Goal: Task Accomplishment & Management: Contribute content

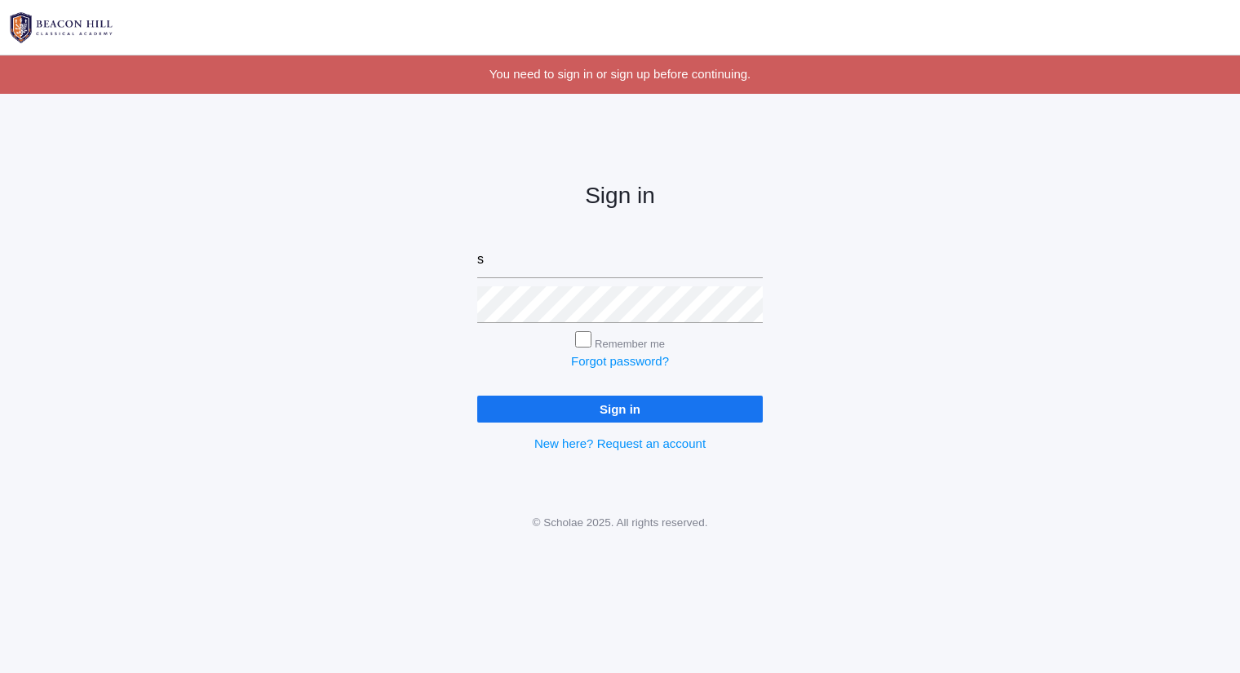
type input "sarah@beaconhillclassical.org"
click at [477, 396] on input "Sign in" at bounding box center [620, 409] width 286 height 27
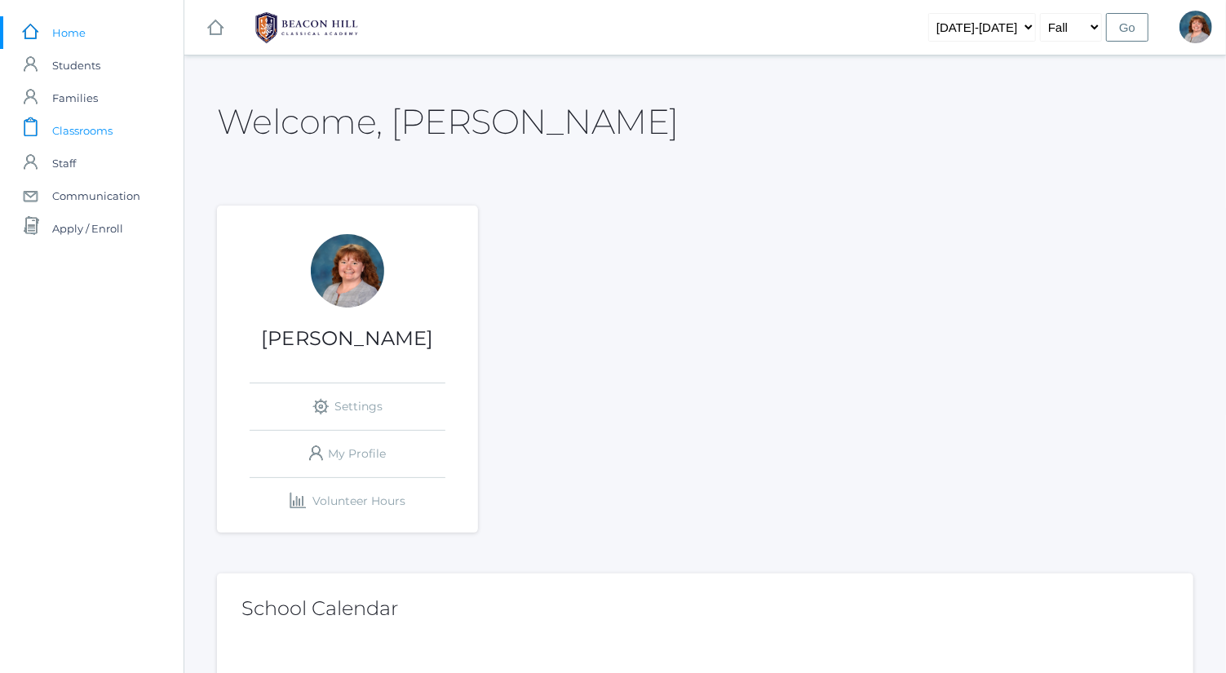
click at [123, 127] on link "icons/clipboard/plain Created with Sketch. Classrooms" at bounding box center [92, 130] width 184 height 33
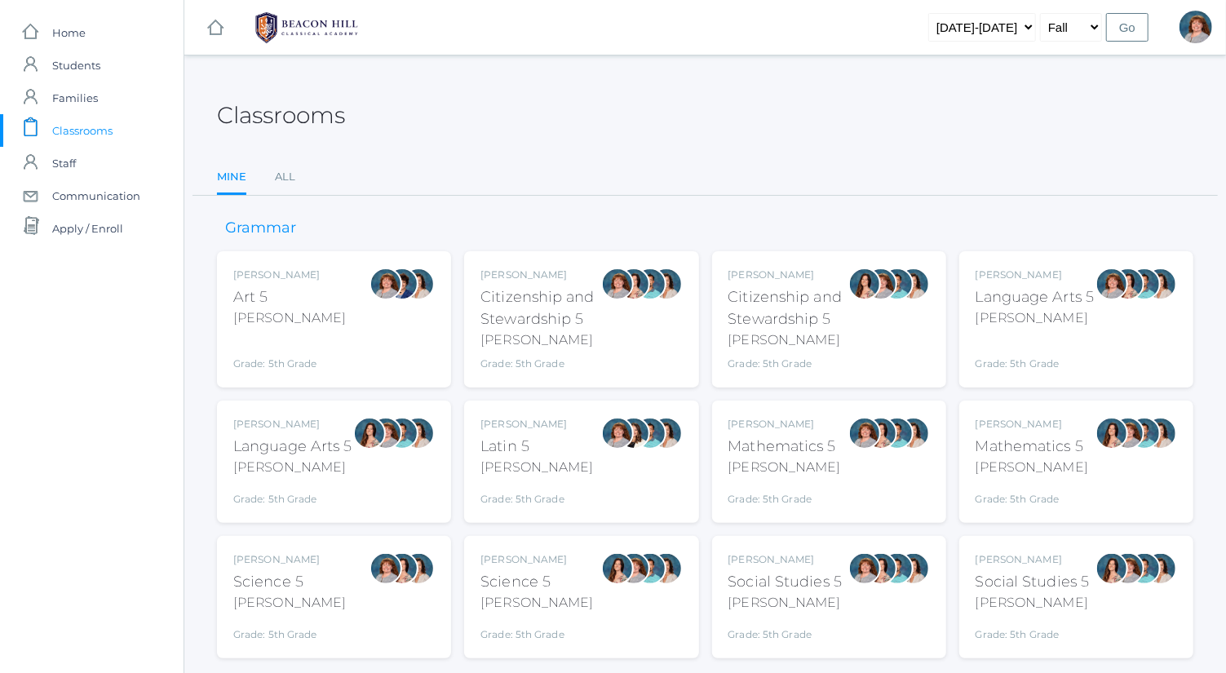
click at [985, 315] on div "Bence" at bounding box center [1035, 318] width 119 height 20
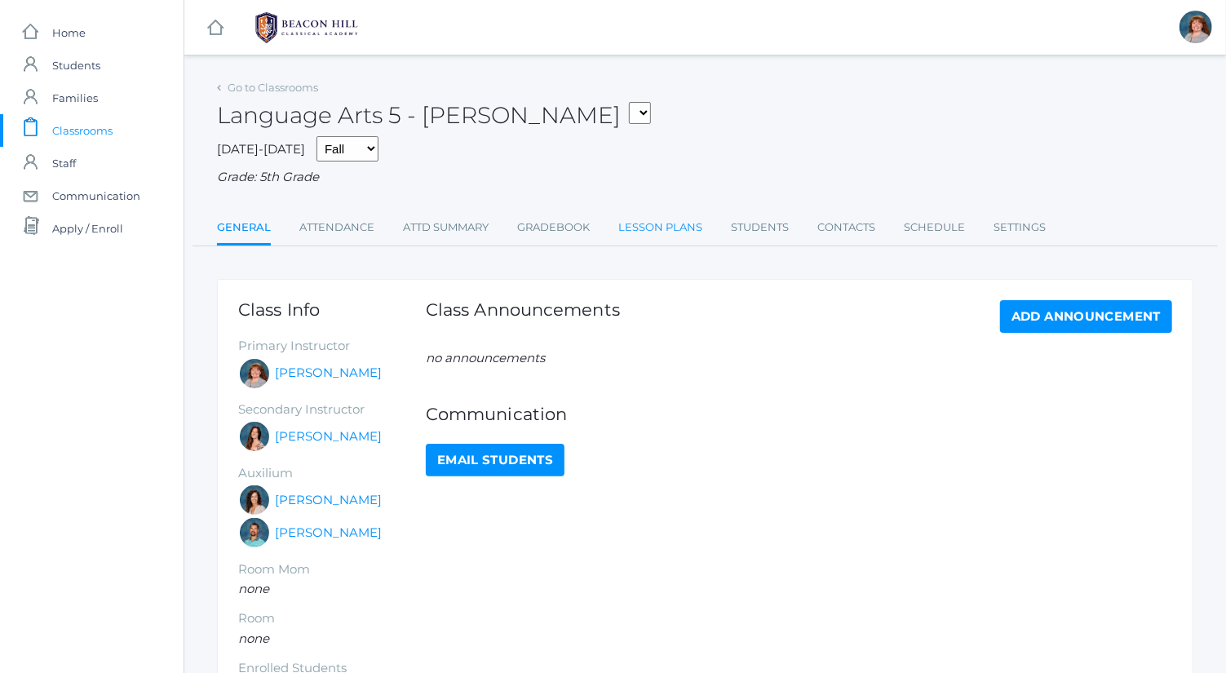
click at [631, 239] on link "Lesson Plans" at bounding box center [660, 227] width 84 height 33
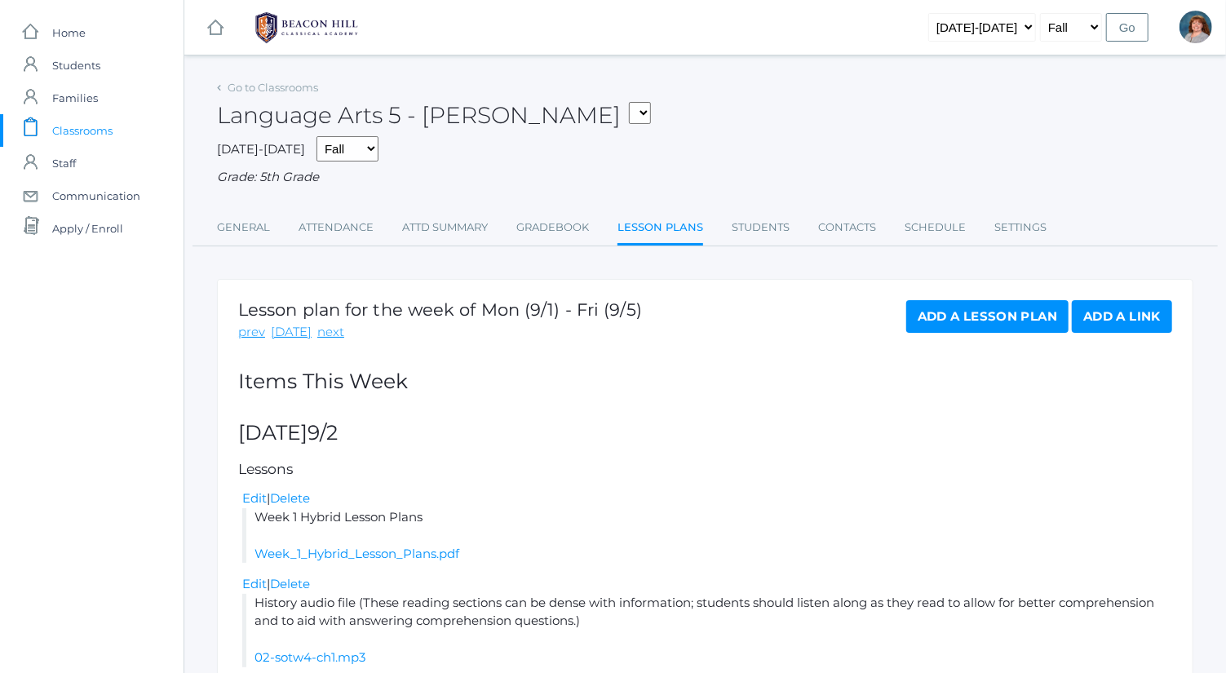
scroll to position [86, 0]
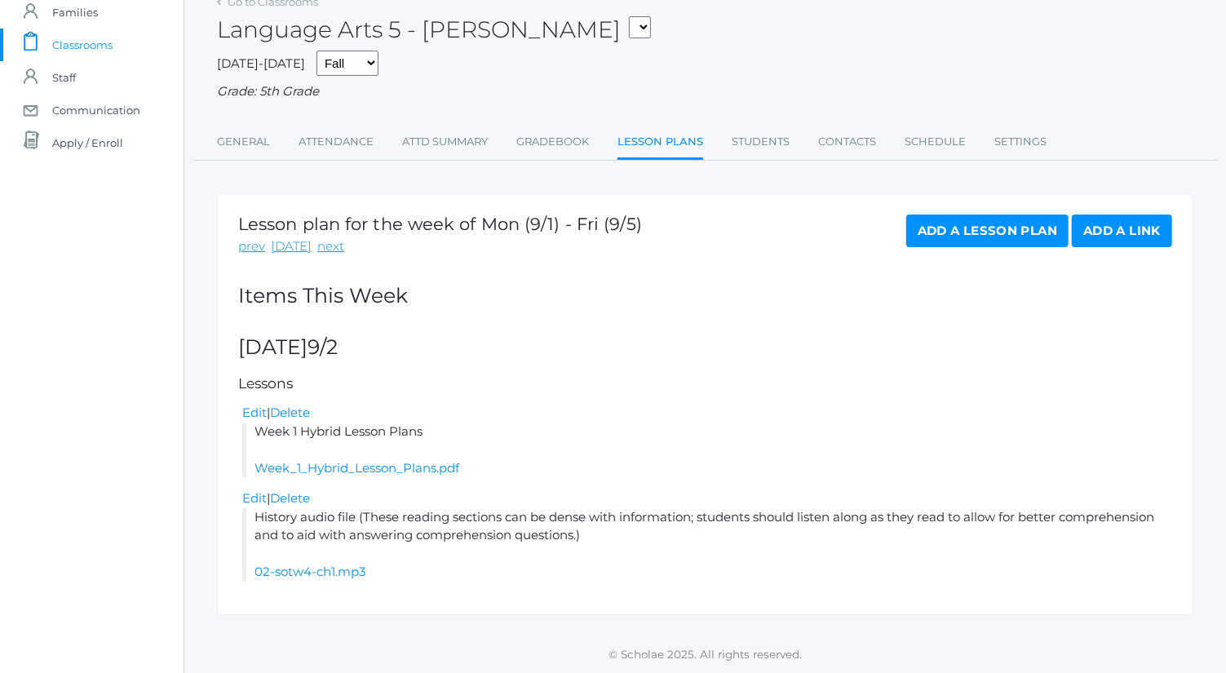
click at [954, 226] on link "Add a Lesson Plan" at bounding box center [988, 231] width 162 height 33
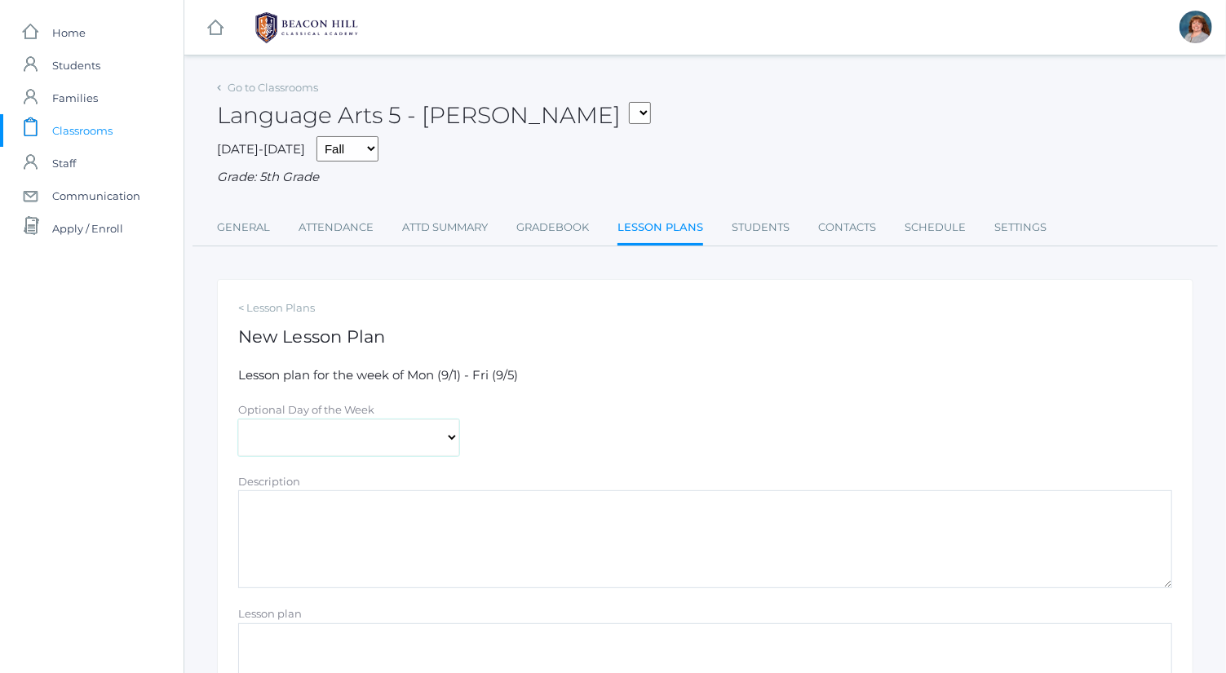
click at [443, 432] on select "Monday Tuesday Wednesday Thursday Friday" at bounding box center [348, 437] width 221 height 37
select select "2025-09-03"
click at [238, 419] on select "Monday Tuesday Wednesday Thursday Friday" at bounding box center [348, 437] width 221 height 37
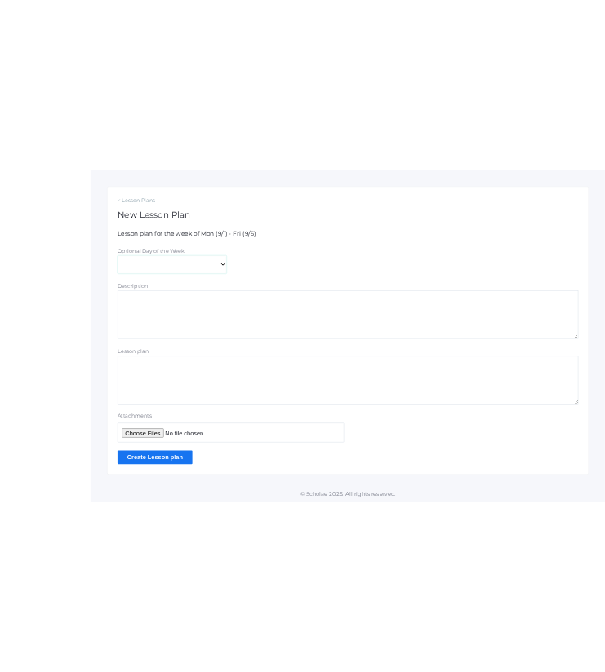
scroll to position [247, 0]
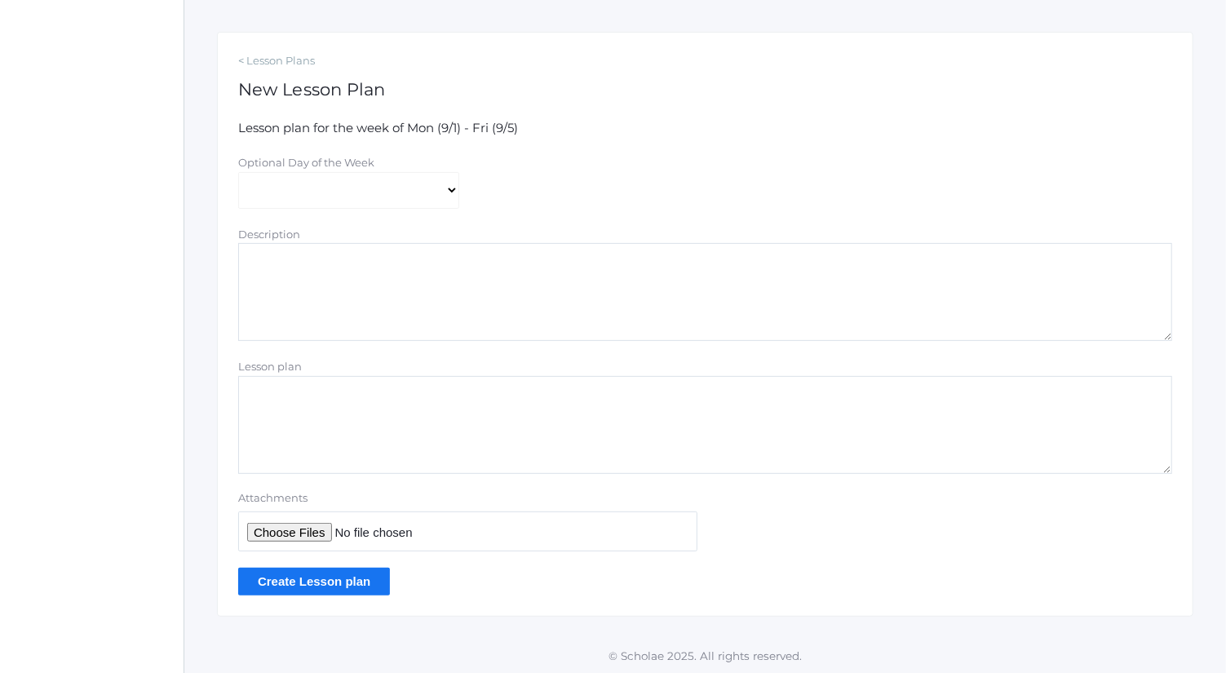
click at [424, 458] on textarea "Lesson plan" at bounding box center [705, 425] width 934 height 98
click at [384, 246] on textarea "Description" at bounding box center [705, 292] width 934 height 98
type textarea "See Wednesday to Friday Plans"
click at [384, 430] on textarea "Lesson plan" at bounding box center [705, 425] width 934 height 98
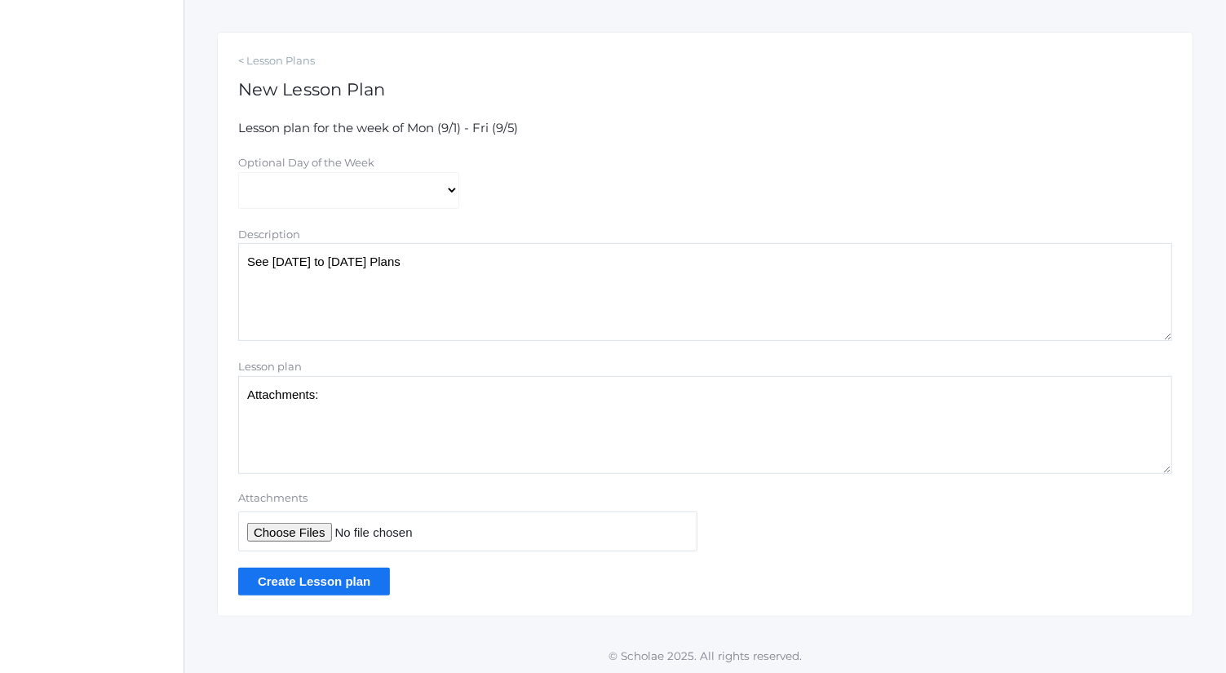
click at [414, 417] on textarea "Attachments:" at bounding box center [705, 425] width 934 height 98
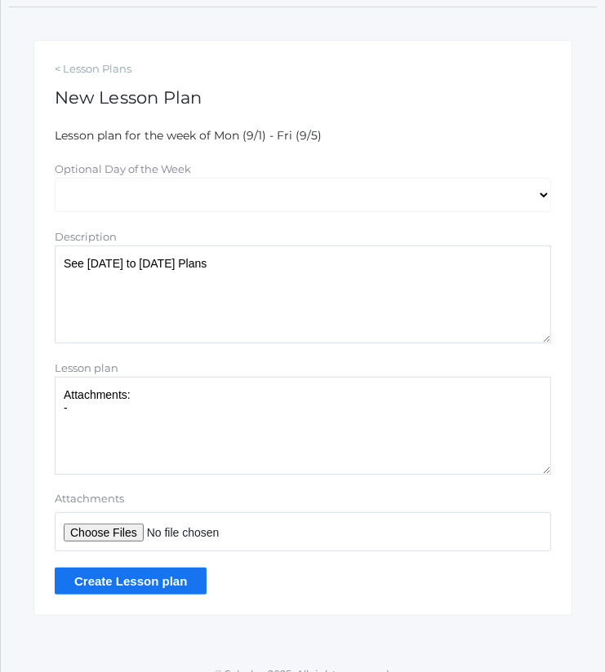
click at [163, 454] on textarea "Attachments: -" at bounding box center [303, 426] width 496 height 98
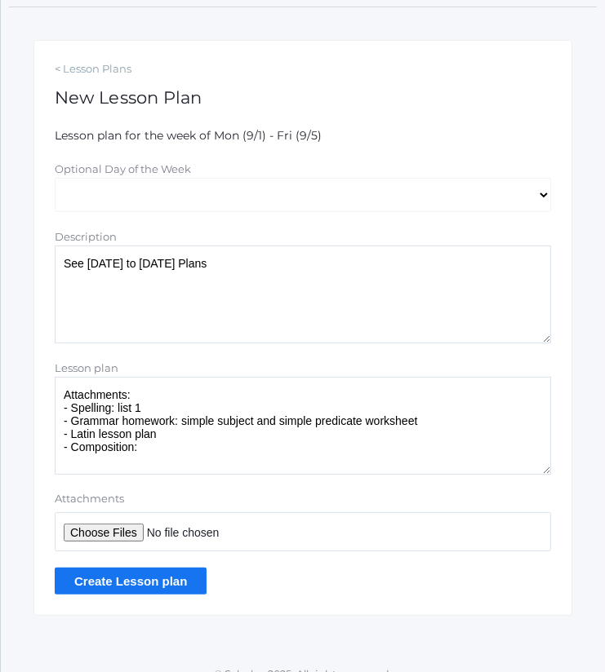
click at [145, 417] on textarea "Attachments: - Spelling: list 1 - Grammar homework: simple subject and simple p…" at bounding box center [303, 426] width 496 height 98
click at [165, 443] on textarea "Attachments: - Spelling: list 1 - Grammar: simple subject and simple predicate …" at bounding box center [303, 426] width 496 height 98
click at [91, 433] on textarea "Attachments: - Spelling: list 1 - Grammar: simple subject and simple predicate …" at bounding box center [303, 426] width 496 height 98
click at [171, 454] on textarea "Attachments: - Spelling: list 1 - Grammar: simple subject and simple predicate …" at bounding box center [303, 426] width 496 height 98
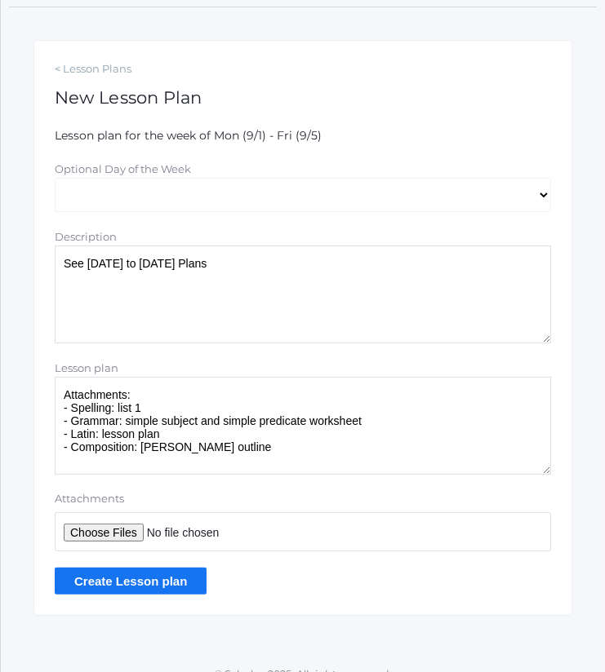
type textarea "Attachments: - Spelling: list 1 - Grammar: simple subject and simple predicate …"
click at [109, 526] on input "Attachments" at bounding box center [303, 531] width 496 height 39
type input "C:\fakepath\list 1.docx"
click at [168, 579] on input "Create Lesson plan" at bounding box center [131, 581] width 152 height 27
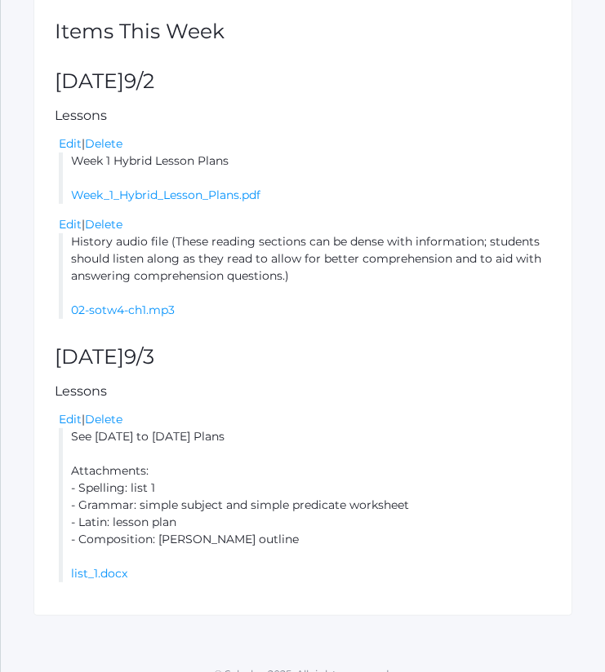
scroll to position [461, 0]
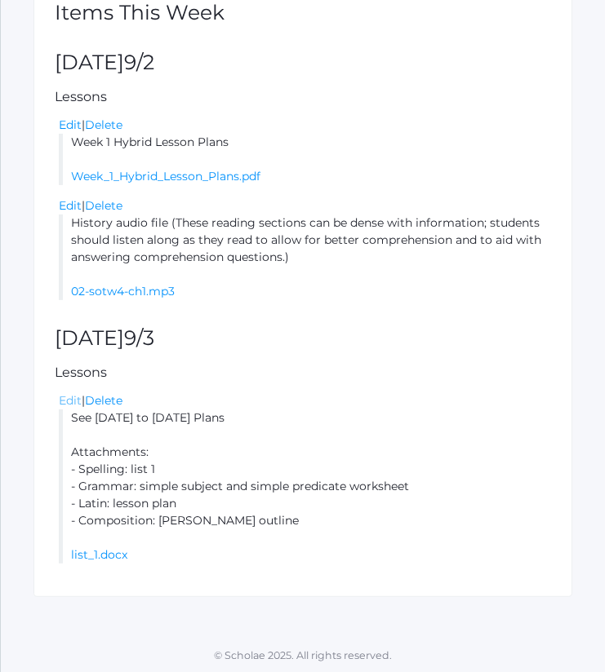
click at [66, 393] on link "Edit" at bounding box center [70, 400] width 23 height 15
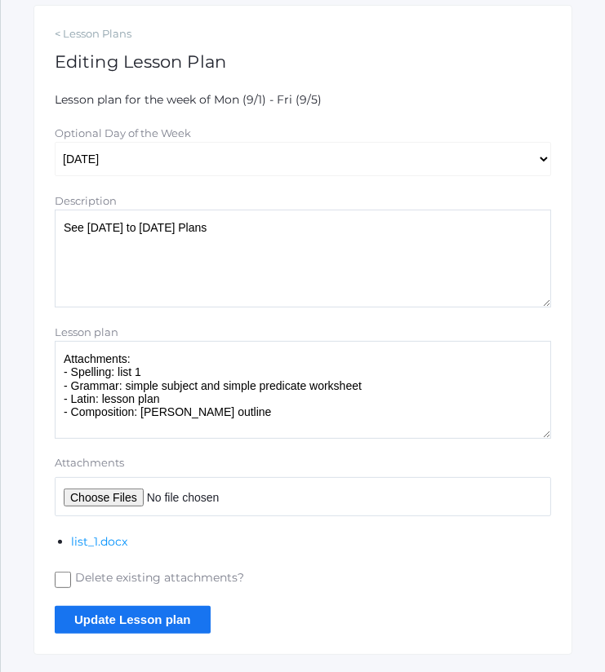
scroll to position [282, 0]
click at [102, 498] on input "Attachments" at bounding box center [303, 496] width 496 height 39
type input "C:\fakepath\Simple subject and predicate homework.pdf"
click at [187, 617] on input "Update Lesson plan" at bounding box center [133, 618] width 156 height 27
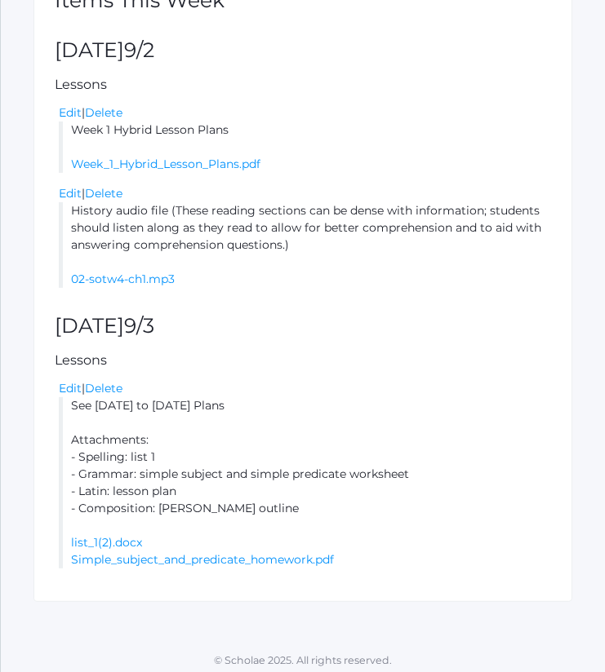
scroll to position [477, 0]
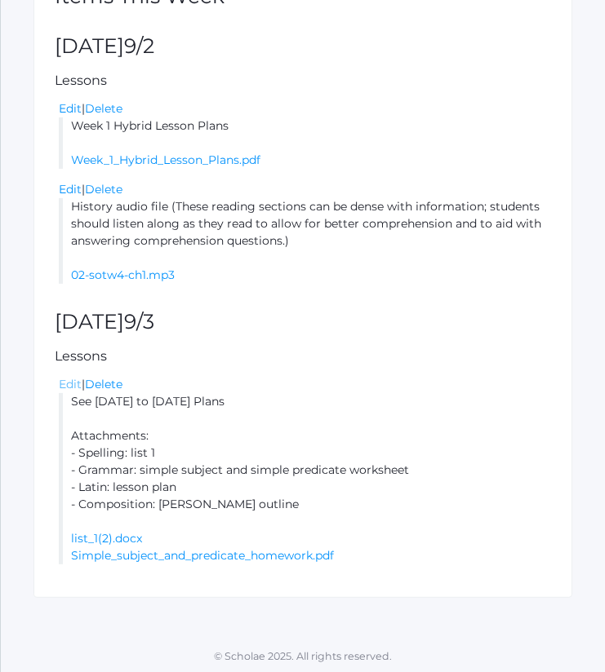
click at [64, 383] on link "Edit" at bounding box center [70, 384] width 23 height 15
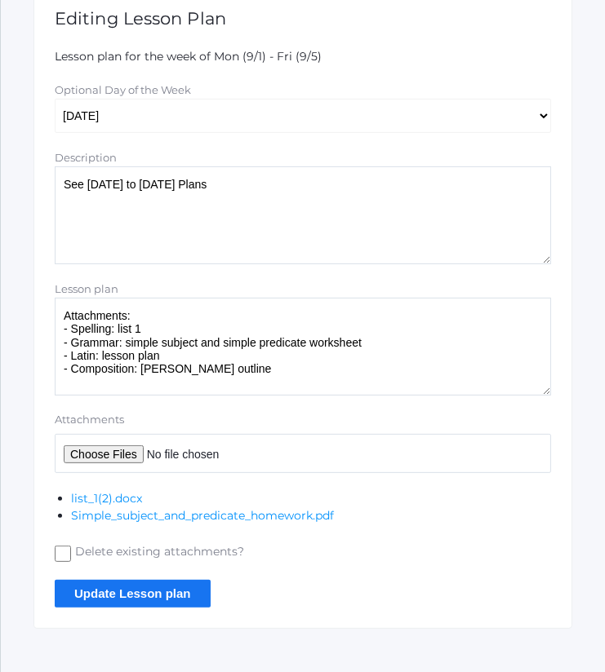
scroll to position [326, 0]
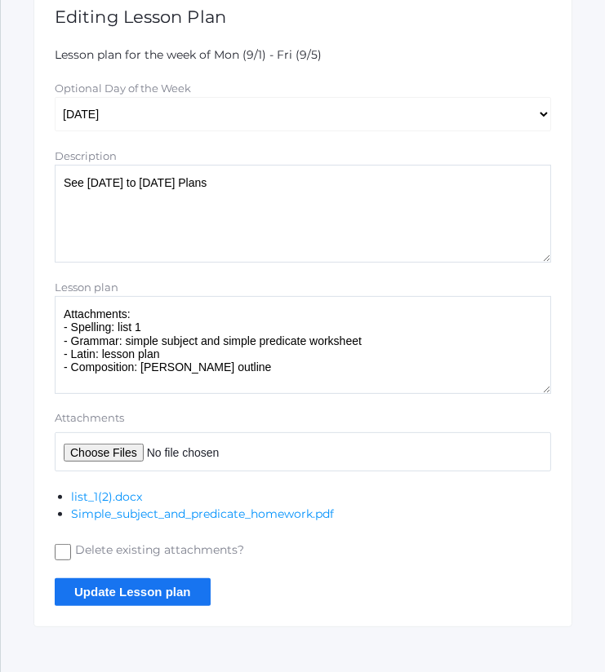
click at [106, 450] on input "Attachments" at bounding box center [303, 451] width 496 height 39
type input "C:\fakepath\Mrs Granger description copy.pdf"
click at [330, 367] on textarea "Attachments: - Spelling: list 1 - Grammar: simple subject and simple predicate …" at bounding box center [303, 345] width 496 height 98
type textarea "Attachments: - Spelling: list 1 - Grammar: simple subject and simple predicate …"
click at [180, 581] on input "Update Lesson plan" at bounding box center [133, 591] width 156 height 27
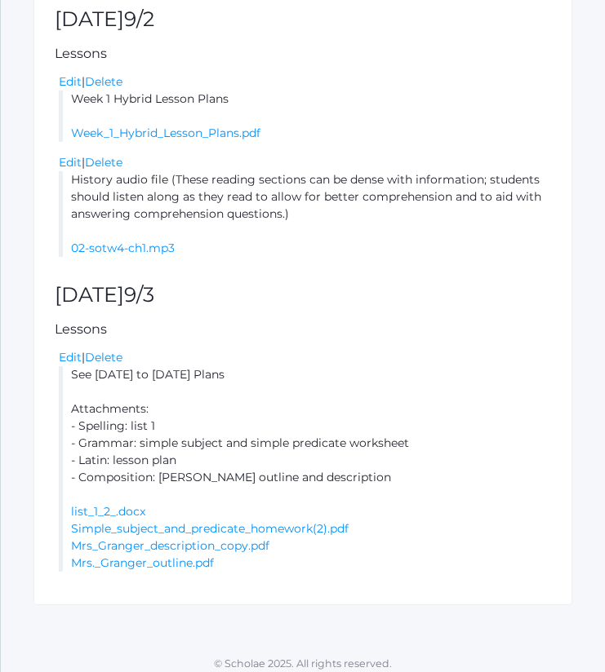
scroll to position [512, 0]
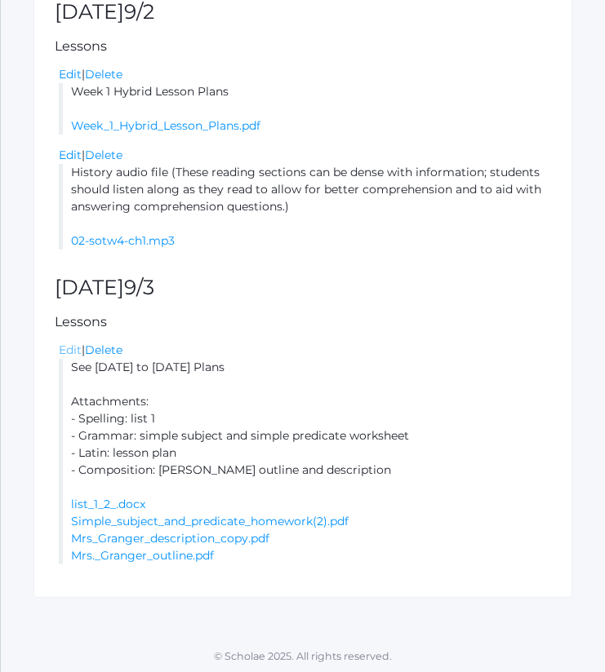
click at [67, 352] on link "Edit" at bounding box center [70, 350] width 23 height 15
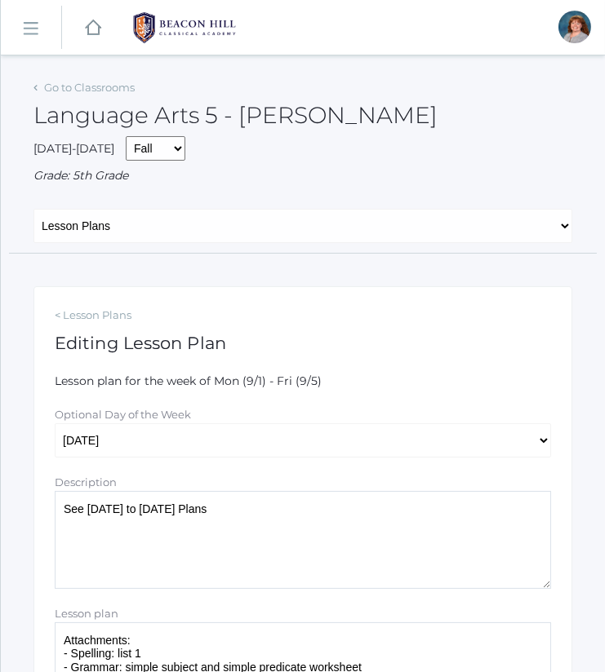
drag, startPoint x: 224, startPoint y: 512, endPoint x: 20, endPoint y: 536, distance: 205.4
click at [20, 536] on div "Go to Classrooms Language Arts 5 - Bence 2025-2026 Fall Spring Grade: 5th Grade…" at bounding box center [303, 532] width 604 height 912
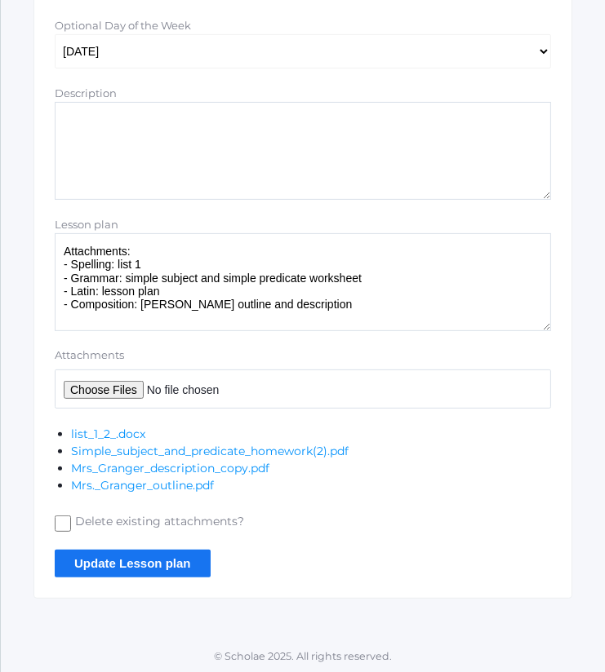
click at [125, 560] on input "Update Lesson plan" at bounding box center [133, 563] width 156 height 27
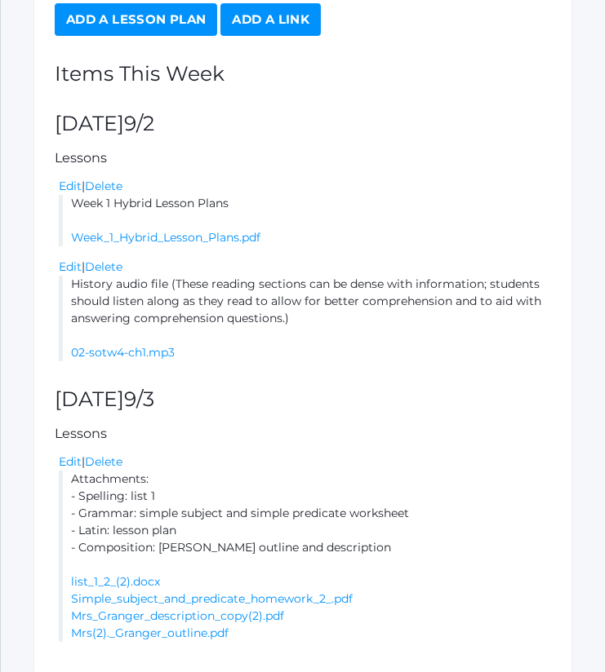
scroll to position [477, 0]
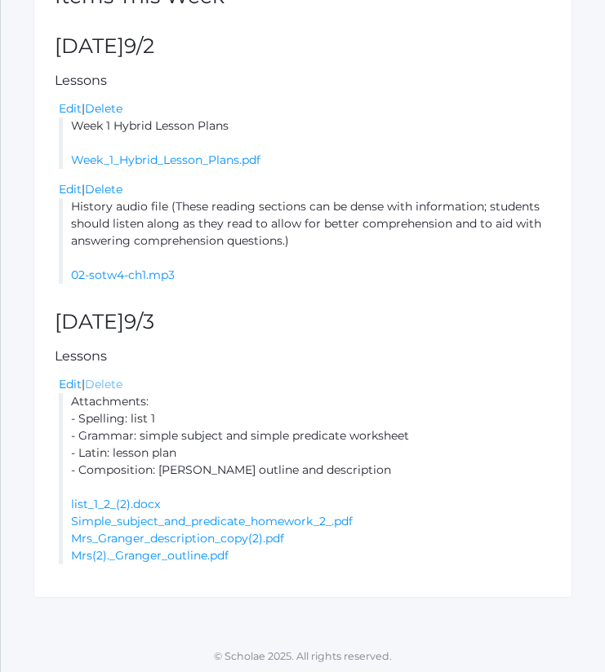
click at [122, 384] on link "Delete" at bounding box center [104, 384] width 38 height 15
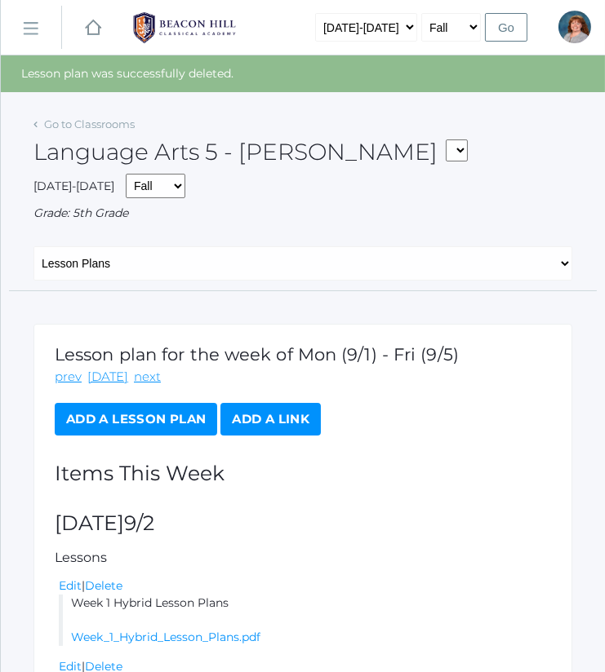
click at [178, 411] on link "Add a Lesson Plan" at bounding box center [136, 419] width 162 height 33
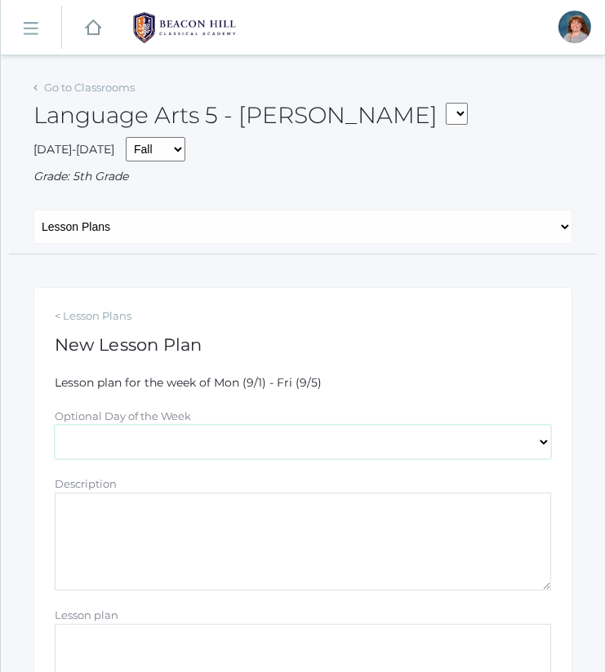
click at [139, 433] on select "[DATE] [DATE] [DATE] [DATE] [DATE]" at bounding box center [303, 442] width 496 height 34
select select "[DATE]"
click at [55, 425] on select "[DATE] [DATE] [DATE] [DATE] [DATE]" at bounding box center [303, 442] width 496 height 34
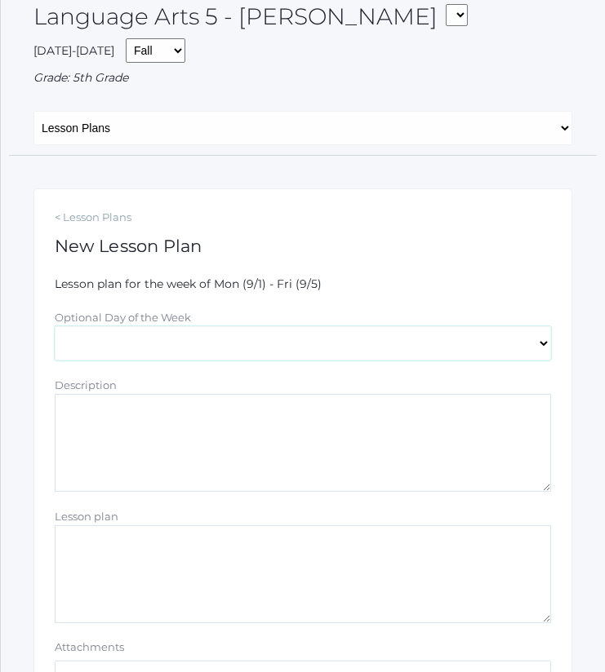
scroll to position [100, 0]
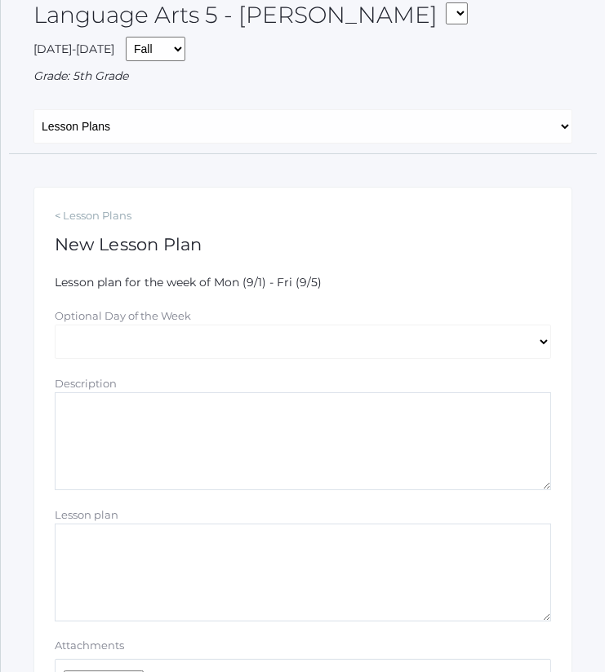
click at [162, 446] on textarea "Description" at bounding box center [303, 441] width 496 height 98
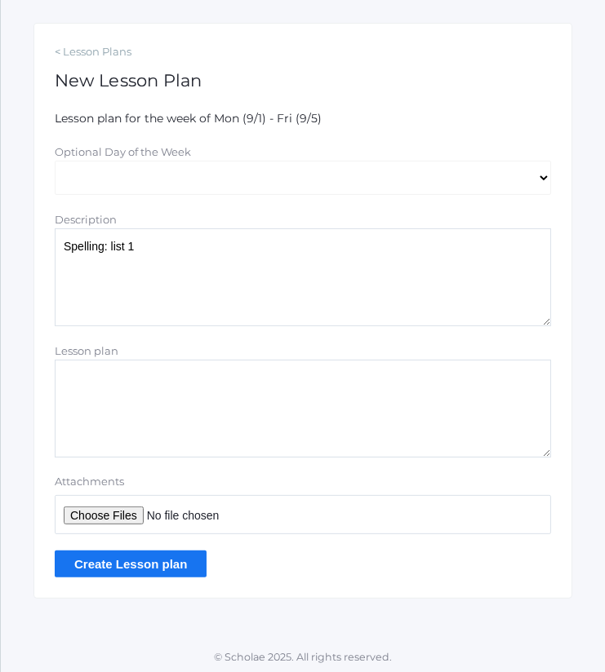
type textarea "Spelling: list 1"
click at [123, 514] on input "Attachments" at bounding box center [303, 514] width 496 height 39
type input "C:\fakepath\Mrs Granger description copy.pdf"
drag, startPoint x: 217, startPoint y: 254, endPoint x: -16, endPoint y: 254, distance: 232.5
click at [0, 254] on html "icons/ui/navigation/home Created with Sketch. Home icons/user/plain Created wit…" at bounding box center [302, 72] width 605 height 672
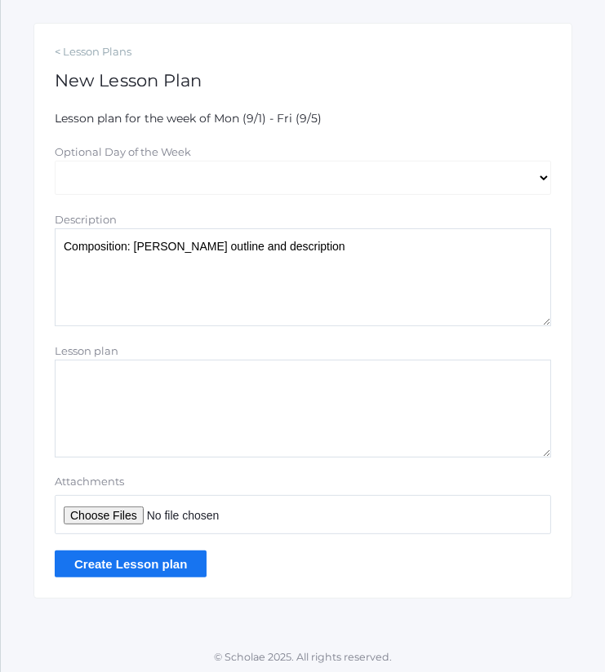
type textarea "Composition: [PERSON_NAME] outline and description"
click at [166, 544] on form "Lesson plan for the week of Mon (9/1) - Fri (9/5) Optional Day of the Week Mond…" at bounding box center [303, 344] width 496 height 468
click at [170, 558] on input "Create Lesson plan" at bounding box center [131, 564] width 152 height 27
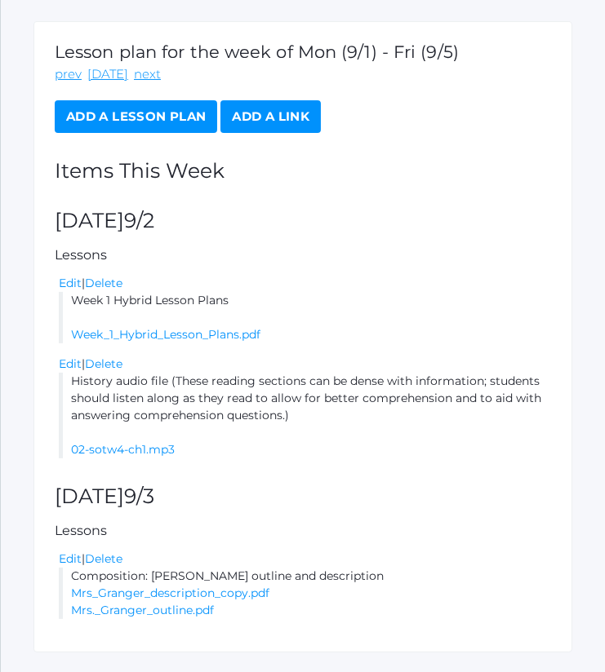
scroll to position [357, 0]
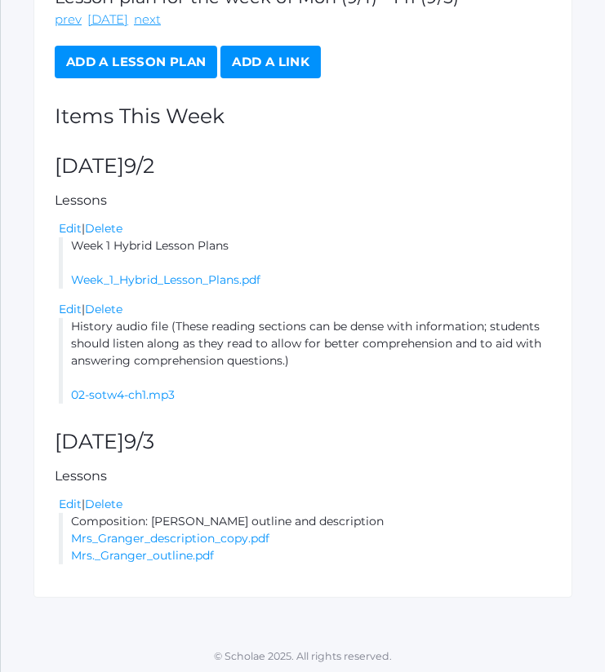
click at [165, 60] on link "Add a Lesson Plan" at bounding box center [136, 62] width 162 height 33
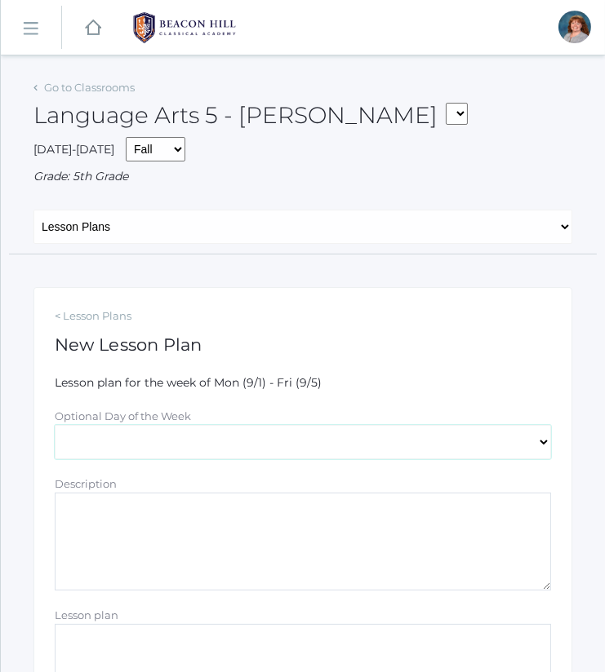
click at [154, 439] on select "[DATE] [DATE] [DATE] [DATE] [DATE]" at bounding box center [303, 442] width 496 height 34
select select "[DATE]"
click at [55, 425] on select "[DATE] [DATE] [DATE] [DATE] [DATE]" at bounding box center [303, 442] width 496 height 34
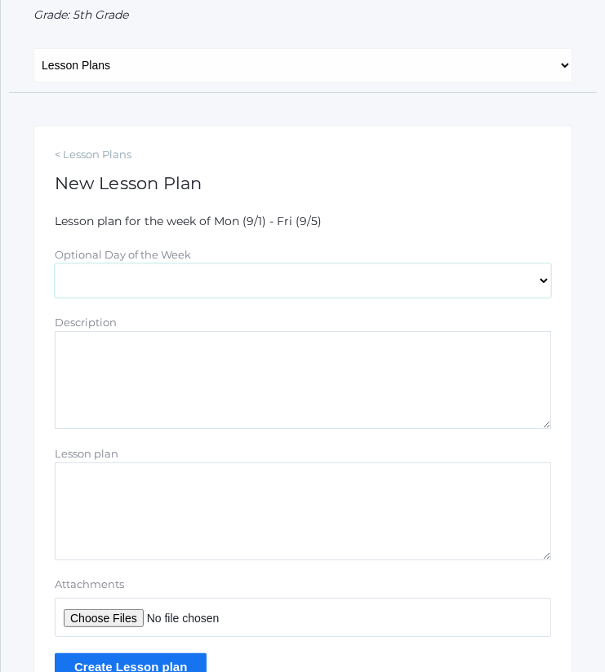
scroll to position [165, 0]
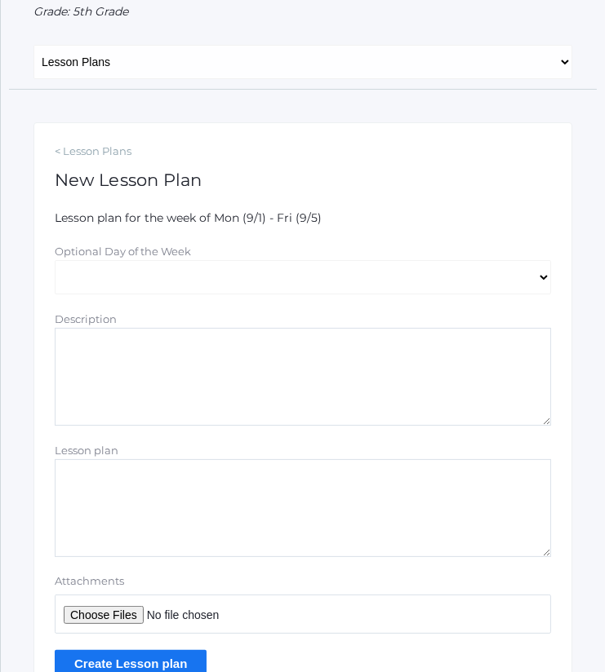
click at [175, 486] on textarea "Lesson plan" at bounding box center [303, 508] width 496 height 98
click at [167, 371] on textarea "Description" at bounding box center [303, 377] width 496 height 98
type textarea "Spelling: list 1"
click at [126, 616] on input "Attachments" at bounding box center [303, 614] width 496 height 39
type input "C:\fakepath\list 1.docx"
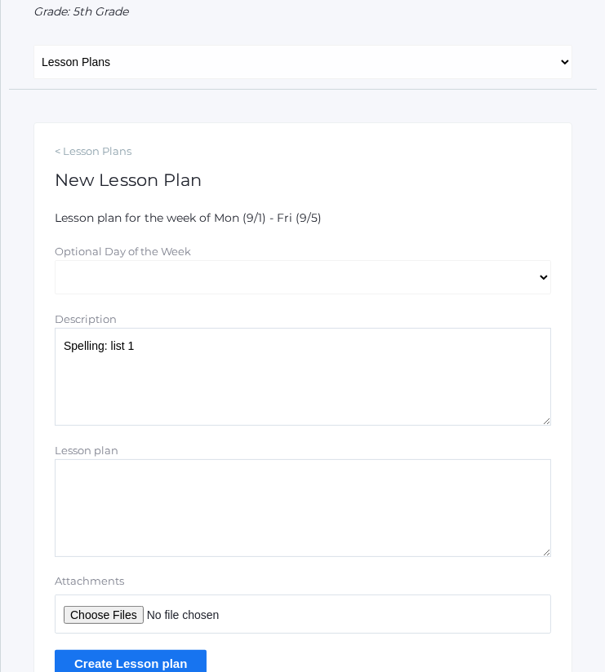
scroll to position [264, 0]
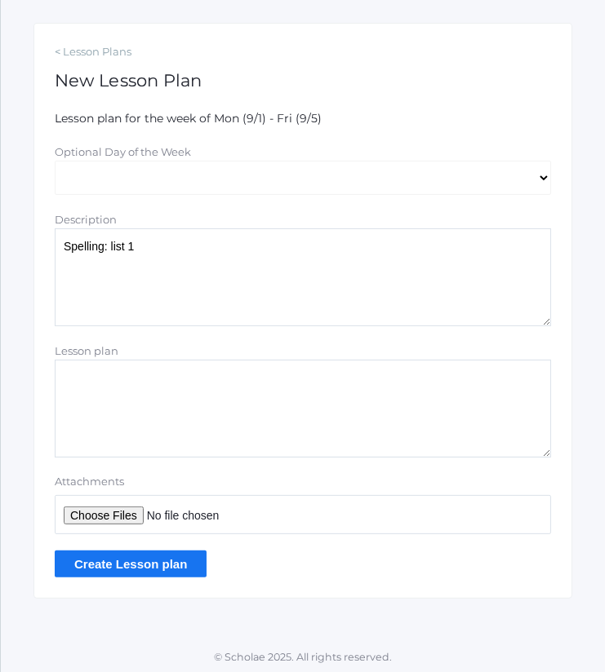
click at [169, 563] on input "Create Lesson plan" at bounding box center [131, 564] width 152 height 27
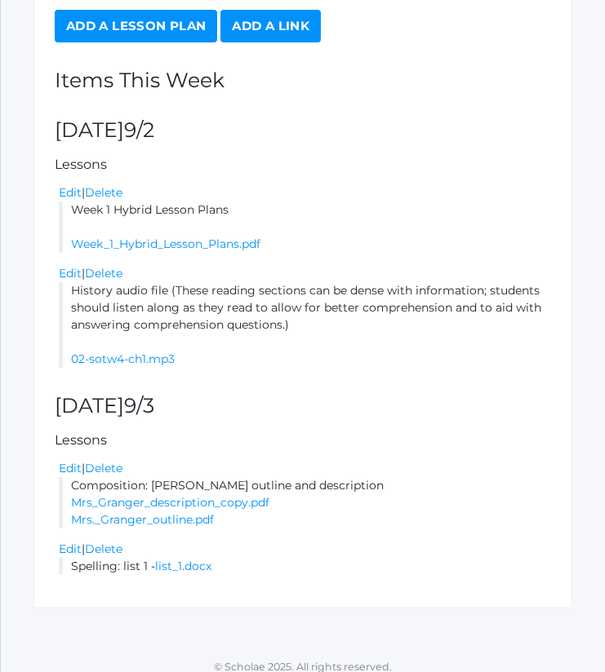
scroll to position [404, 0]
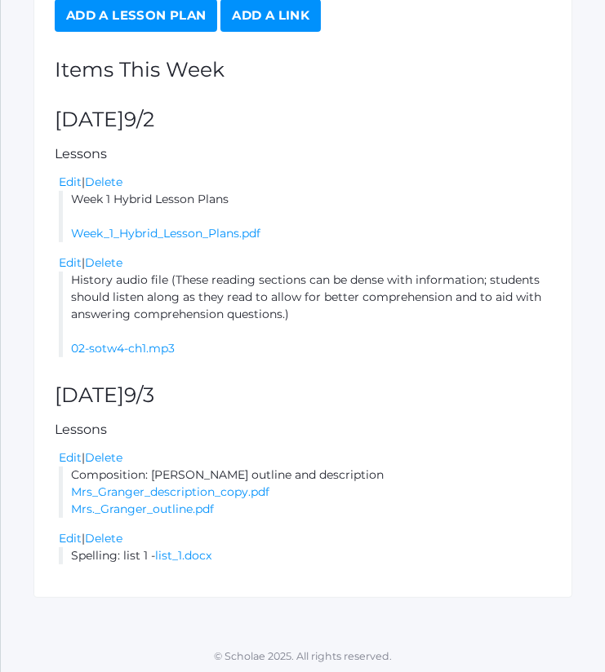
click at [153, 5] on link "Add a Lesson Plan" at bounding box center [136, 15] width 162 height 33
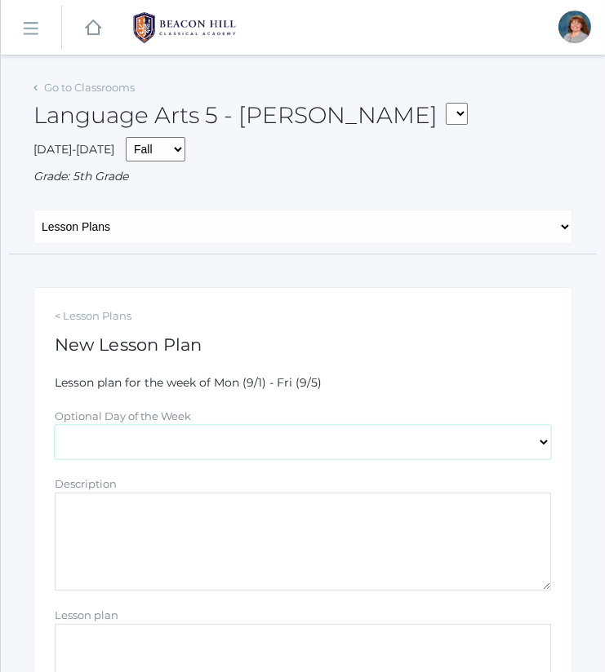
click at [157, 451] on select "[DATE] [DATE] [DATE] [DATE] [DATE]" at bounding box center [303, 442] width 496 height 34
select select "2025-09-03"
click at [55, 425] on select "[DATE] [DATE] [DATE] [DATE] [DATE]" at bounding box center [303, 442] width 496 height 34
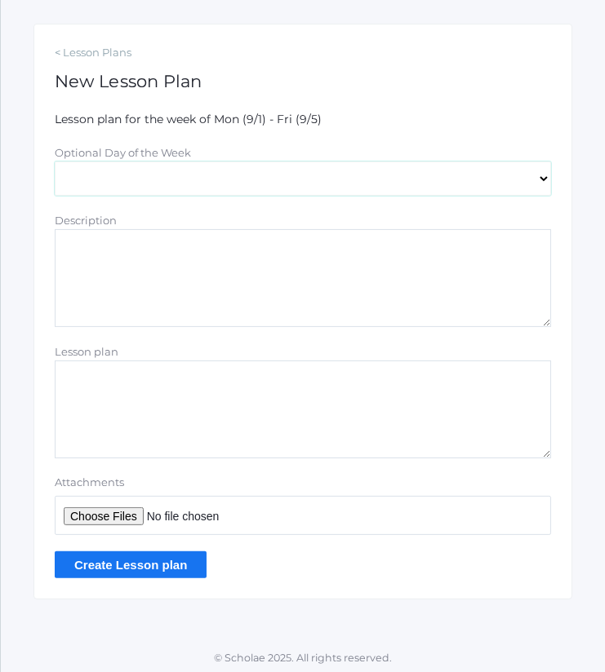
scroll to position [264, 0]
click at [113, 386] on textarea "Lesson plan" at bounding box center [303, 409] width 496 height 98
click at [78, 321] on textarea "Description" at bounding box center [303, 277] width 496 height 98
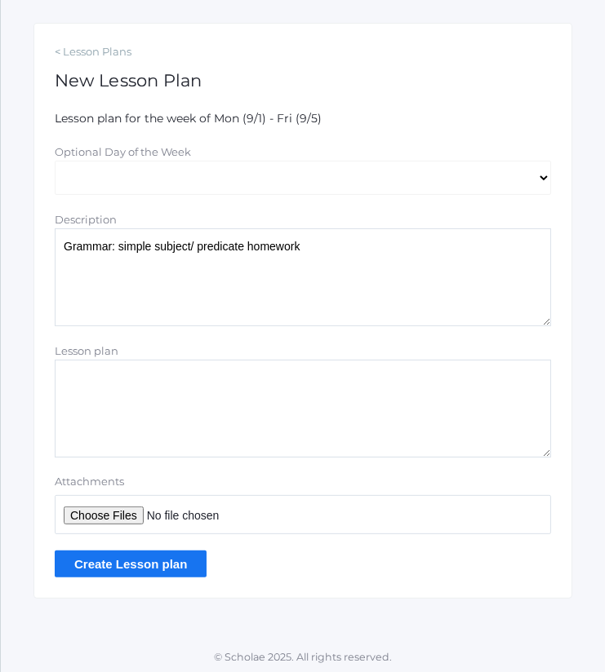
type textarea "Grammar: simple subject/ predicate homework"
click at [126, 509] on input "Attachments" at bounding box center [303, 514] width 496 height 39
type input "C:\fakepath\Simple subject and predicate homework.pdf"
click at [194, 556] on input "Create Lesson plan" at bounding box center [131, 564] width 152 height 27
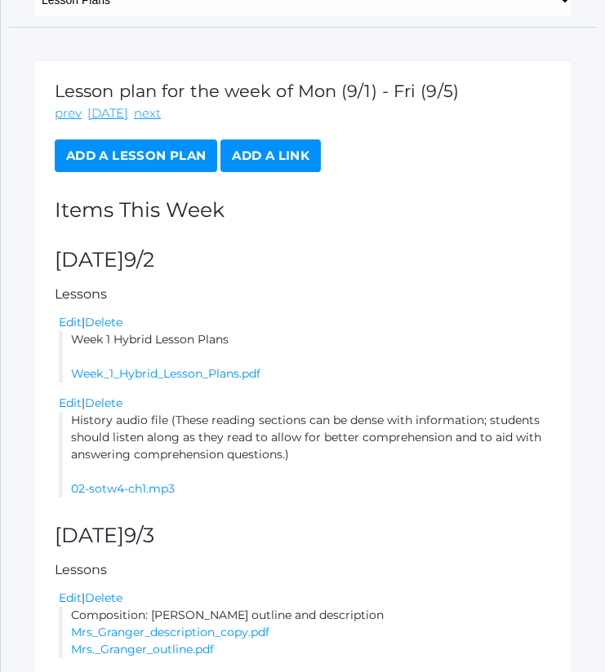
scroll to position [263, 0]
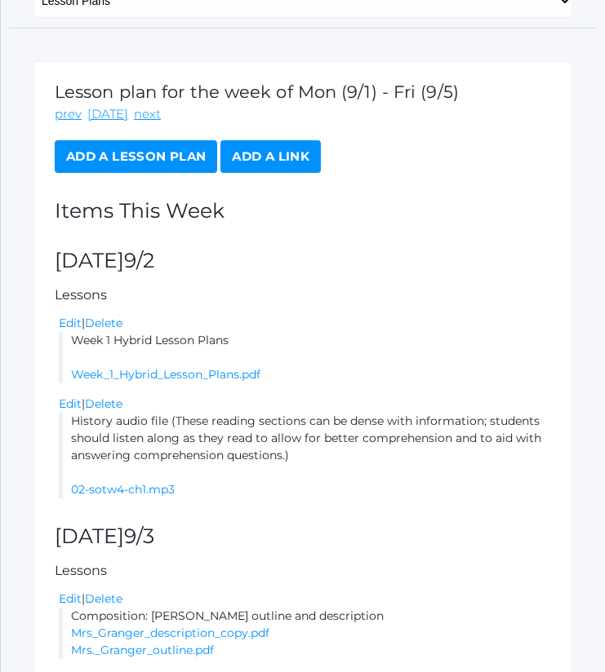
click at [167, 163] on link "Add a Lesson Plan" at bounding box center [136, 156] width 162 height 33
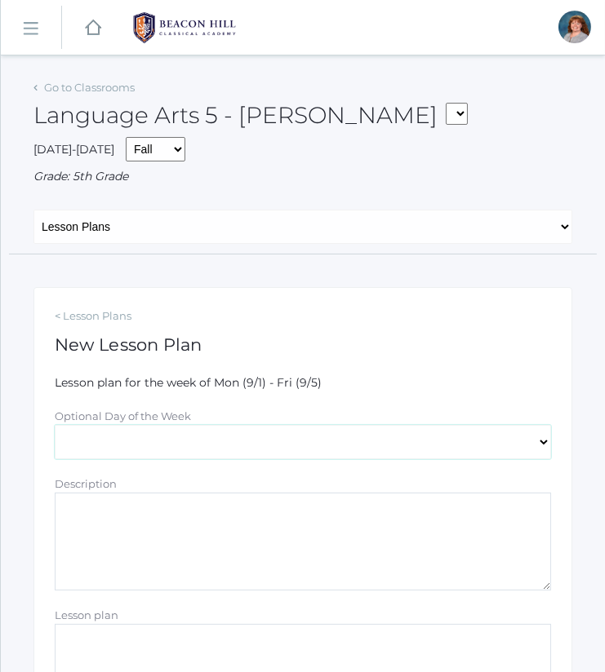
click at [157, 425] on select "[DATE] [DATE] [DATE] [DATE] [DATE]" at bounding box center [303, 442] width 496 height 34
select select "[DATE]"
click at [55, 425] on select "[DATE] [DATE] [DATE] [DATE] [DATE]" at bounding box center [303, 442] width 496 height 34
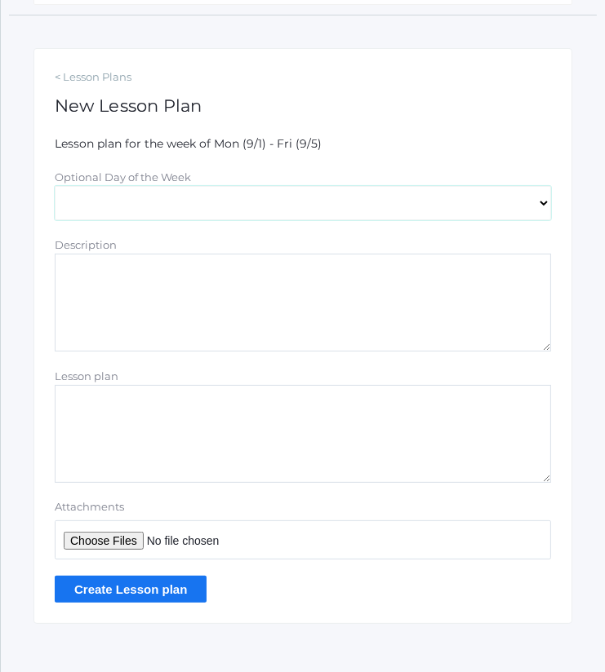
scroll to position [241, 0]
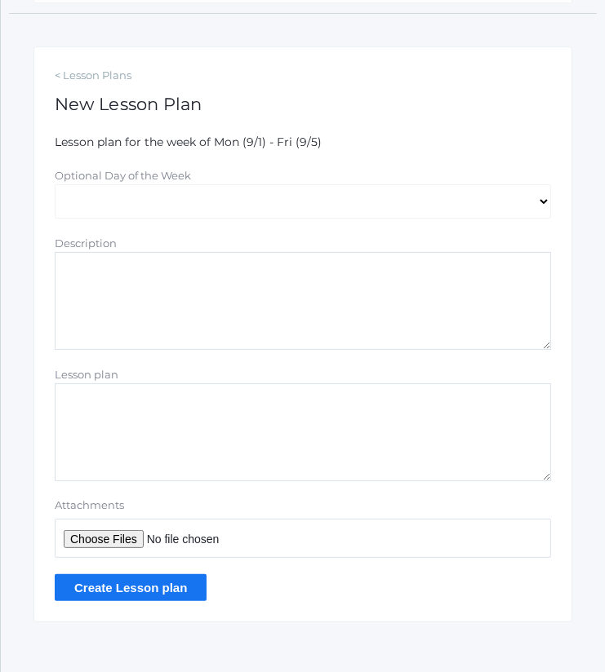
click at [176, 264] on textarea "Description" at bounding box center [303, 301] width 496 height 98
type textarea "Spelling: list 1"
click at [118, 543] on input "Attachments" at bounding box center [303, 538] width 496 height 39
type input "C:\fakepath\list 1.docx"
click at [176, 577] on input "Create Lesson plan" at bounding box center [131, 587] width 152 height 27
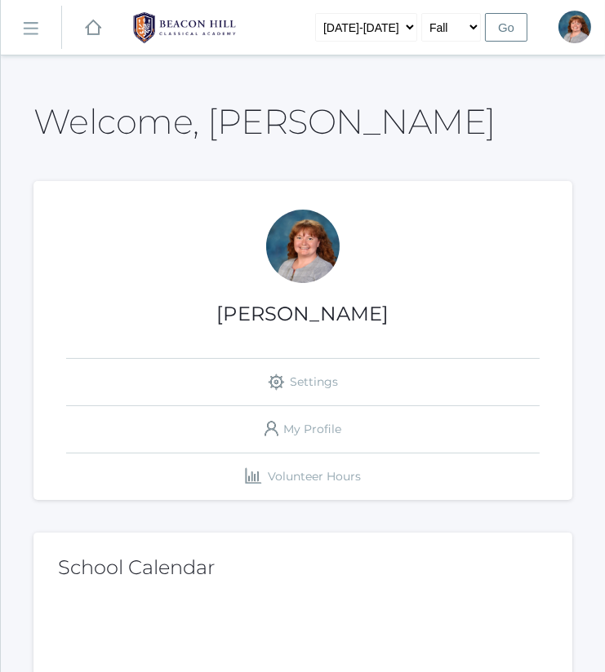
click at [38, 25] on rect at bounding box center [30, 29] width 26 height 26
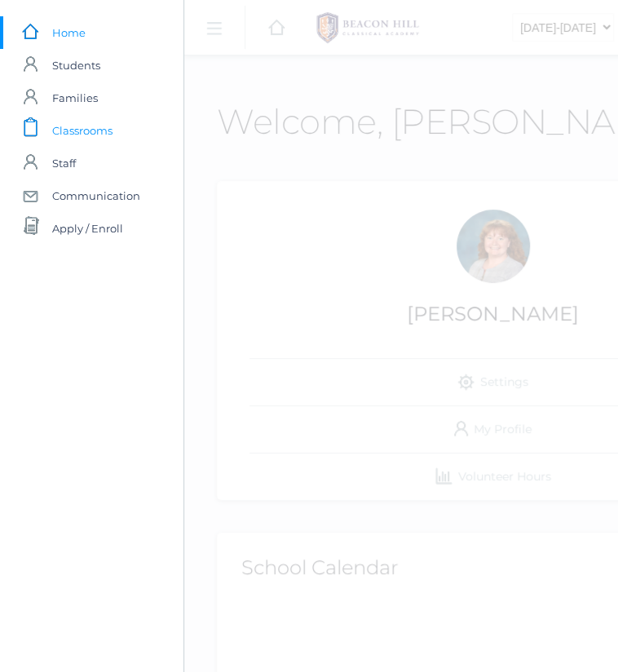
click at [67, 126] on span "Classrooms" at bounding box center [82, 130] width 60 height 33
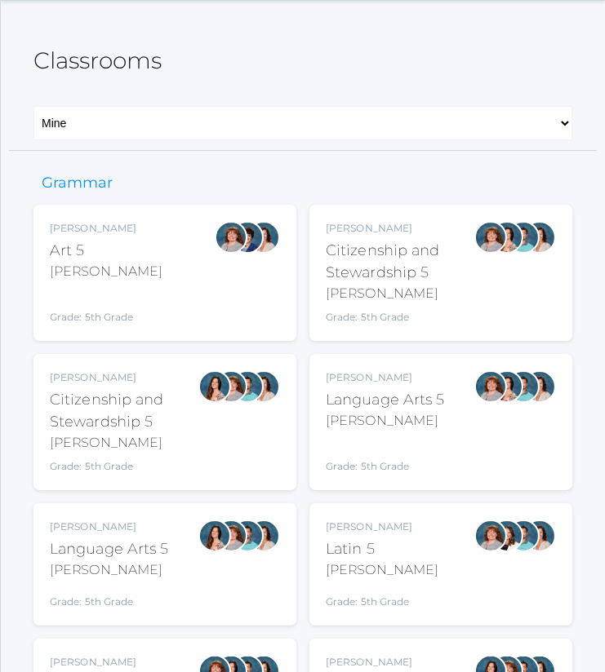
scroll to position [55, 0]
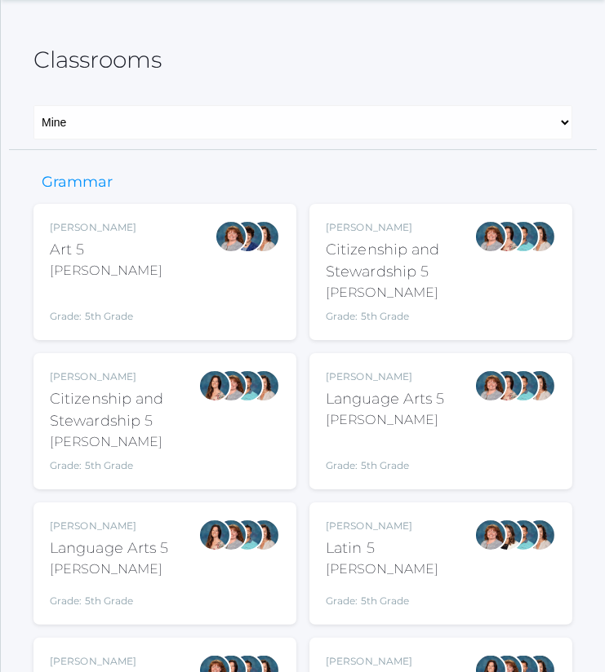
click at [197, 529] on div "Rebecca Salazar Language Arts 5 Salazar Grade: 5th Grade 05LA" at bounding box center [165, 564] width 230 height 90
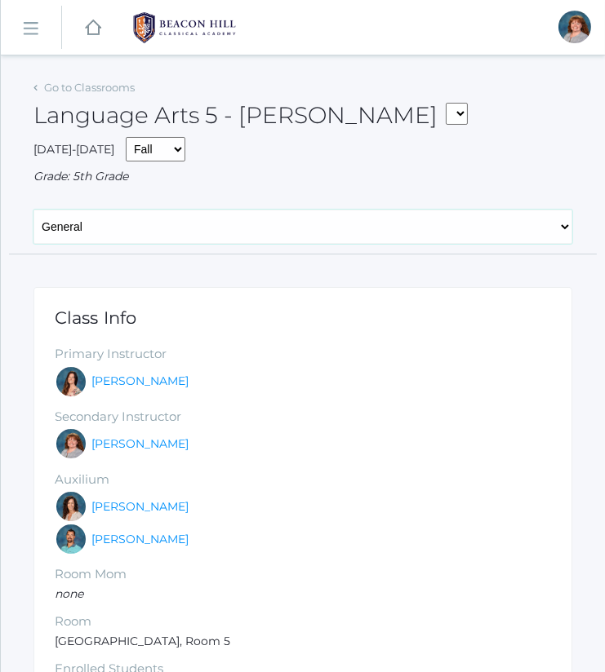
click at [246, 233] on select "General Attendance Attd Summary Gradebook Lesson Plans Students Contacts Schedu…" at bounding box center [302, 227] width 539 height 34
select select "/classrooms/1967/lesson_plans?term=1"
click at [33, 210] on select "General Attendance Attd Summary Gradebook Lesson Plans Students Contacts Schedu…" at bounding box center [302, 227] width 539 height 34
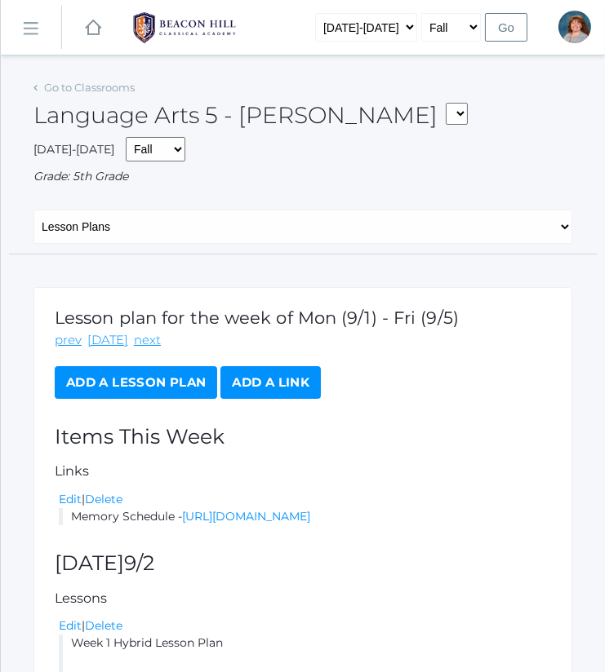
click at [167, 379] on link "Add a Lesson Plan" at bounding box center [136, 382] width 162 height 33
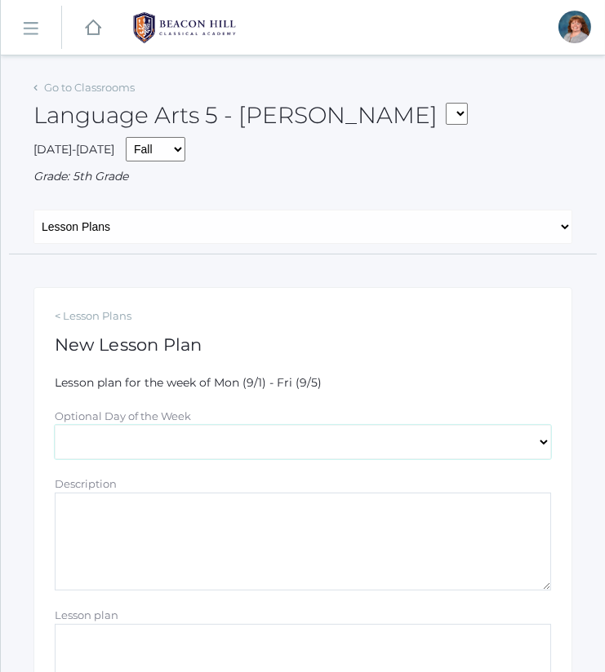
click at [180, 444] on select "[DATE] [DATE] [DATE] [DATE] [DATE]" at bounding box center [303, 442] width 496 height 34
select select "[DATE]"
click at [55, 425] on select "[DATE] [DATE] [DATE] [DATE] [DATE]" at bounding box center [303, 442] width 496 height 34
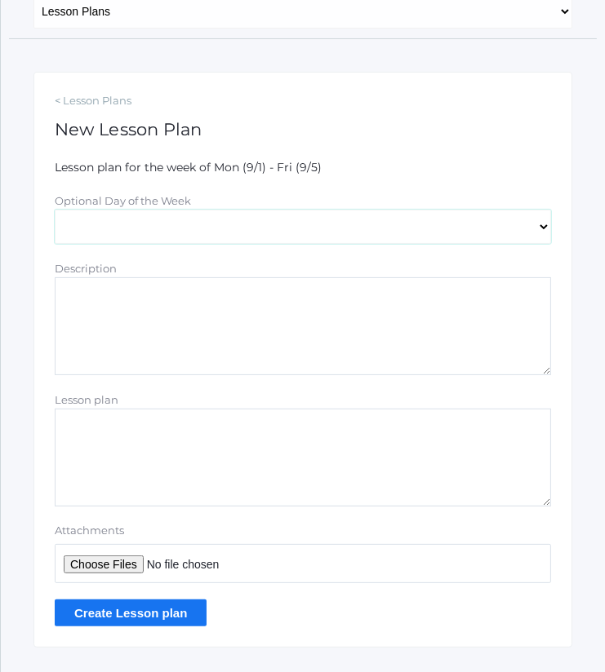
scroll to position [217, 0]
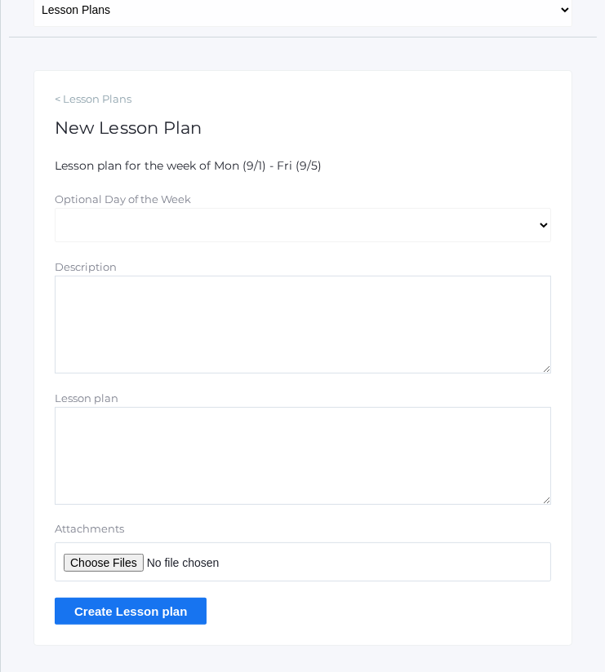
click at [166, 335] on textarea "Description" at bounding box center [303, 325] width 496 height 98
type textarea "Grammar: simple subject and predicate"
click at [132, 553] on input "Attachments" at bounding box center [303, 562] width 496 height 39
type input "C:\fakepath\Simple subject and predicate homework.pdf"
click at [175, 610] on input "Create Lesson plan" at bounding box center [131, 611] width 152 height 27
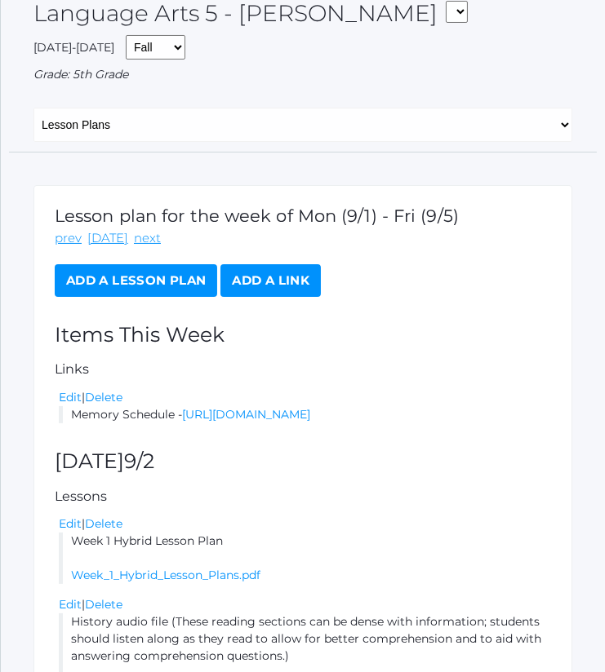
scroll to position [133, 0]
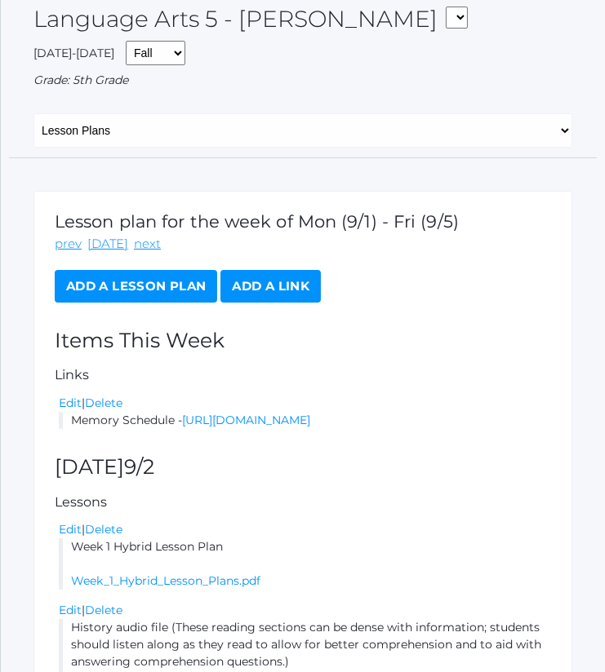
click at [164, 295] on link "Add a Lesson Plan" at bounding box center [136, 286] width 162 height 33
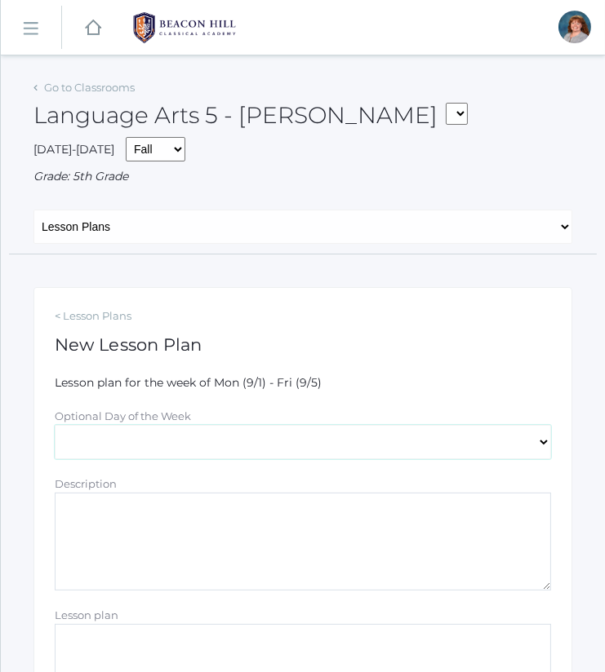
click at [159, 448] on select "[DATE] [DATE] [DATE] [DATE] [DATE]" at bounding box center [303, 442] width 496 height 34
click at [55, 425] on select "[DATE] [DATE] [DATE] [DATE] [DATE]" at bounding box center [303, 442] width 496 height 34
click at [143, 423] on div "Optional Day of the Week" at bounding box center [303, 416] width 496 height 17
click at [151, 441] on select "[DATE] [DATE] [DATE] [DATE] [DATE]" at bounding box center [303, 442] width 496 height 34
select select "2025-09-03"
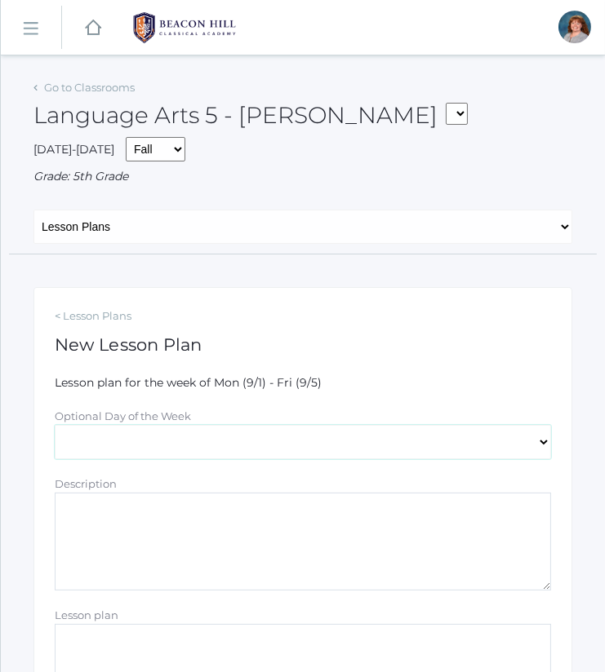
click at [55, 425] on select "[DATE] [DATE] [DATE] [DATE] [DATE]" at bounding box center [303, 442] width 496 height 34
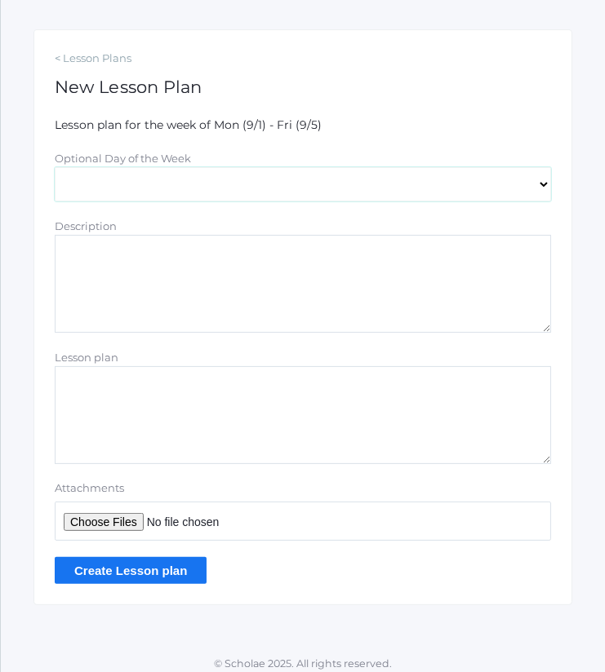
scroll to position [264, 0]
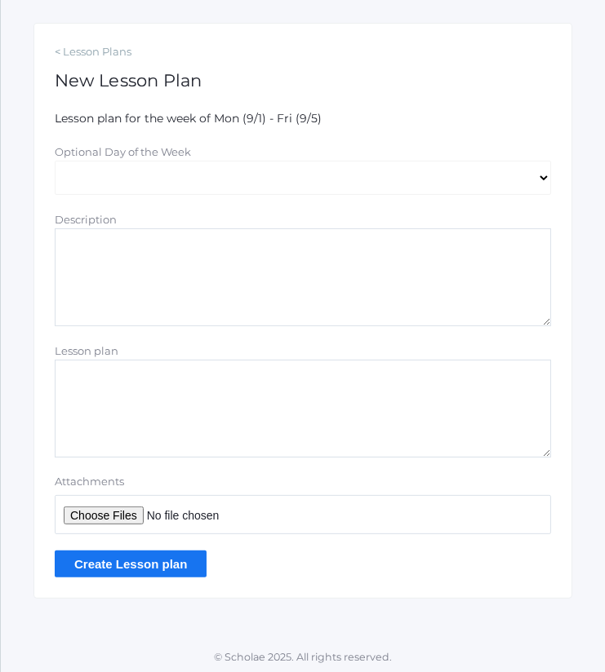
click at [154, 254] on textarea "Description" at bounding box center [303, 277] width 496 height 98
type textarea "Spelling: list 1"
click at [126, 511] on input "Attachments" at bounding box center [303, 514] width 496 height 39
type input "C:\fakepath\list 1.docx"
click at [188, 553] on input "Create Lesson plan" at bounding box center [131, 564] width 152 height 27
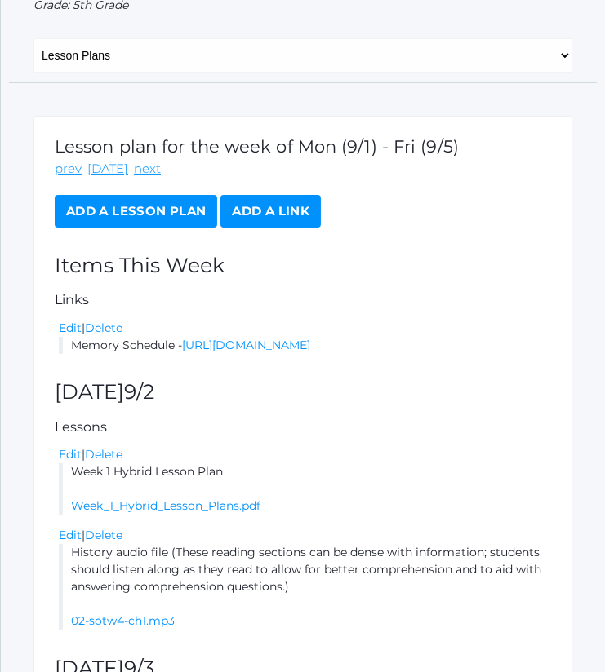
scroll to position [206, 0]
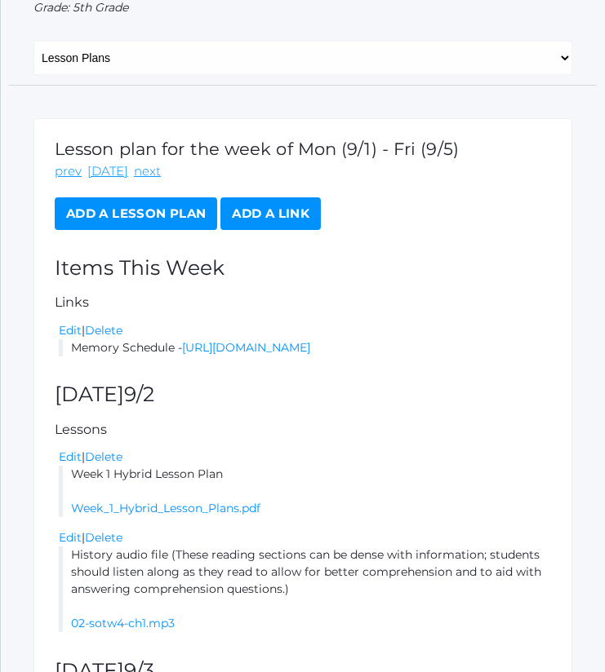
click at [148, 229] on div "Lesson plan for the week of Mon (9/1) - Fri (9/5) prev [DATE] next Add a Lesson…" at bounding box center [302, 487] width 539 height 738
click at [147, 213] on link "Add a Lesson Plan" at bounding box center [136, 213] width 162 height 33
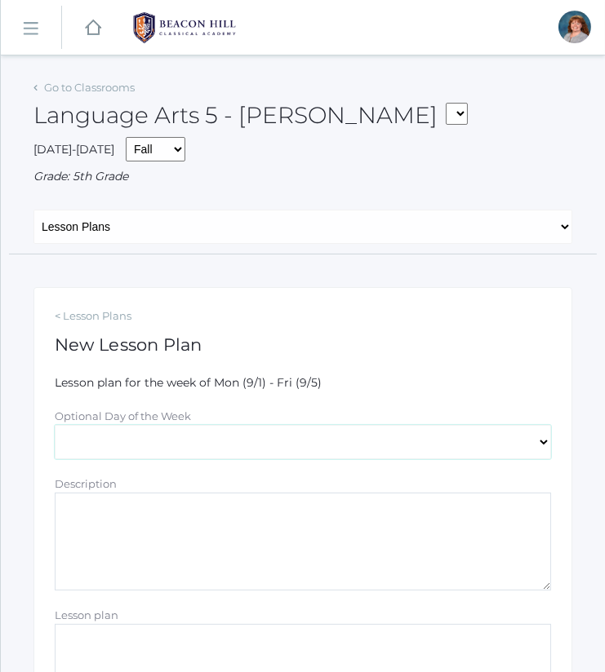
click at [155, 456] on select "[DATE] [DATE] [DATE] [DATE] [DATE]" at bounding box center [303, 442] width 496 height 34
select select "[DATE]"
click at [55, 425] on select "[DATE] [DATE] [DATE] [DATE] [DATE]" at bounding box center [303, 442] width 496 height 34
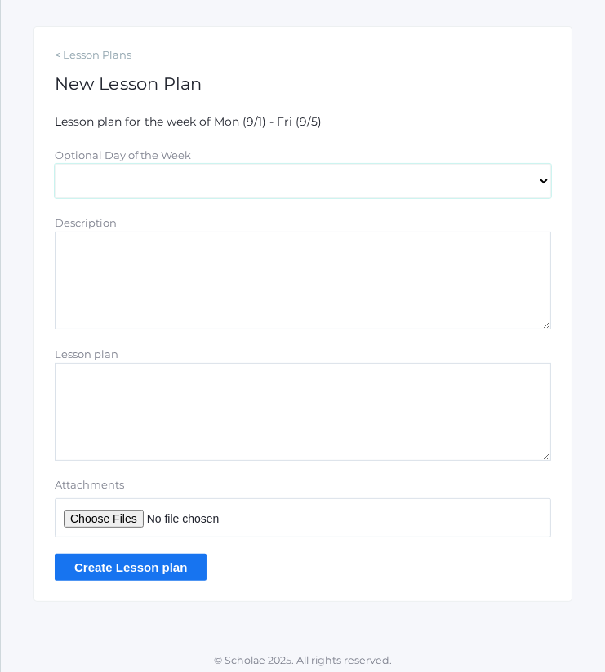
scroll to position [264, 0]
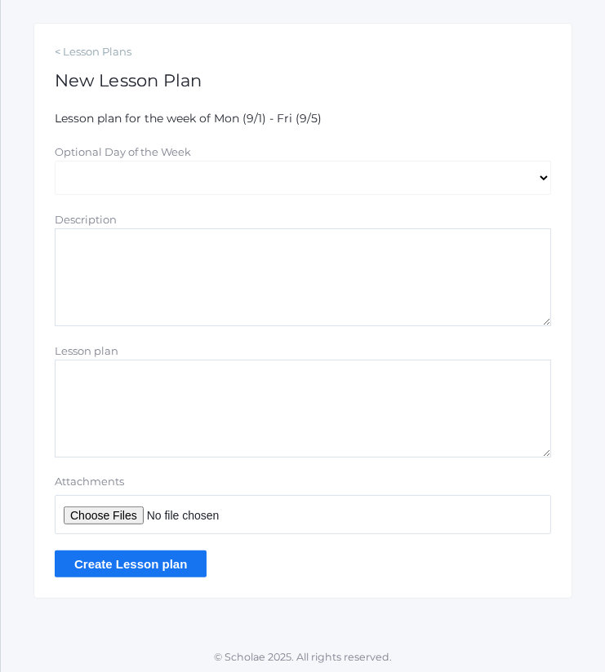
click at [165, 290] on textarea "Description" at bounding box center [303, 277] width 496 height 98
type textarea "Composition: [PERSON_NAME] outline and description"
click at [122, 508] on input "Attachments" at bounding box center [303, 514] width 496 height 39
type input "C:\fakepath\[PERSON_NAME] description copy.pdf"
click at [164, 568] on input "Create Lesson plan" at bounding box center [131, 564] width 152 height 27
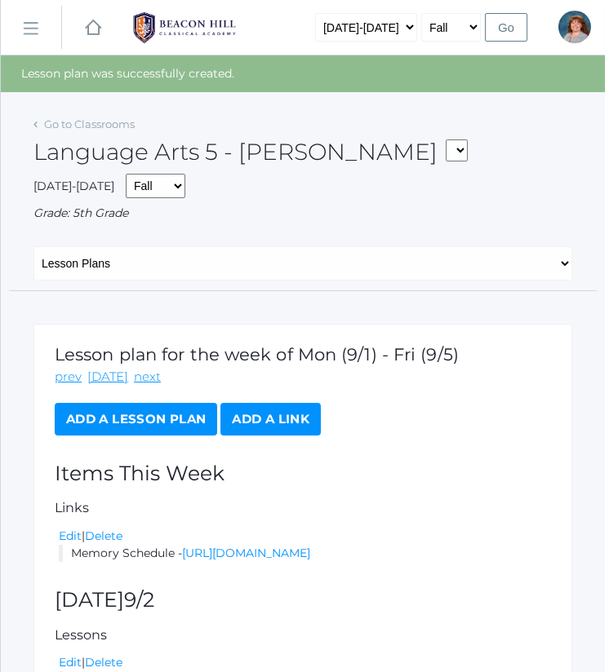
click at [161, 410] on link "Add a Lesson Plan" at bounding box center [136, 419] width 162 height 33
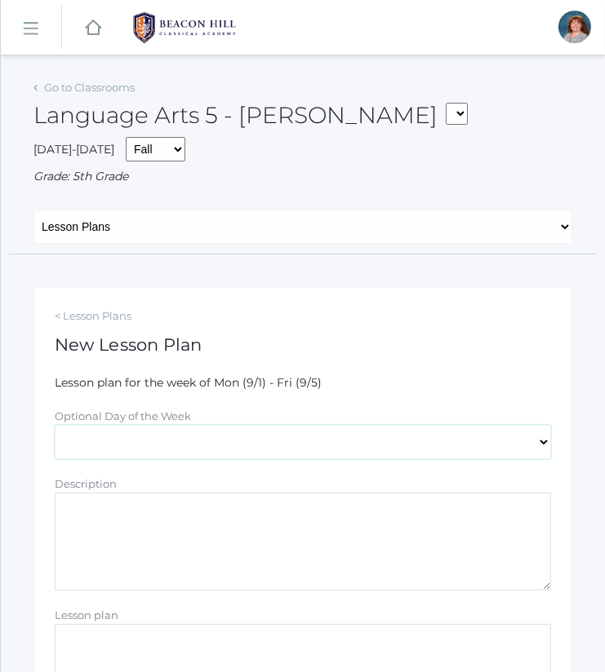
click at [166, 428] on select "[DATE] [DATE] [DATE] [DATE] [DATE]" at bounding box center [303, 442] width 496 height 34
select select "[DATE]"
click at [55, 425] on select "[DATE] [DATE] [DATE] [DATE] [DATE]" at bounding box center [303, 442] width 496 height 34
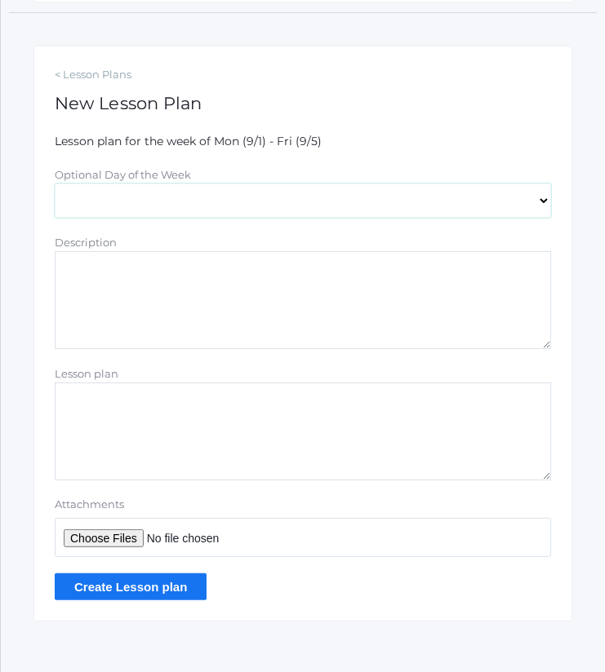
scroll to position [255, 0]
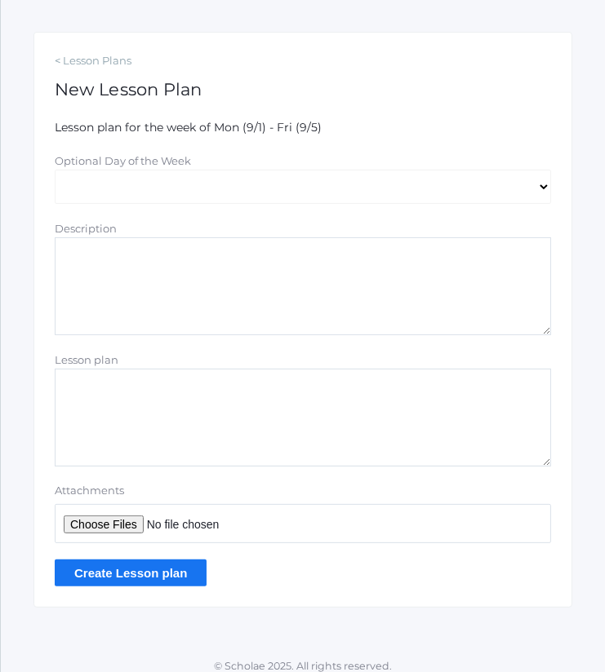
click at [162, 273] on textarea "Description" at bounding box center [303, 286] width 496 height 98
type textarea "A"
type textarea "Spelling: list 1"
click at [103, 525] on input "Attachments" at bounding box center [303, 523] width 496 height 39
type input "C:\fakepath\list 1.docx"
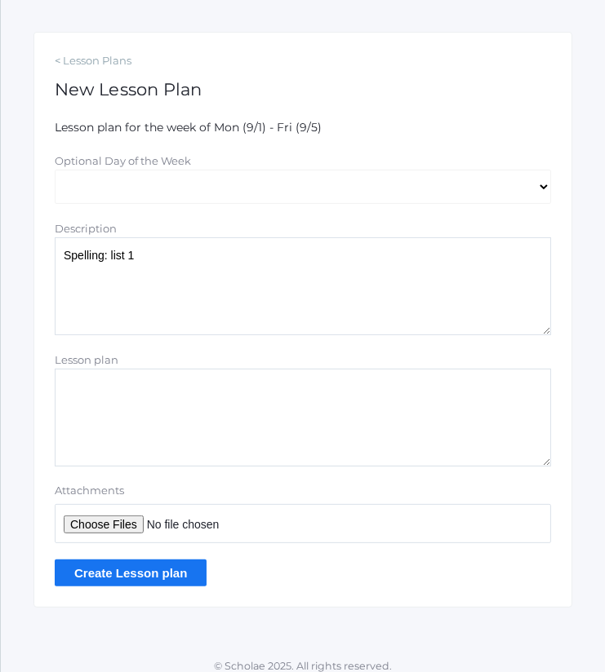
click at [191, 563] on input "Create Lesson plan" at bounding box center [131, 573] width 152 height 27
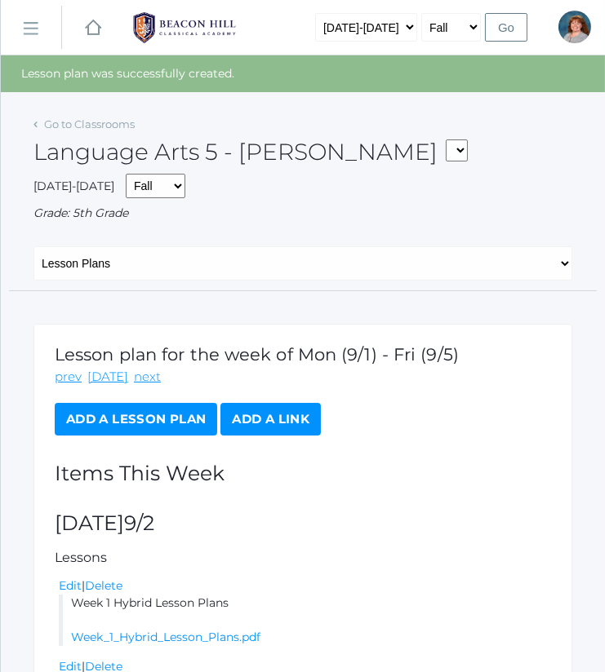
click at [180, 409] on link "Add a Lesson Plan" at bounding box center [136, 419] width 162 height 33
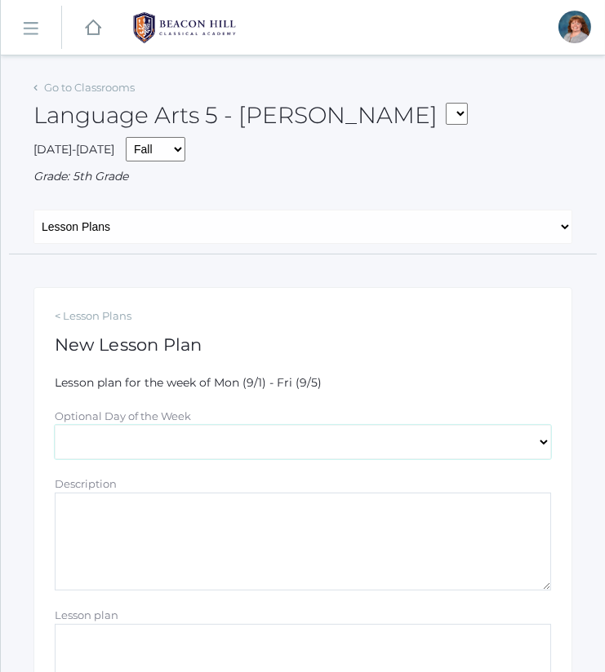
click at [175, 429] on select "[DATE] [DATE] [DATE] [DATE] [DATE]" at bounding box center [303, 442] width 496 height 34
select select "[DATE]"
click at [55, 425] on select "[DATE] [DATE] [DATE] [DATE] [DATE]" at bounding box center [303, 442] width 496 height 34
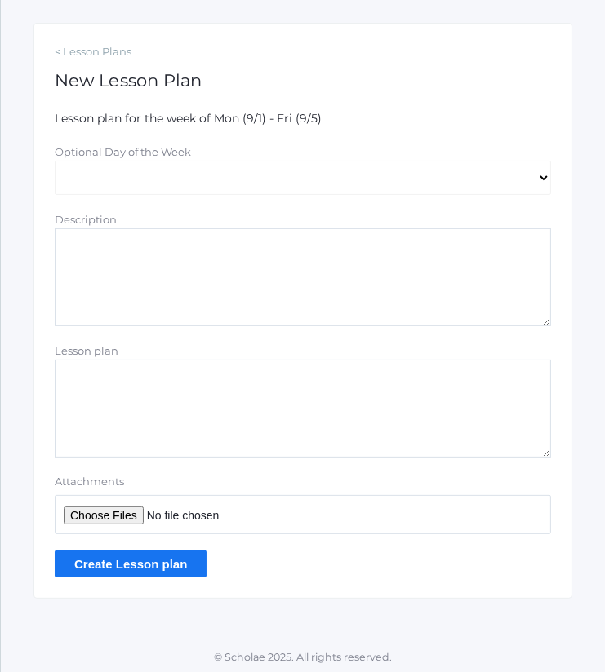
click at [162, 410] on textarea "Lesson plan" at bounding box center [303, 409] width 496 height 98
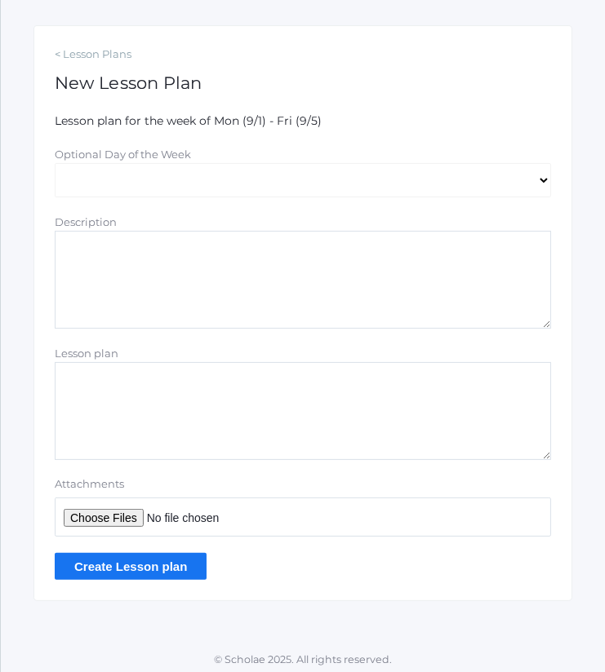
click at [173, 268] on textarea "Description" at bounding box center [303, 280] width 496 height 98
drag, startPoint x: 219, startPoint y: 270, endPoint x: 33, endPoint y: 218, distance: 193.2
click at [33, 218] on div "< Lesson Plans New Lesson Plan Lesson plan for the week of Mon (9/1) - Fri (9/5…" at bounding box center [302, 313] width 539 height 576
type textarea "Math lesson plan for Thursday and Friday Complete Day 1"
click at [228, 343] on form "Lesson plan for the week of Mon (9/1) - Fri (9/5) Optional Day of the Week Mond…" at bounding box center [303, 347] width 496 height 468
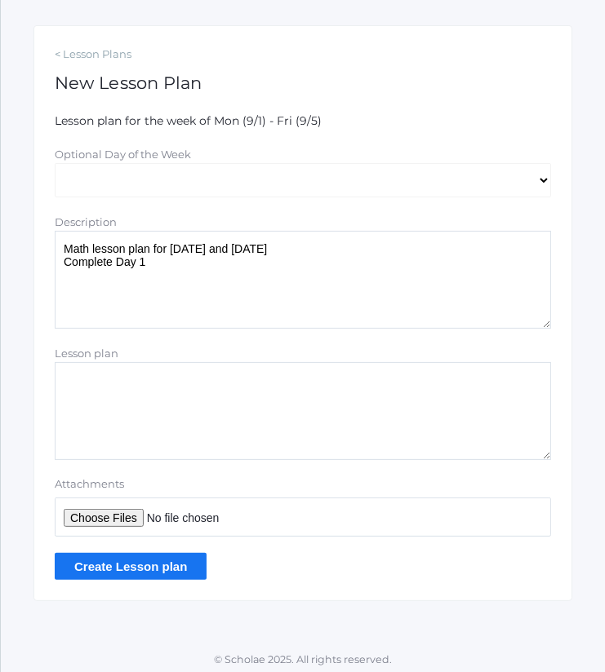
click at [123, 510] on input "Attachments" at bounding box center [303, 517] width 496 height 39
type input "C:\fakepath\1.2_ Multiplying Powers of Ten.docx"
click at [203, 563] on div "Create Lesson plan" at bounding box center [303, 566] width 496 height 27
click at [180, 569] on input "Create Lesson plan" at bounding box center [131, 566] width 152 height 27
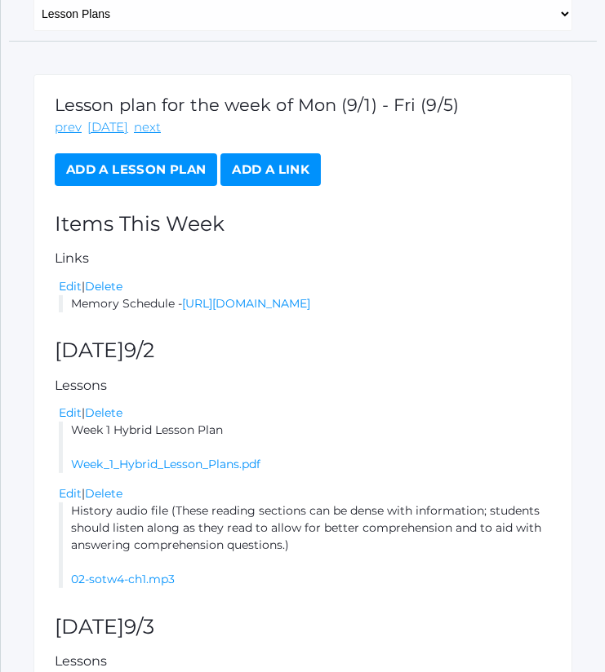
scroll to position [249, 0]
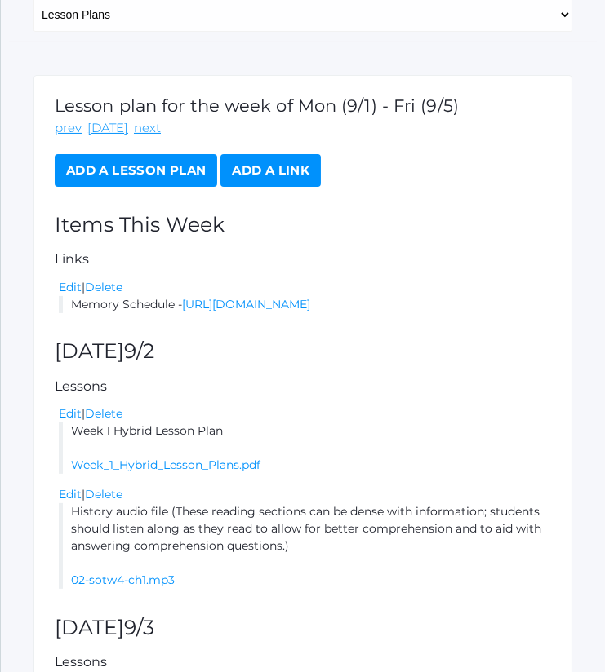
click at [177, 166] on link "Add a Lesson Plan" at bounding box center [136, 170] width 162 height 33
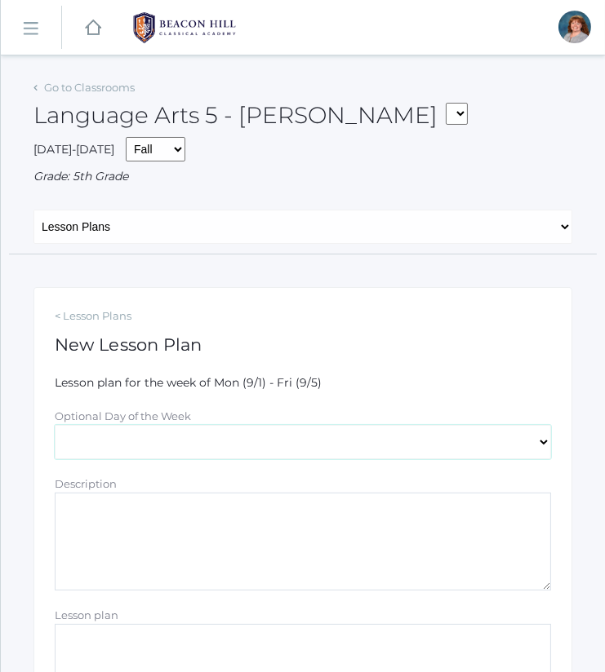
click at [157, 446] on select "[DATE] [DATE] [DATE] [DATE] [DATE]" at bounding box center [303, 442] width 496 height 34
select select "[DATE]"
click at [55, 425] on select "[DATE] [DATE] [DATE] [DATE] [DATE]" at bounding box center [303, 442] width 496 height 34
click at [177, 544] on textarea "Description" at bounding box center [303, 542] width 496 height 98
paste textarea "Math lesson plan for Thursday and Friday Complete Day 1"
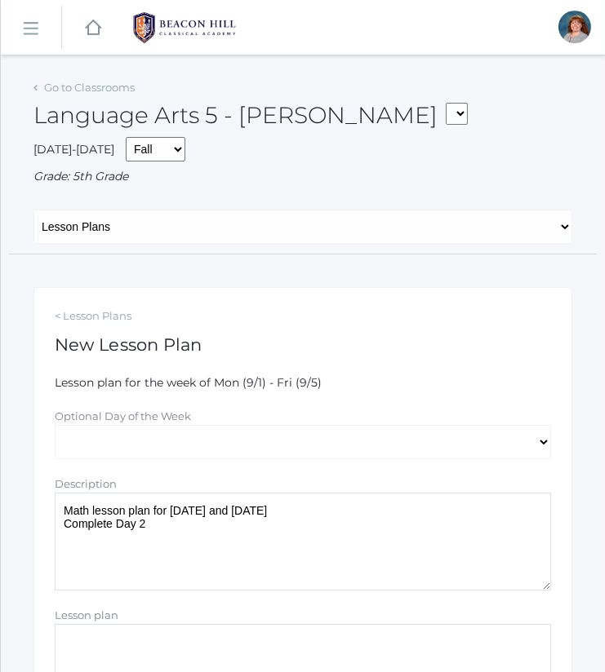
scroll to position [264, 0]
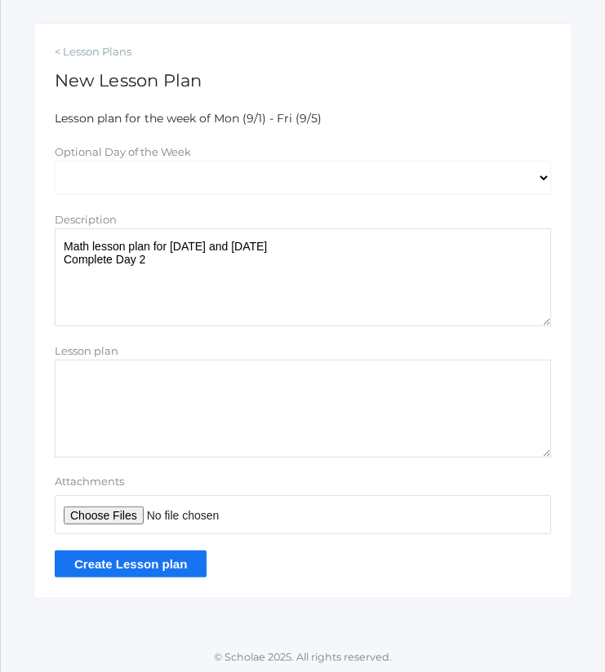
type textarea "Math lesson plan for Thursday and Friday Complete Day 2"
click at [131, 508] on input "Attachments" at bounding box center [303, 514] width 496 height 39
type input "C:\fakepath\1.2_ Multiplying Powers of Ten.docx"
click at [173, 551] on input "Create Lesson plan" at bounding box center [131, 564] width 152 height 27
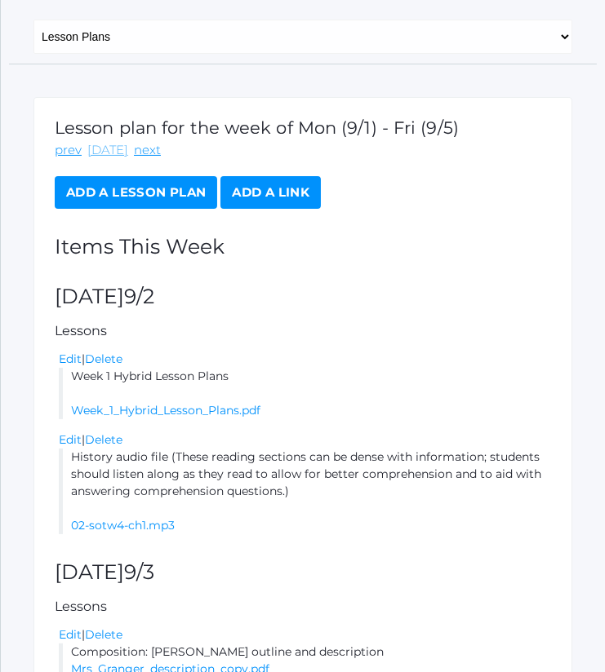
scroll to position [219, 0]
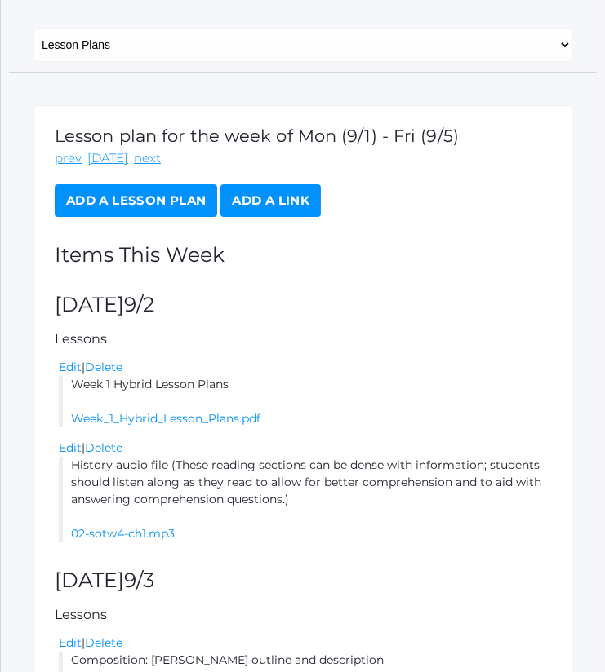
click at [139, 197] on link "Add a Lesson Plan" at bounding box center [136, 200] width 162 height 33
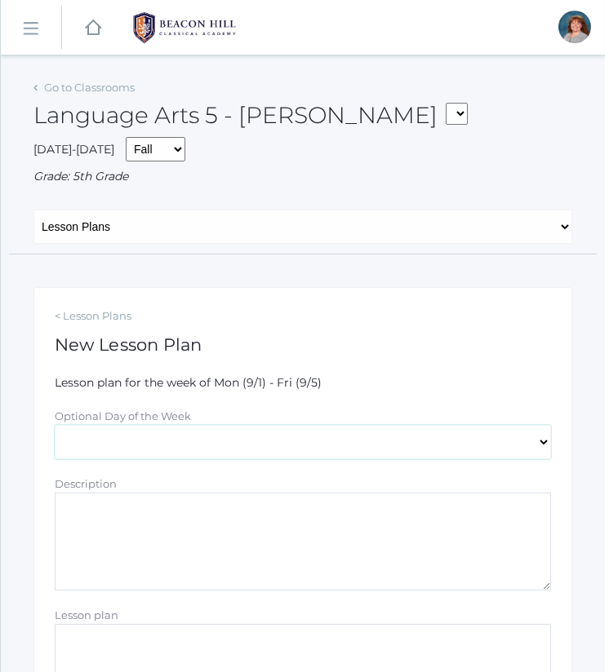
click at [116, 450] on select "[DATE] [DATE] [DATE] [DATE] [DATE]" at bounding box center [303, 442] width 496 height 34
select select "[DATE]"
click at [55, 425] on select "[DATE] [DATE] [DATE] [DATE] [DATE]" at bounding box center [303, 442] width 496 height 34
click at [159, 496] on textarea "Description" at bounding box center [303, 542] width 496 height 98
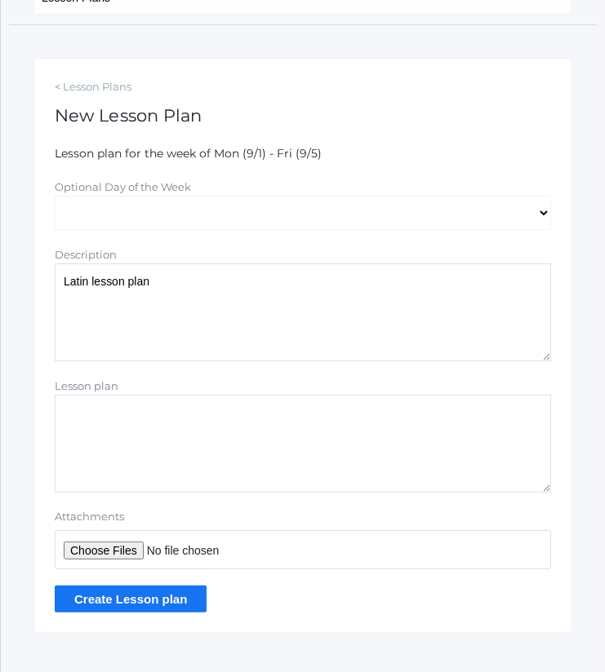
scroll to position [230, 0]
type textarea "Latin lesson plan"
click at [124, 552] on input "Attachments" at bounding box center [303, 549] width 496 height 39
type input "C:\fakepath\Latin Primer 2 Lesson 1 [DATE].docx.pdf"
click at [135, 596] on input "Create Lesson plan" at bounding box center [131, 598] width 152 height 27
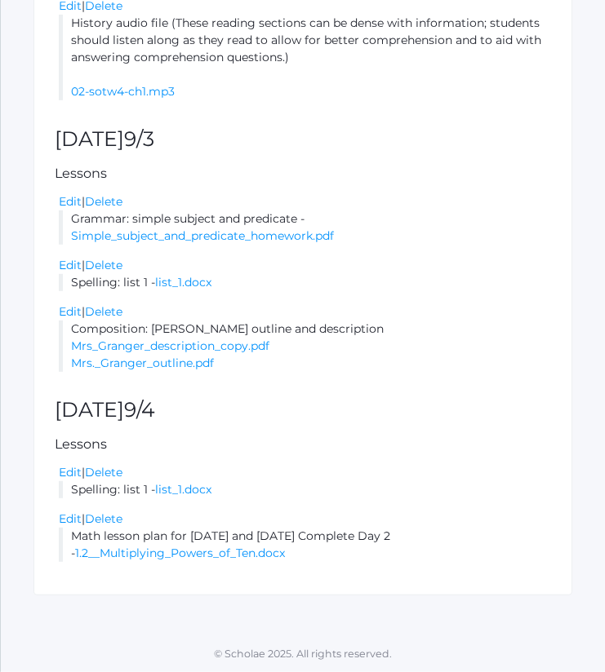
scroll to position [769, 0]
drag, startPoint x: 0, startPoint y: 0, endPoint x: 480, endPoint y: 394, distance: 620.9
click at [480, 394] on div "Lesson plan for the week of Mon (9/1) - Fri (9/5) prev [DATE] next Add a Lesson…" at bounding box center [302, 90] width 539 height 1009
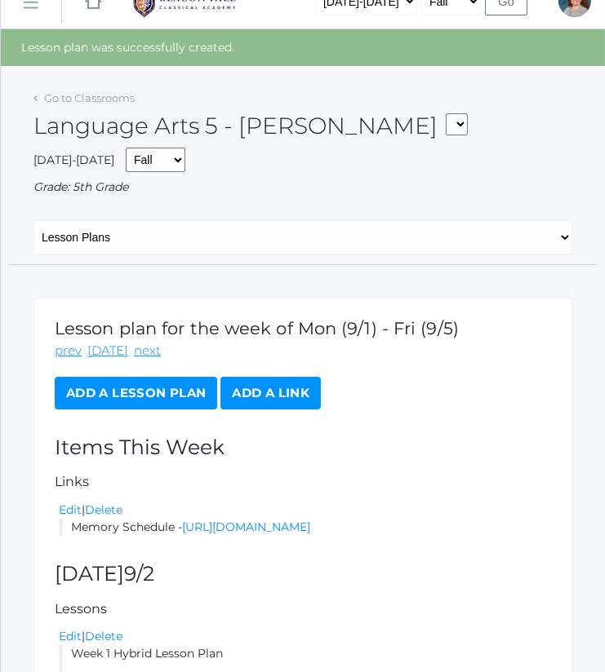
scroll to position [0, 0]
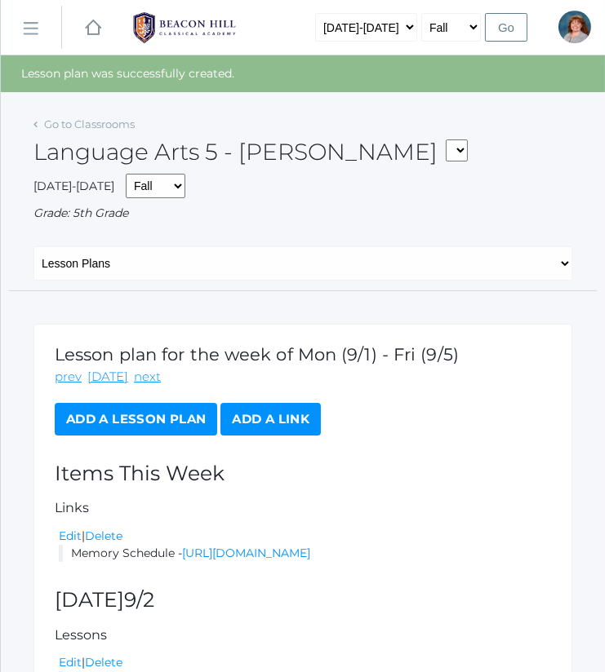
click at [159, 397] on div "Lesson plan for the week of Mon (9/1) - Fri (9/5) prev [DATE] next Add a Lesson…" at bounding box center [303, 390] width 496 height 91
click at [164, 403] on link "Add a Lesson Plan" at bounding box center [136, 419] width 162 height 33
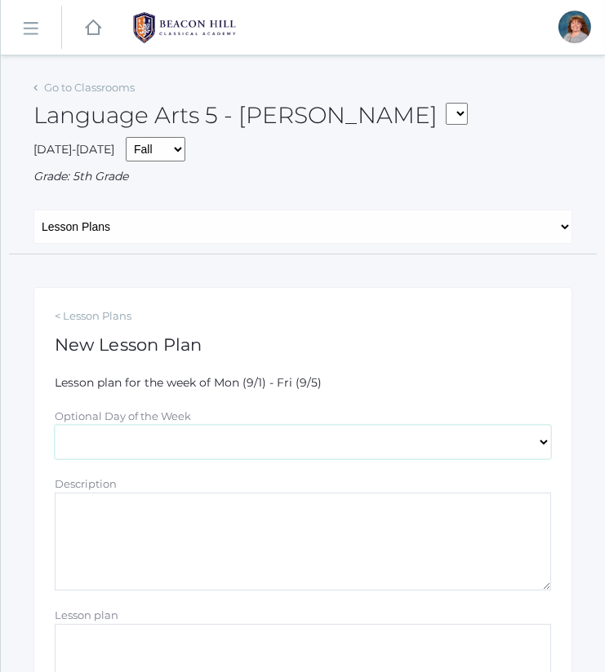
click at [198, 431] on select "[DATE] [DATE] [DATE] [DATE] [DATE]" at bounding box center [303, 442] width 496 height 34
select select "[DATE]"
click at [55, 425] on select "[DATE] [DATE] [DATE] [DATE] [DATE]" at bounding box center [303, 442] width 496 height 34
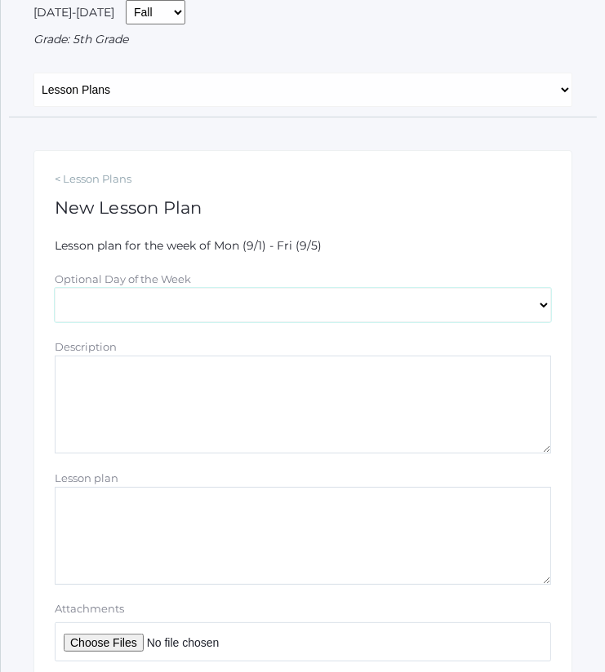
scroll to position [139, 0]
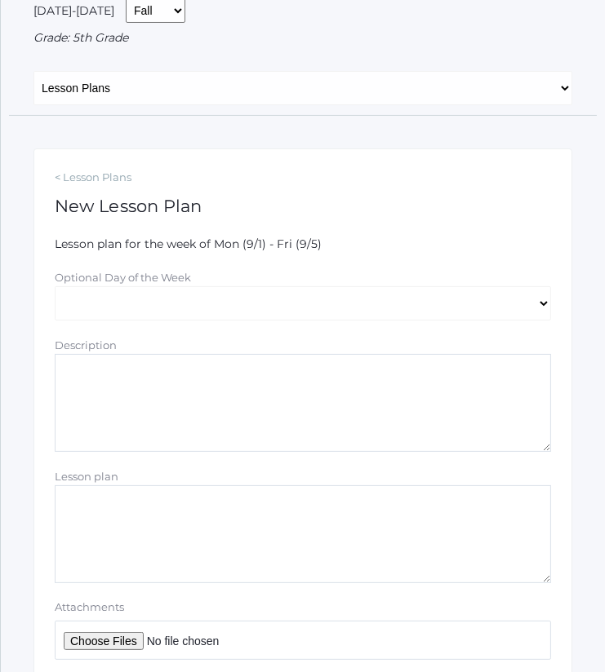
click at [165, 428] on textarea "Description" at bounding box center [303, 403] width 496 height 98
type textarea "Latin lesson plan"
click at [124, 637] on input "Attachments" at bounding box center [303, 640] width 496 height 39
type input "C:\fakepath\Latin Primer 2 Lesson 1 [DATE].docx.pdf"
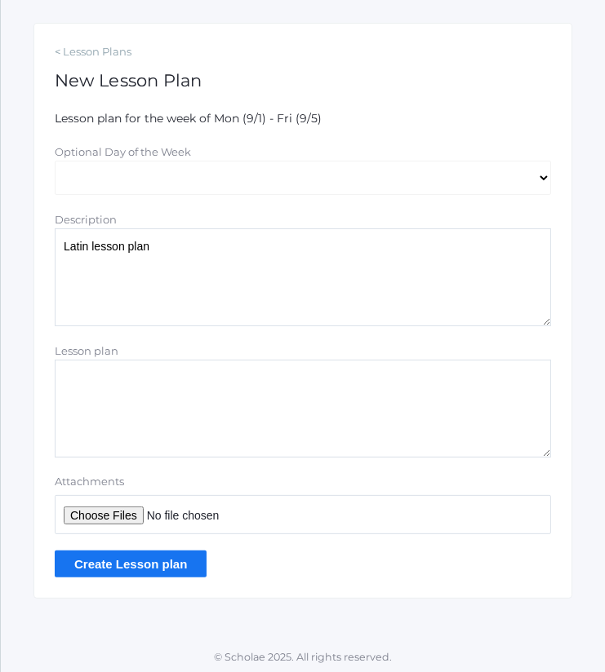
click at [157, 560] on input "Create Lesson plan" at bounding box center [131, 564] width 152 height 27
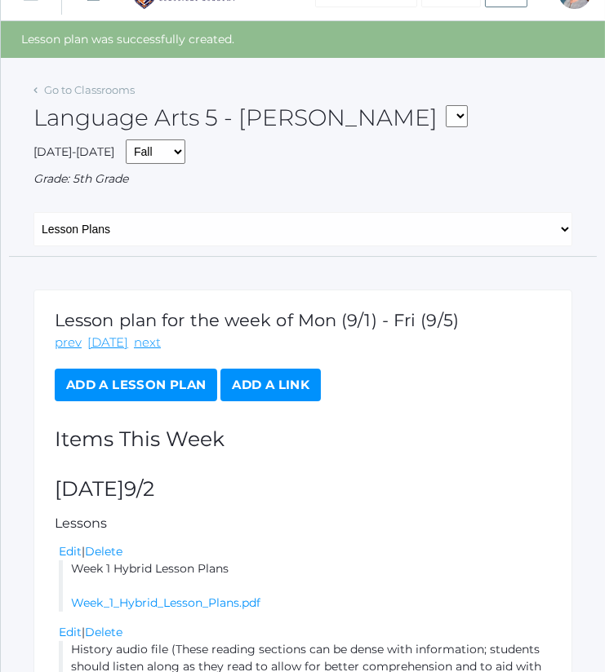
scroll to position [2, 0]
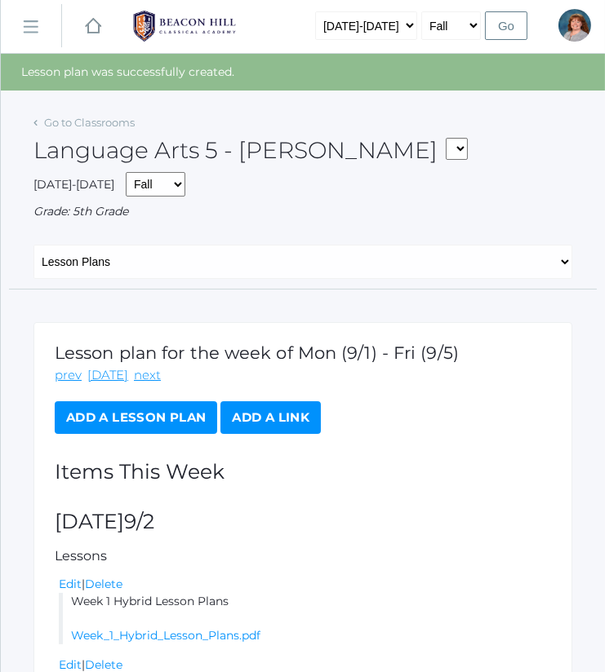
click at [122, 406] on link "Add a Lesson Plan" at bounding box center [136, 417] width 162 height 33
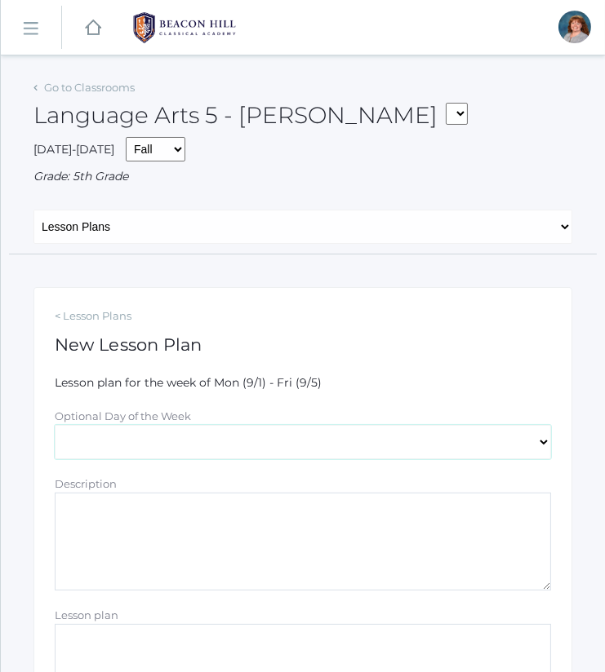
click at [180, 436] on select "[DATE] [DATE] [DATE] [DATE] [DATE]" at bounding box center [303, 442] width 496 height 34
select select "[DATE]"
click at [55, 425] on select "[DATE] [DATE] [DATE] [DATE] [DATE]" at bounding box center [303, 442] width 496 height 34
click at [200, 522] on textarea "Description" at bounding box center [303, 542] width 496 height 98
type textarea "M"
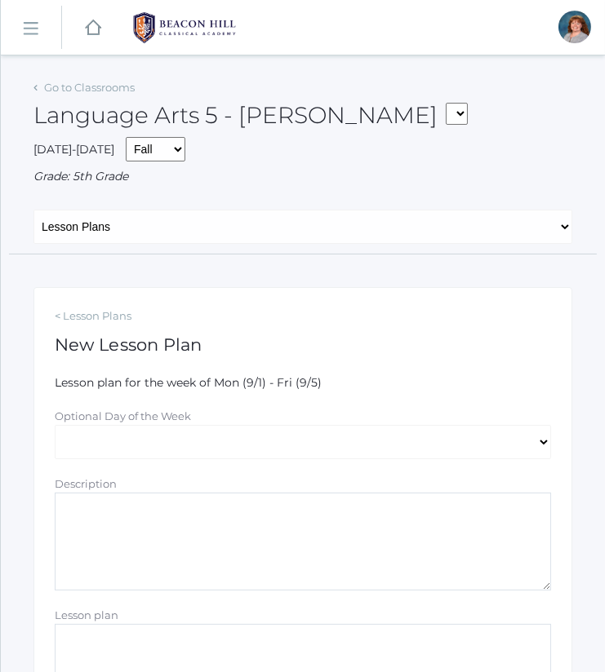
paste textarea "Math lesson plan for Thursday and Friday Complete Day 1"
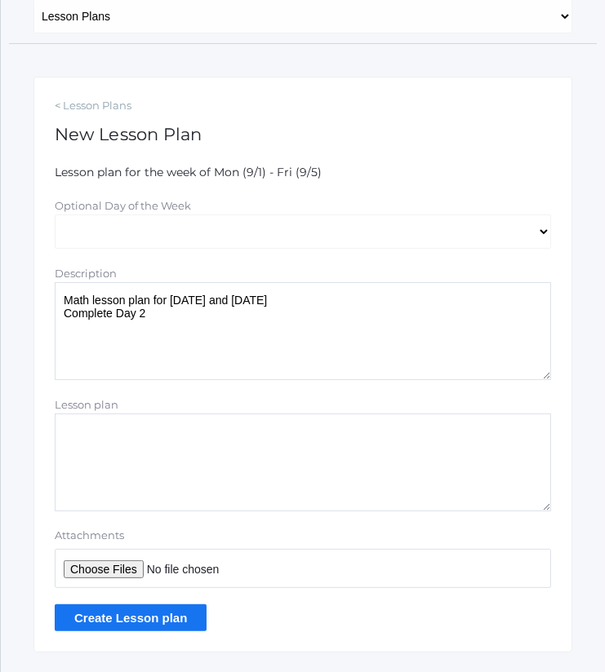
scroll to position [264, 0]
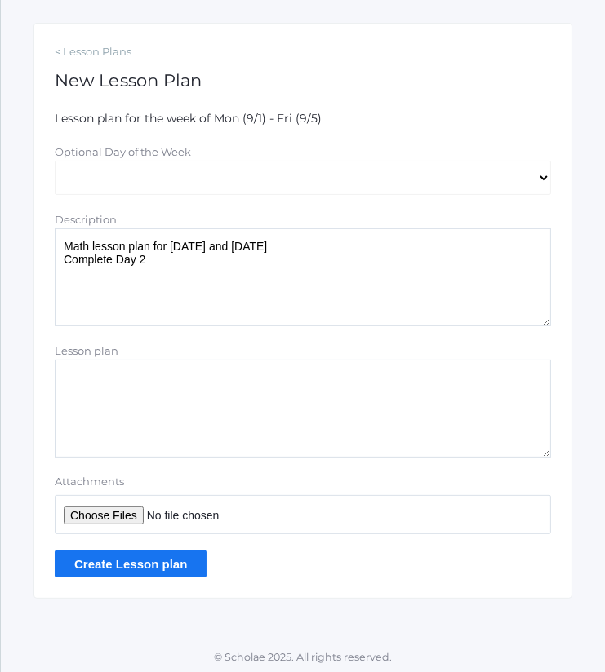
type textarea "Math lesson plan for Thursday and Friday Complete Day 2"
click at [132, 516] on input "Attachments" at bounding box center [303, 514] width 496 height 39
type input "C:\fakepath\1.2_ Multiplying Powers of Ten.docx"
click at [160, 560] on input "Create Lesson plan" at bounding box center [131, 564] width 152 height 27
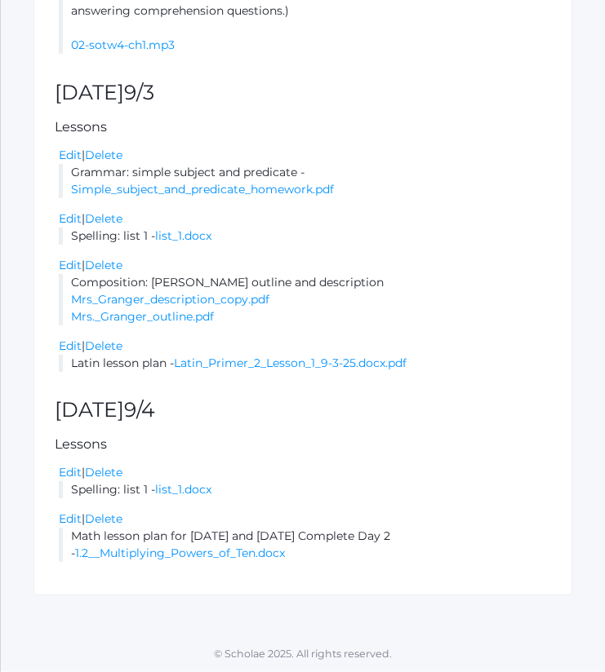
scroll to position [816, 0]
click at [73, 520] on link "Edit" at bounding box center [70, 519] width 23 height 15
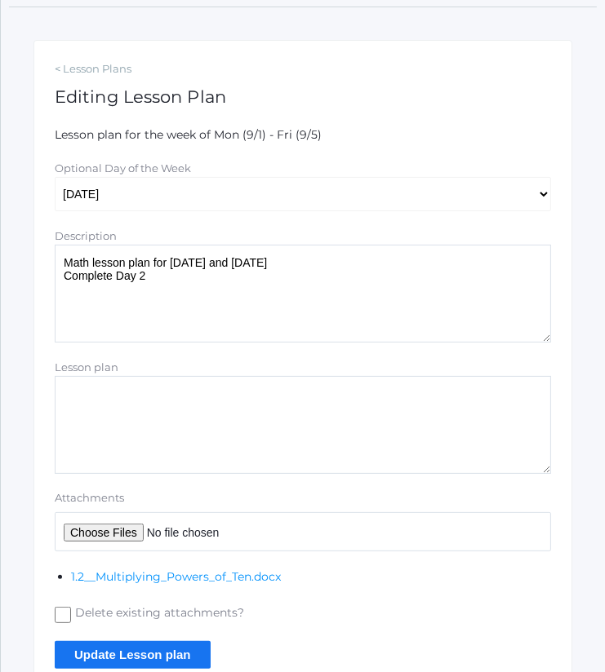
scroll to position [247, 0]
click at [153, 277] on textarea "Math lesson plan for [DATE] and [DATE] Complete Day 2" at bounding box center [303, 293] width 496 height 98
type textarea "Math lesson plan for [DATE] and [DATE] Complete Day 1"
click at [156, 650] on input "Update Lesson plan" at bounding box center [133, 654] width 156 height 27
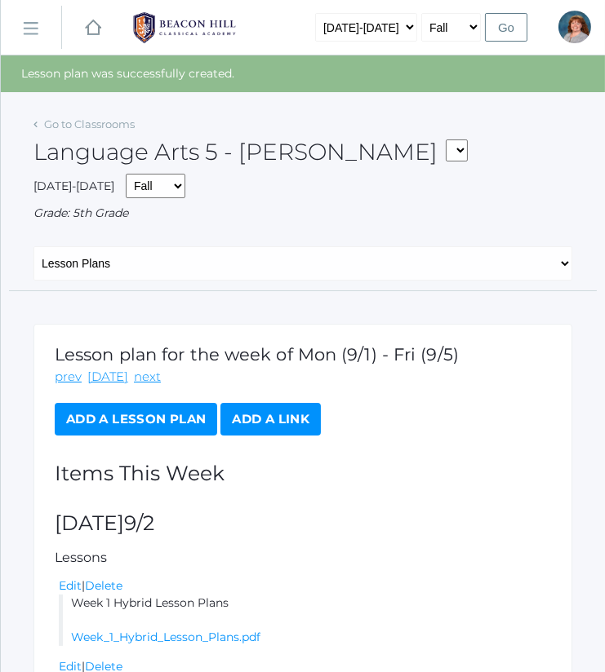
click at [159, 406] on link "Add a Lesson Plan" at bounding box center [136, 419] width 162 height 33
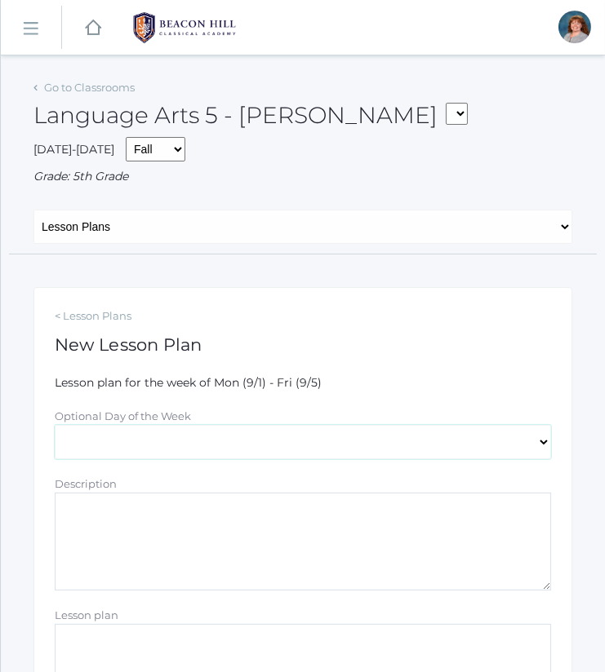
click at [186, 443] on select "[DATE] [DATE] [DATE] [DATE] [DATE]" at bounding box center [303, 442] width 496 height 34
select select "[DATE]"
click at [55, 425] on select "[DATE] [DATE] [DATE] [DATE] [DATE]" at bounding box center [303, 442] width 496 height 34
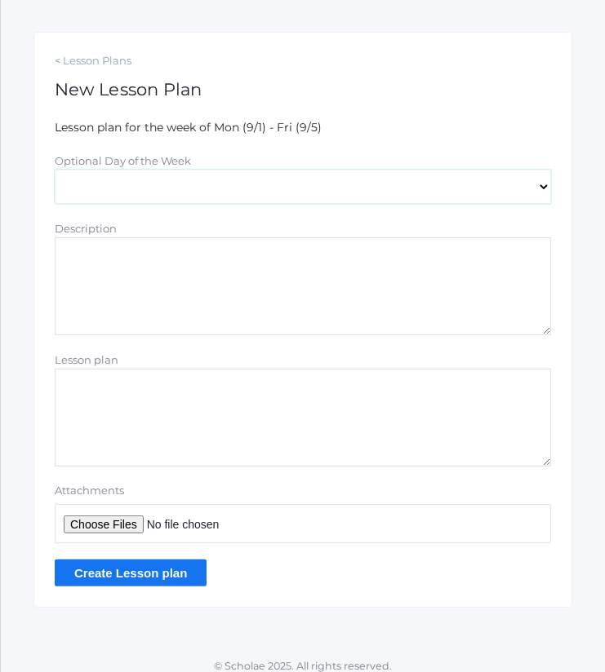
scroll to position [264, 0]
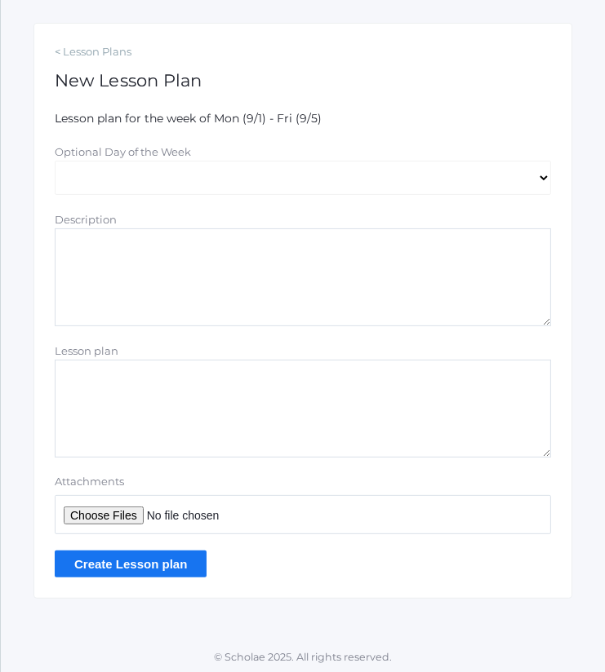
click at [162, 279] on textarea "Description" at bounding box center [303, 277] width 496 height 98
type textarea "Composition outline"
click at [135, 503] on input "Attachments" at bounding box center [303, 514] width 496 height 39
type input "C:\fakepath\how to outline.pdf"
click at [147, 568] on input "Create Lesson plan" at bounding box center [131, 564] width 152 height 27
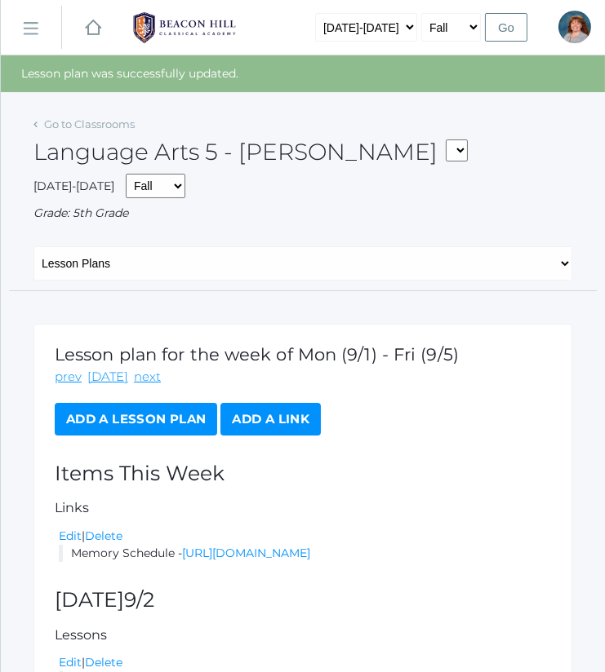
click at [160, 413] on link "Add a Lesson Plan" at bounding box center [136, 419] width 162 height 33
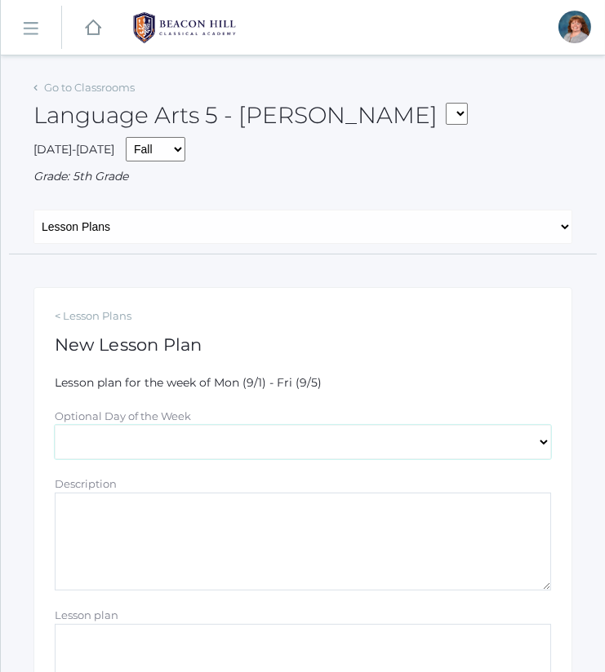
click at [177, 437] on select "[DATE] [DATE] [DATE] [DATE] [DATE]" at bounding box center [303, 442] width 496 height 34
select select "[DATE]"
click at [55, 425] on select "[DATE] [DATE] [DATE] [DATE] [DATE]" at bounding box center [303, 442] width 496 height 34
click at [163, 561] on textarea "Description" at bounding box center [303, 542] width 496 height 98
paste textarea "Math lesson plan for Thursday and Friday Complete Day 1"
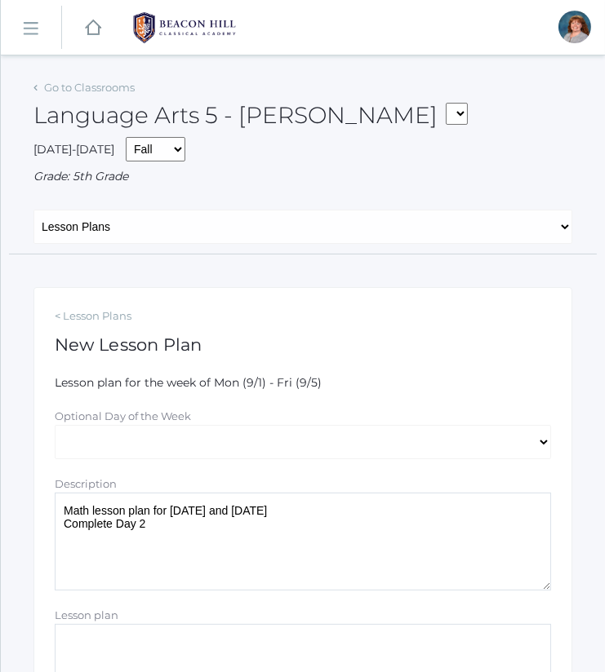
scroll to position [264, 0]
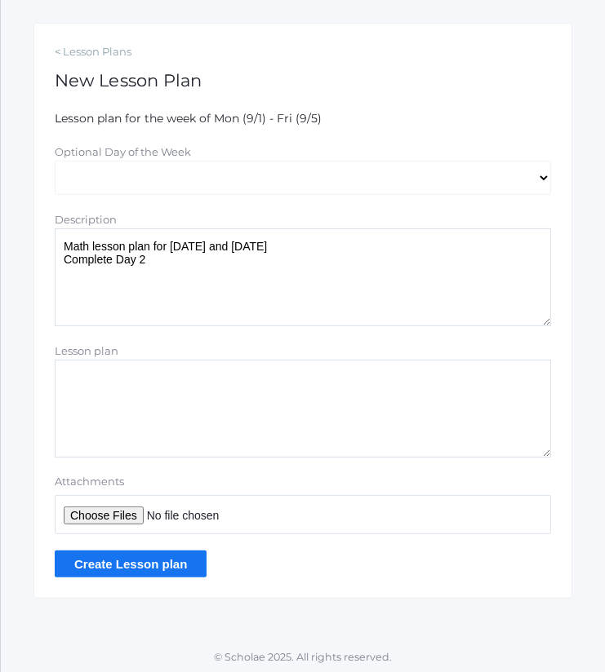
type textarea "Math lesson plan for Thursday and Friday Complete Day 2"
click at [112, 508] on input "Attachments" at bounding box center [303, 514] width 496 height 39
type input "C:\fakepath\1.2_ Multiplying Powers of Ten.docx"
click at [182, 555] on input "Create Lesson plan" at bounding box center [131, 564] width 152 height 27
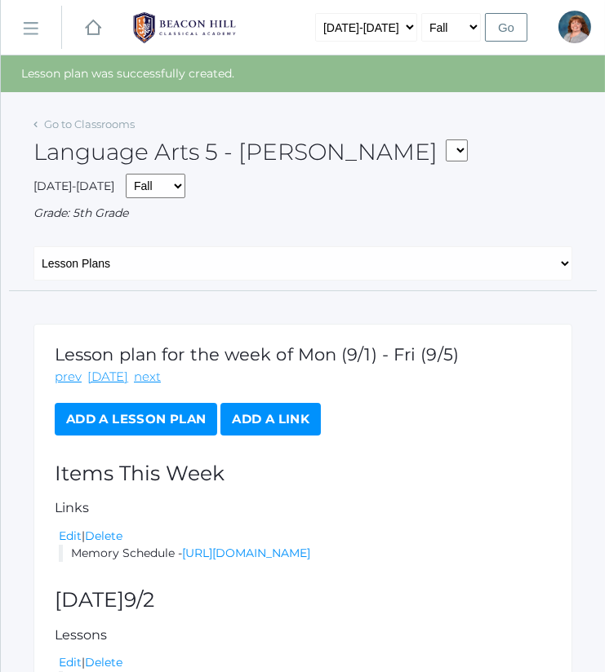
click at [171, 417] on link "Add a Lesson Plan" at bounding box center [136, 419] width 162 height 33
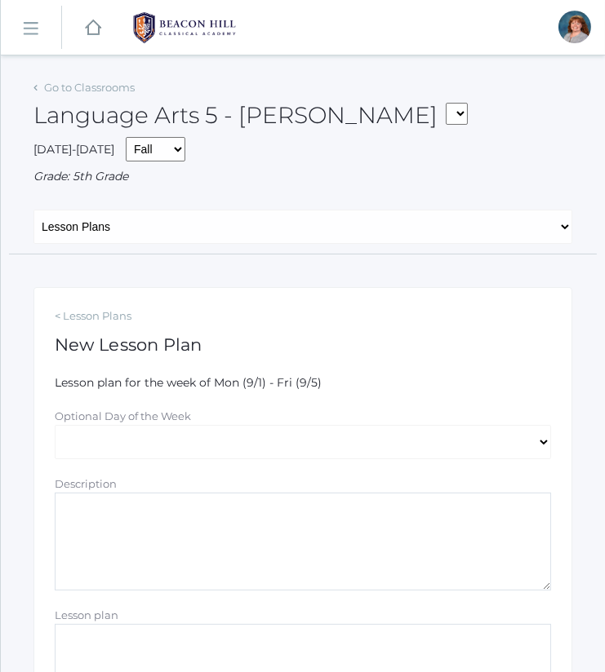
click at [170, 423] on div "Optional Day of the Week" at bounding box center [303, 416] width 496 height 17
click at [172, 430] on select "[DATE] [DATE] [DATE] [DATE] [DATE]" at bounding box center [303, 442] width 496 height 34
select select "[DATE]"
click at [55, 425] on select "[DATE] [DATE] [DATE] [DATE] [DATE]" at bounding box center [303, 442] width 496 height 34
click at [171, 547] on textarea "Description" at bounding box center [303, 542] width 496 height 98
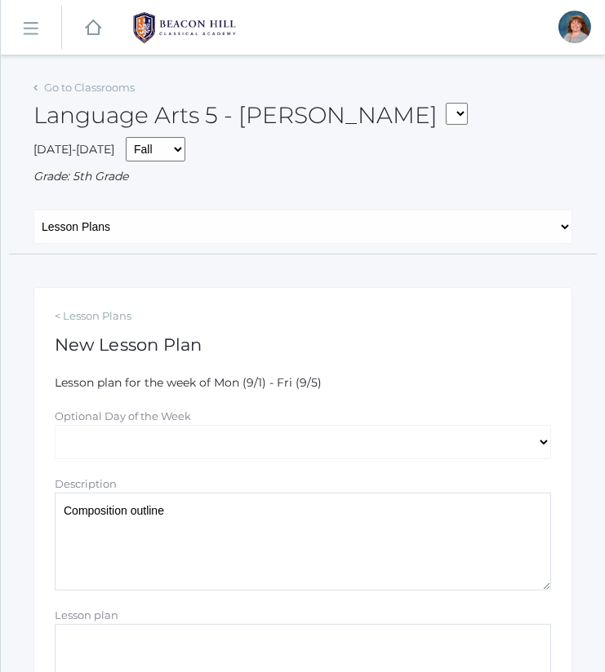
scroll to position [264, 0]
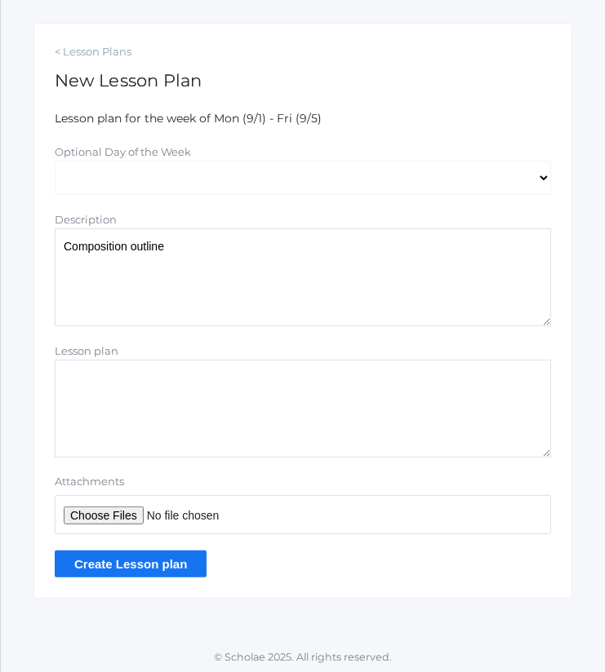
type textarea "Composition outline"
click at [107, 520] on input "Attachments" at bounding box center [303, 514] width 496 height 39
type input "C:\fakepath\how to outline.pdf"
click at [144, 570] on input "Create Lesson plan" at bounding box center [131, 564] width 152 height 27
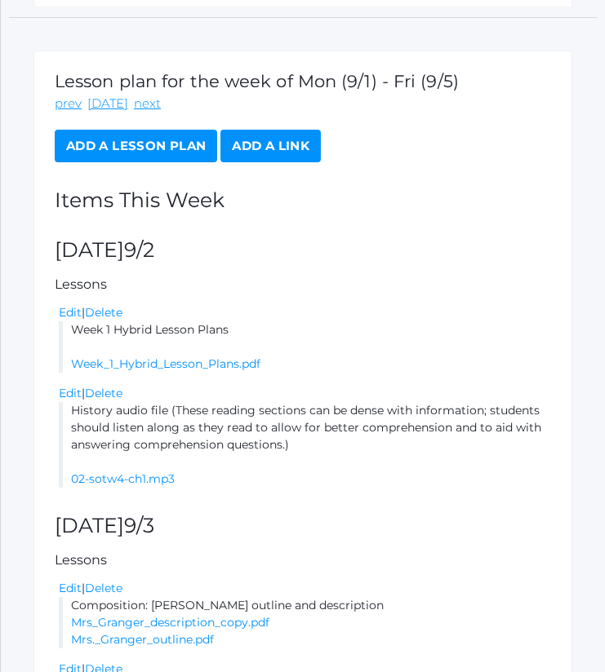
scroll to position [149, 0]
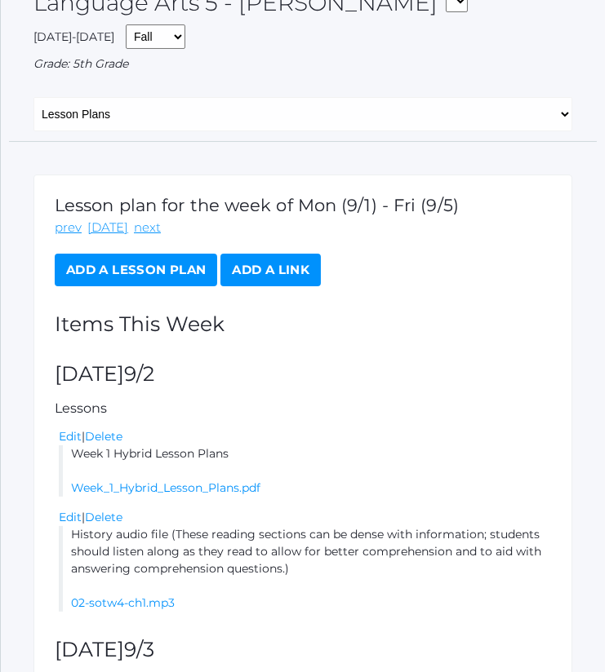
click at [147, 273] on link "Add a Lesson Plan" at bounding box center [136, 270] width 162 height 33
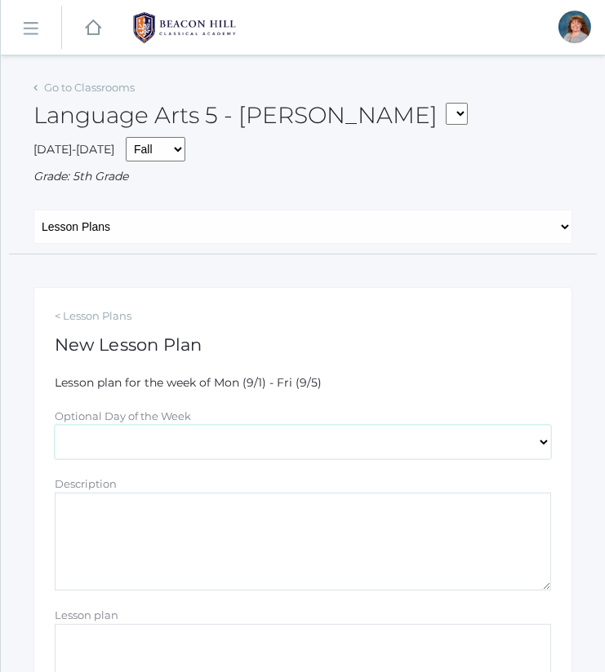
click at [162, 438] on select "[DATE] [DATE] [DATE] [DATE] [DATE]" at bounding box center [303, 442] width 496 height 34
select select "2025-09-05"
click at [55, 425] on select "[DATE] [DATE] [DATE] [DATE] [DATE]" at bounding box center [303, 442] width 496 height 34
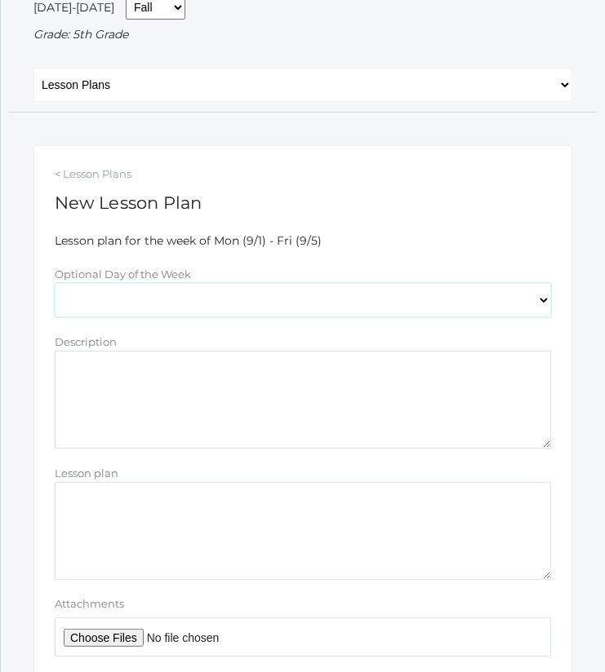
scroll to position [144, 0]
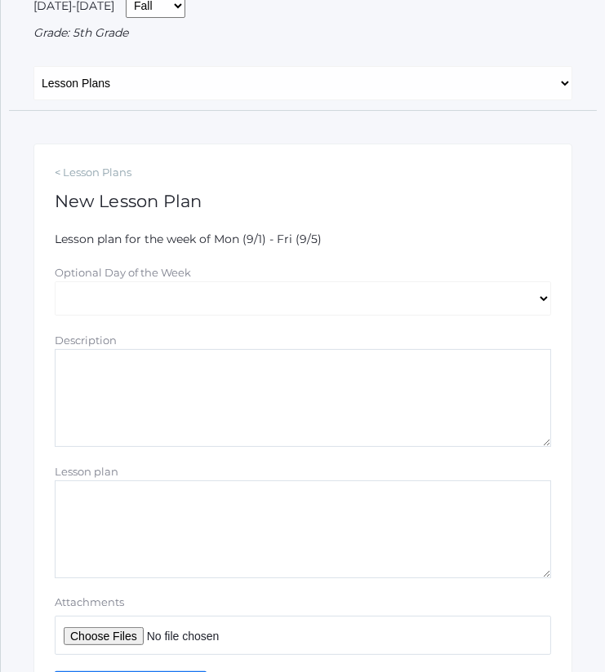
click at [166, 391] on textarea "Description" at bounding box center [303, 398] width 496 height 98
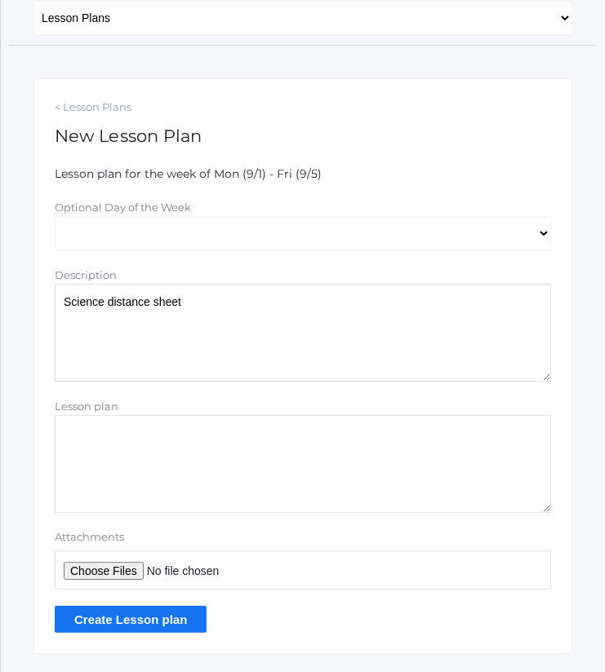
scroll to position [213, 0]
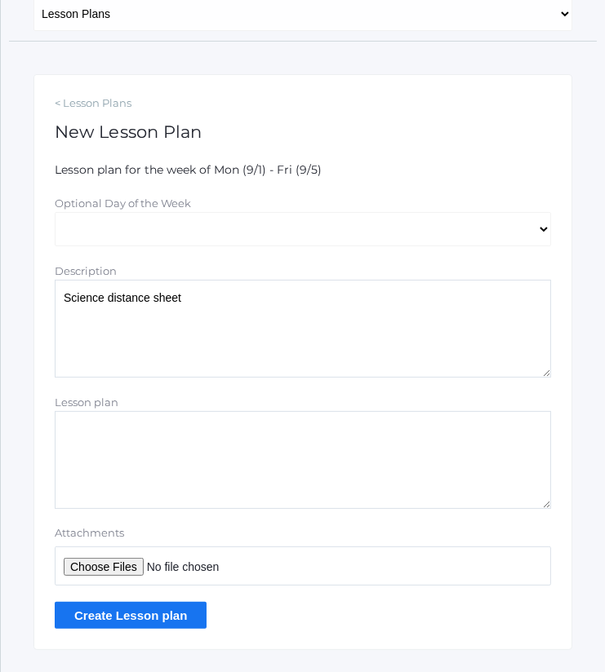
type textarea "Science distance sheet"
click at [116, 563] on input "Attachments" at bounding box center [303, 566] width 496 height 39
type input "C:\fakepath\Solar System Distance.pdf"
click at [180, 611] on input "Create Lesson plan" at bounding box center [131, 615] width 152 height 27
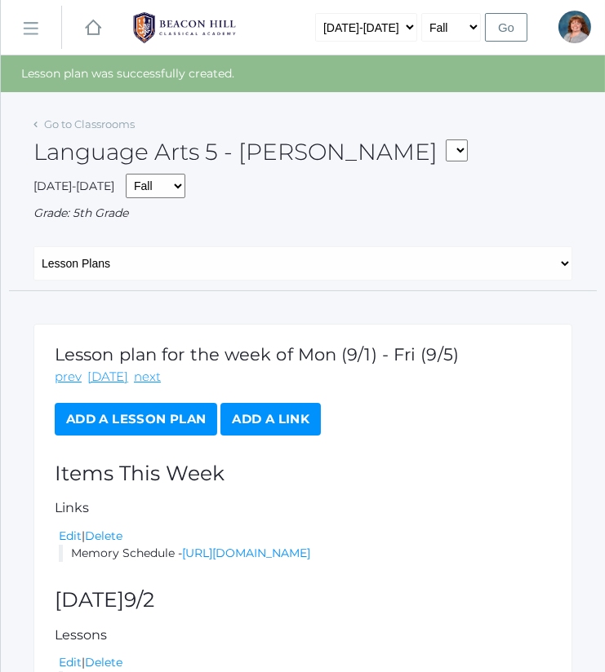
click at [126, 411] on link "Add a Lesson Plan" at bounding box center [136, 419] width 162 height 33
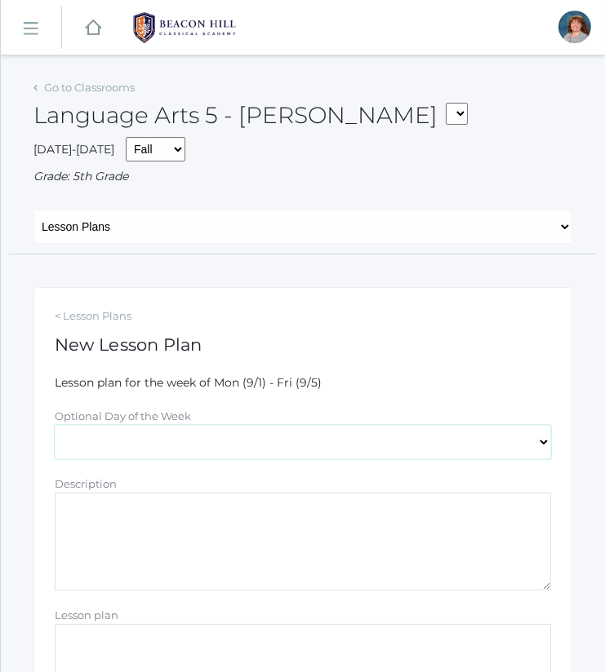
click at [153, 450] on select "[DATE] [DATE] [DATE] [DATE] [DATE]" at bounding box center [303, 442] width 496 height 34
select select "[DATE]"
click at [55, 425] on select "[DATE] [DATE] [DATE] [DATE] [DATE]" at bounding box center [303, 442] width 496 height 34
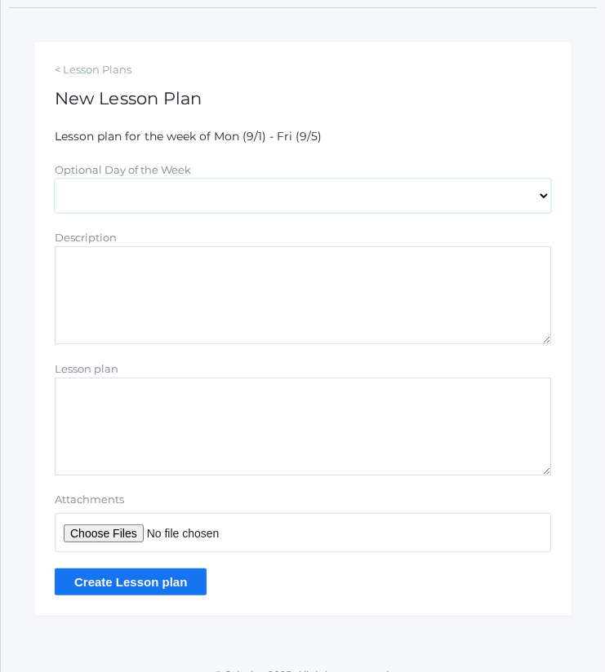
scroll to position [253, 0]
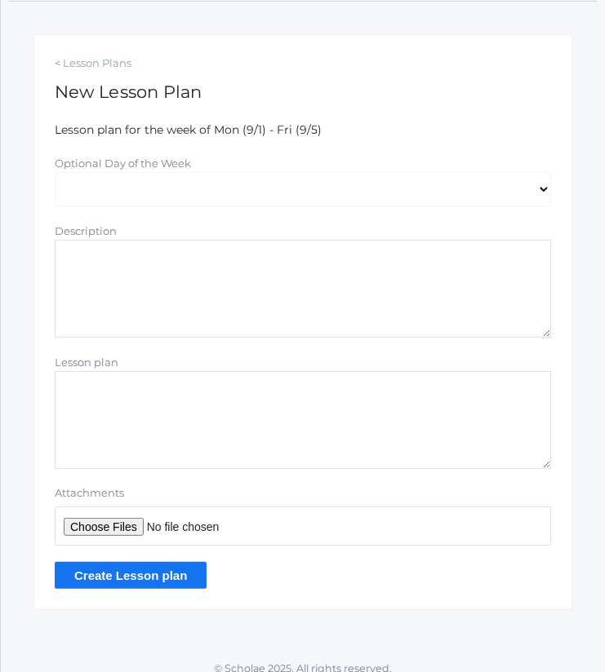
click at [175, 305] on textarea "Description" at bounding box center [303, 289] width 496 height 98
type textarea "Science planet distance sheet"
click at [125, 526] on input "Attachments" at bounding box center [303, 526] width 496 height 39
type input "C:\fakepath\Solar System Distance.pdf"
click at [161, 575] on input "Create Lesson plan" at bounding box center [131, 575] width 152 height 27
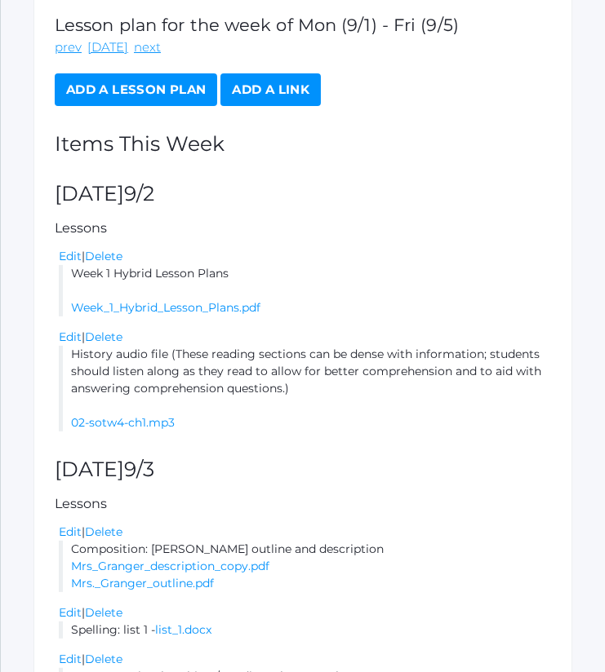
scroll to position [317, 0]
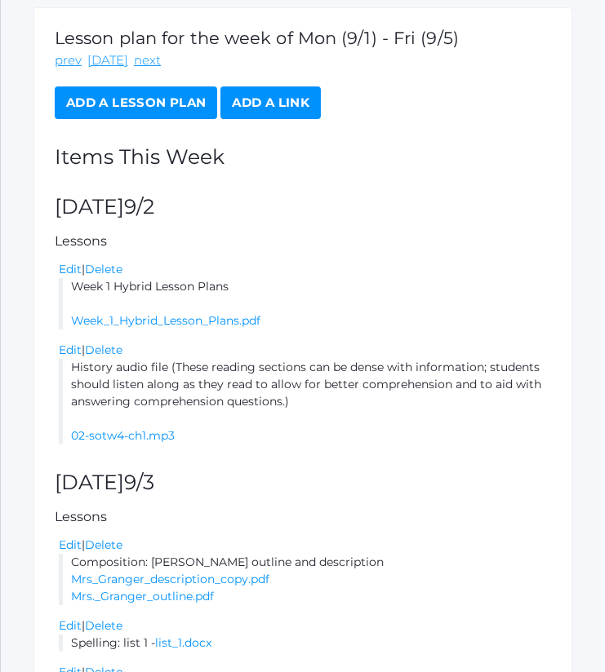
click at [149, 90] on link "Add a Lesson Plan" at bounding box center [136, 102] width 162 height 33
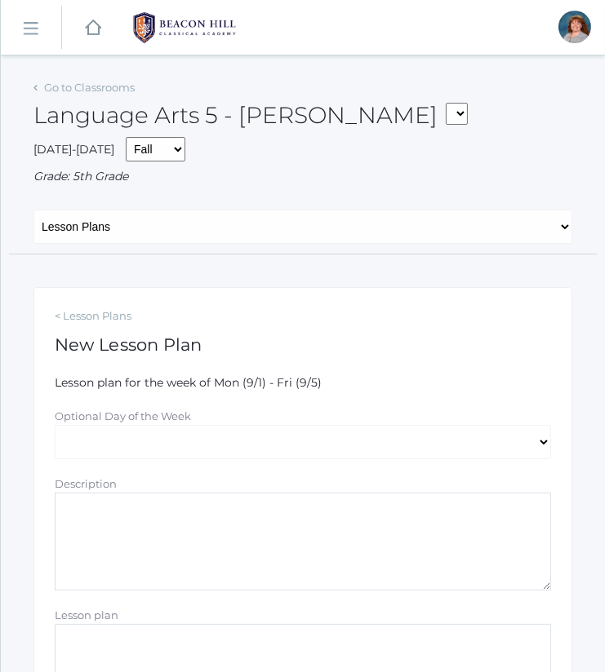
click at [153, 498] on textarea "Description" at bounding box center [303, 542] width 496 height 98
paste textarea "[DATE] to [DATE] Plans"
type textarea "[DATE] to [DATE] Plans"
click at [162, 437] on select "[DATE] [DATE] [DATE] [DATE] [DATE]" at bounding box center [303, 442] width 496 height 34
select select "2025-09-03"
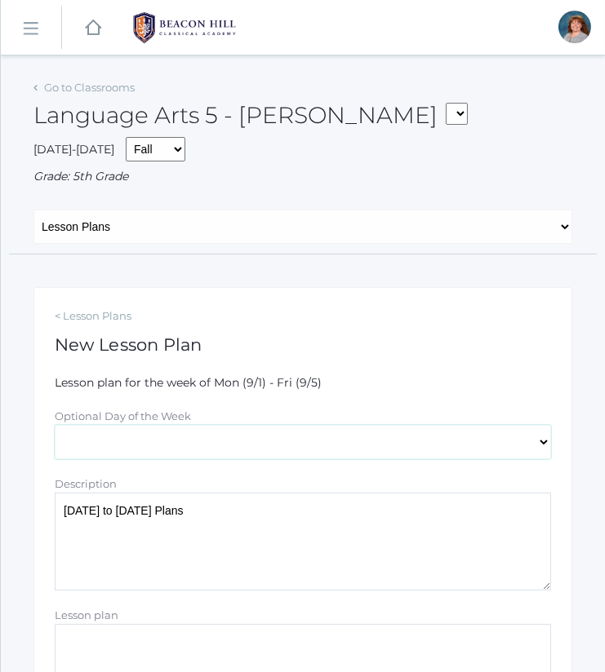
click at [55, 425] on select "[DATE] [DATE] [DATE] [DATE] [DATE]" at bounding box center [303, 442] width 496 height 34
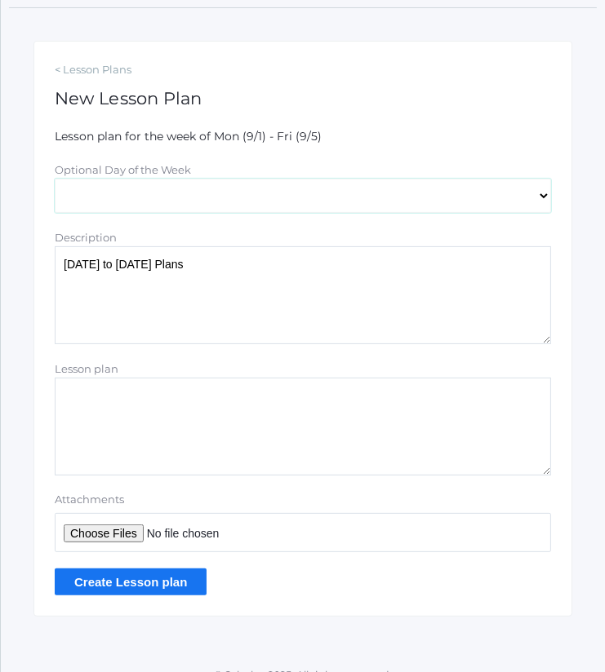
scroll to position [249, 0]
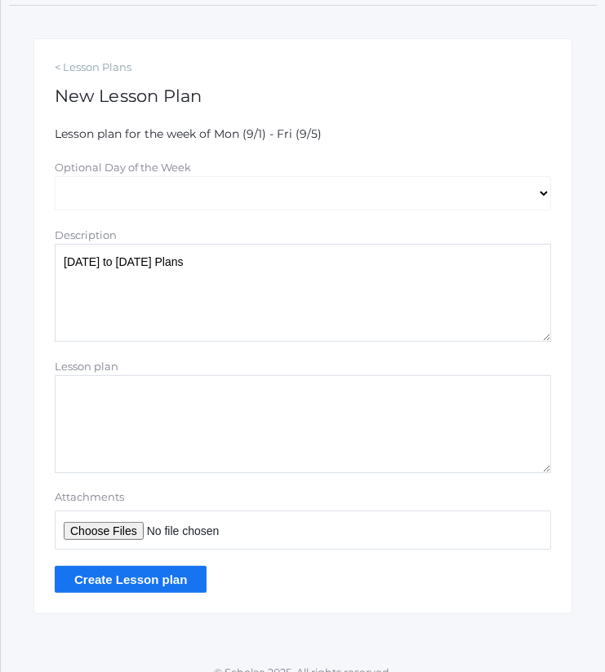
click at [133, 529] on input "Attachments" at bounding box center [303, 530] width 496 height 39
type input "C:\fakepath\[DATE] to [DATE] Plans.docx"
click at [197, 574] on input "Create Lesson plan" at bounding box center [131, 579] width 152 height 27
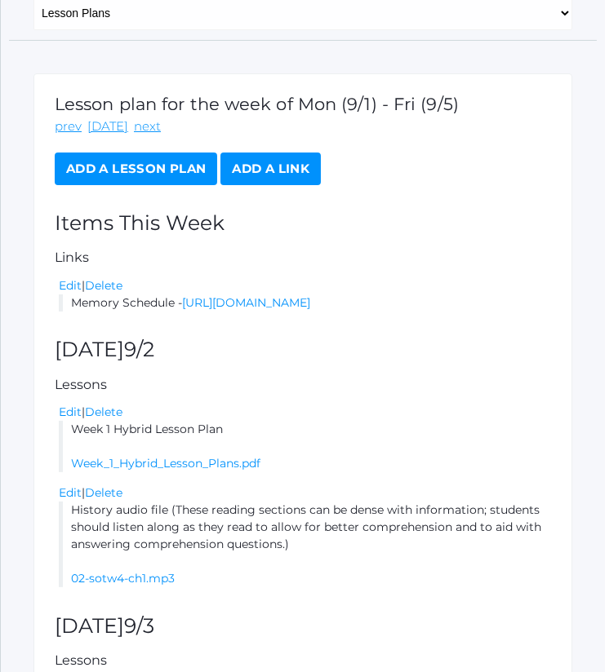
scroll to position [248, 0]
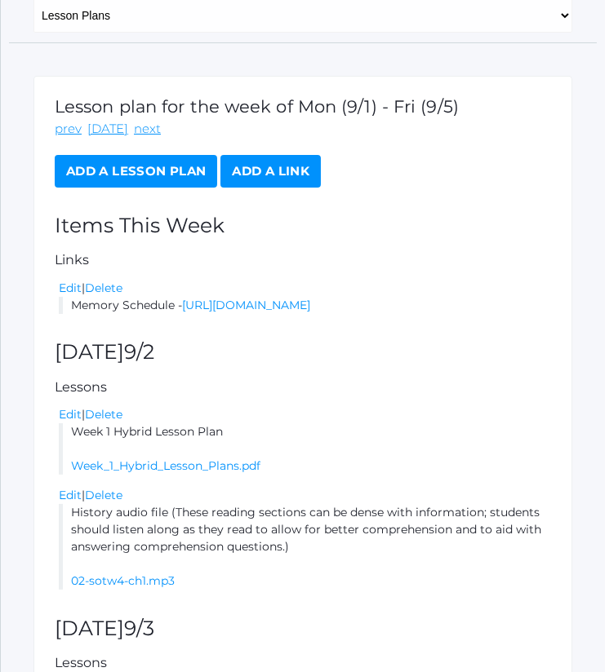
click at [191, 170] on link "Add a Lesson Plan" at bounding box center [136, 171] width 162 height 33
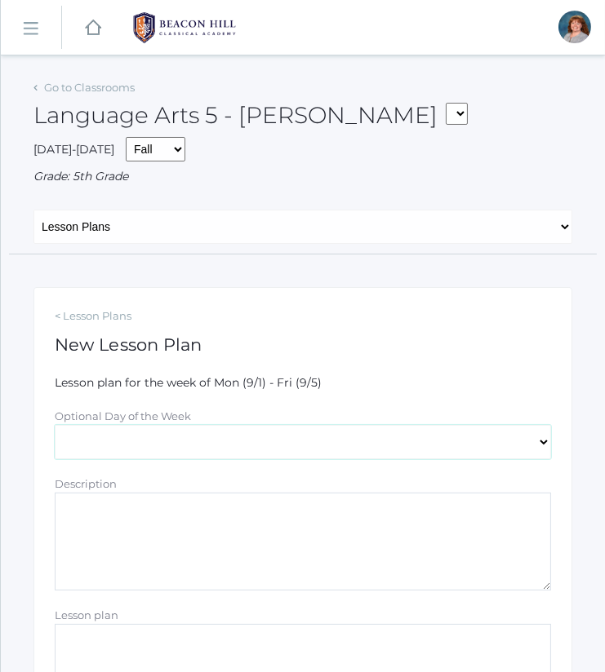
click at [167, 437] on select "[DATE] [DATE] [DATE] [DATE] [DATE]" at bounding box center [303, 442] width 496 height 34
click at [299, 364] on div "< Lesson Plans New Lesson Plan Lesson plan for the week of Mon (9/1) - Fri (9/5…" at bounding box center [302, 575] width 539 height 576
click at [188, 534] on textarea "Description" at bounding box center [303, 542] width 496 height 98
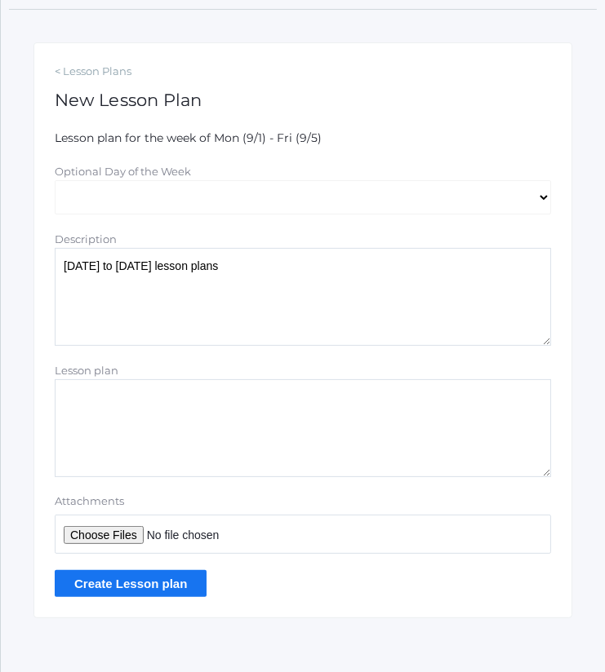
scroll to position [255, 0]
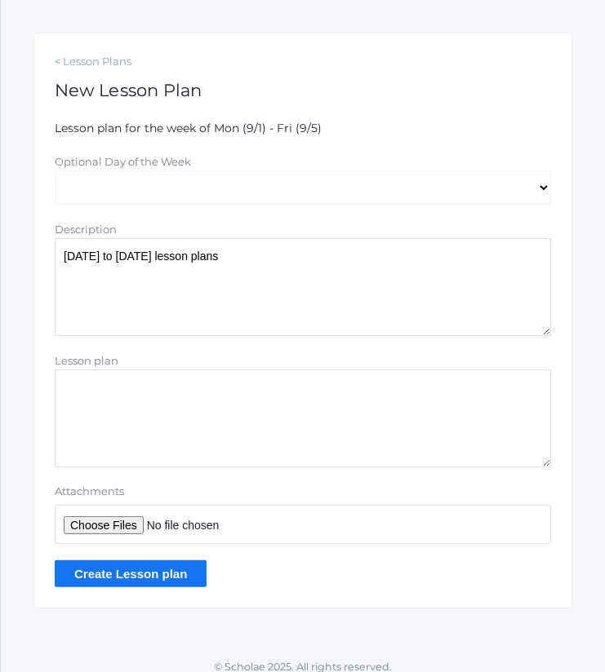
type textarea "[DATE] to [DATE] lesson plans"
click at [141, 527] on input "Attachments" at bounding box center [303, 524] width 496 height 39
type input "C:\fakepath\[DATE] to [DATE] Plans.docx"
click at [166, 571] on input "Create Lesson plan" at bounding box center [131, 574] width 152 height 27
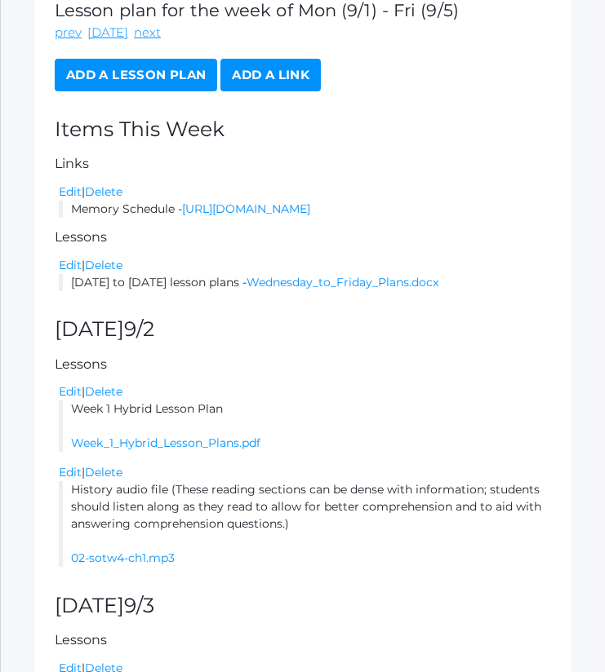
scroll to position [348, 0]
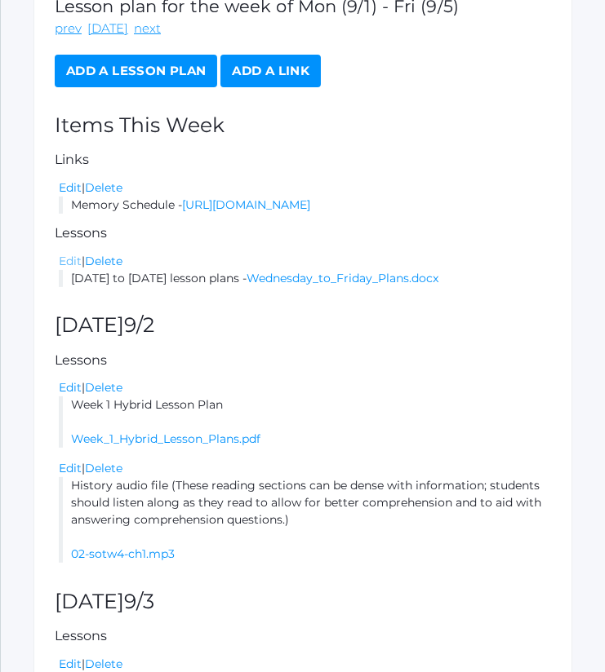
click at [71, 268] on link "Edit" at bounding box center [70, 261] width 23 height 15
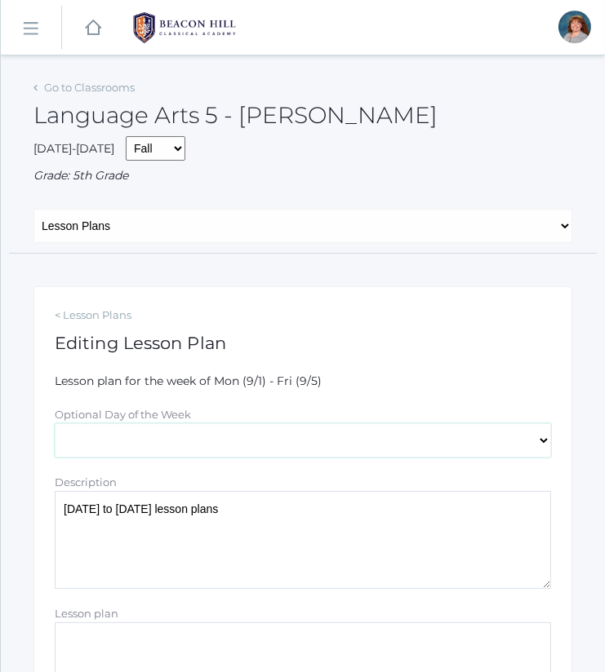
drag, startPoint x: 193, startPoint y: 433, endPoint x: 128, endPoint y: 445, distance: 65.5
click at [128, 445] on select "[DATE] [DATE] [DATE] [DATE] [DATE]" at bounding box center [303, 440] width 496 height 34
select select "2025-09-03"
click at [55, 423] on select "[DATE] [DATE] [DATE] [DATE] [DATE]" at bounding box center [303, 440] width 496 height 34
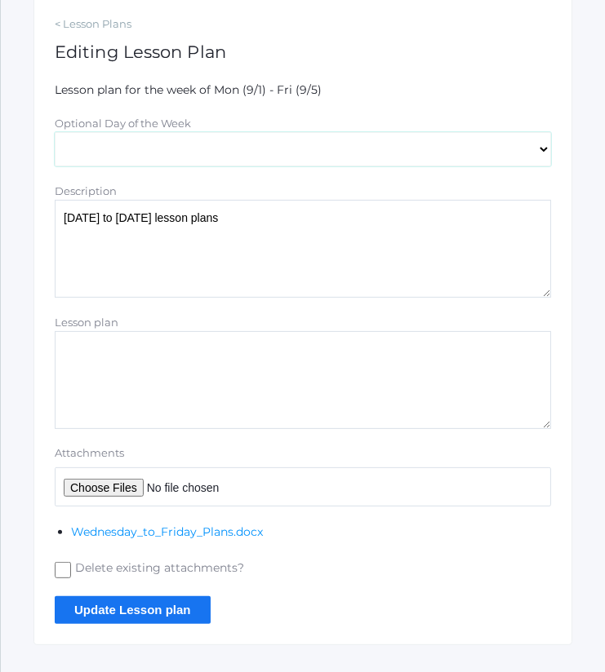
scroll to position [294, 0]
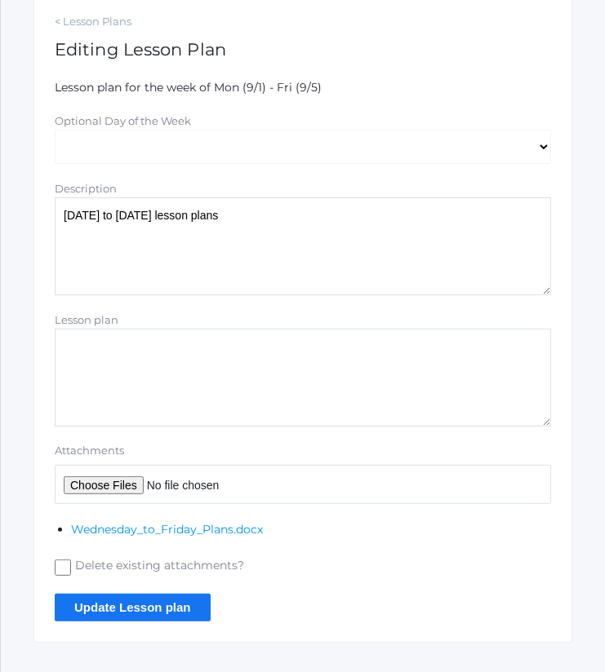
click at [147, 616] on input "Update Lesson plan" at bounding box center [133, 607] width 156 height 27
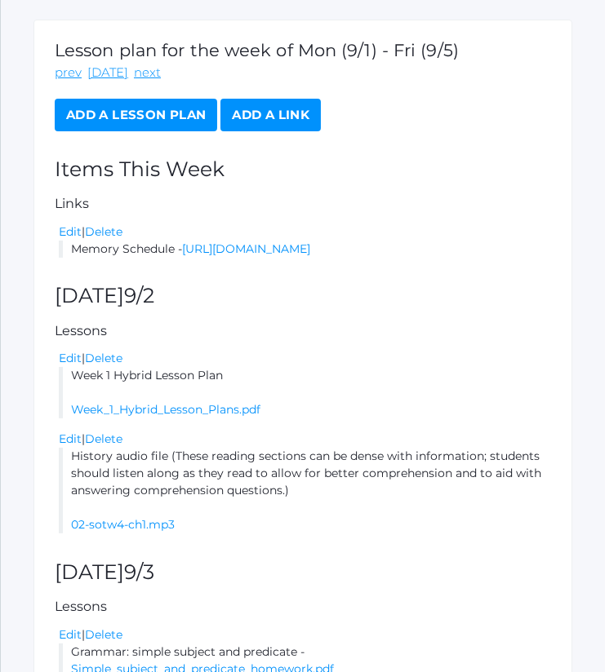
scroll to position [304, 0]
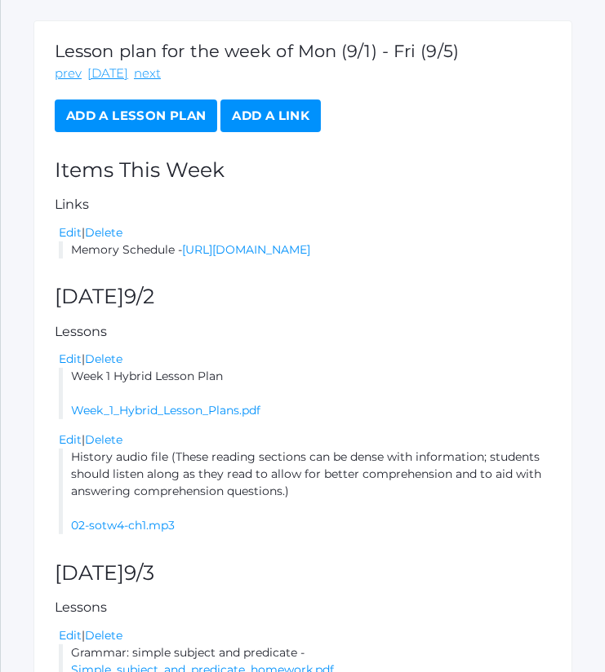
click at [176, 115] on link "Add a Lesson Plan" at bounding box center [136, 116] width 162 height 33
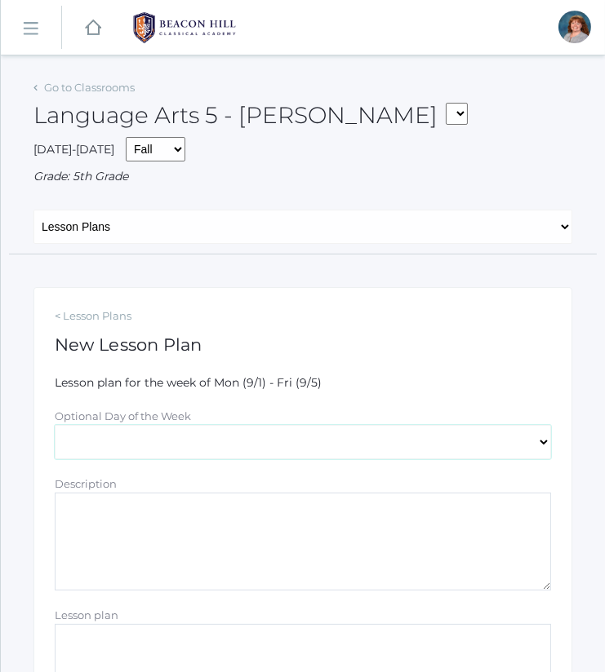
click at [155, 439] on select "Monday Tuesday Wednesday Thursday Friday" at bounding box center [303, 442] width 496 height 34
select select "2025-09-04"
click at [55, 425] on select "Monday Tuesday Wednesday Thursday Friday" at bounding box center [303, 442] width 496 height 34
click at [161, 540] on textarea "Description" at bounding box center [303, 542] width 496 height 98
drag, startPoint x: 233, startPoint y: 520, endPoint x: -27, endPoint y: 525, distance: 260.3
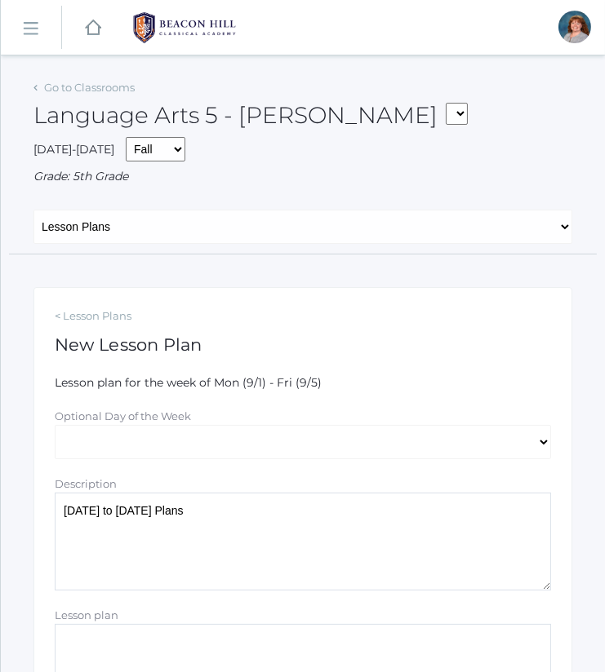
click at [0, 525] on html "icons/ui/navigation/home Created with Sketch. Home icons/user/plain Created wit…" at bounding box center [302, 336] width 605 height 672
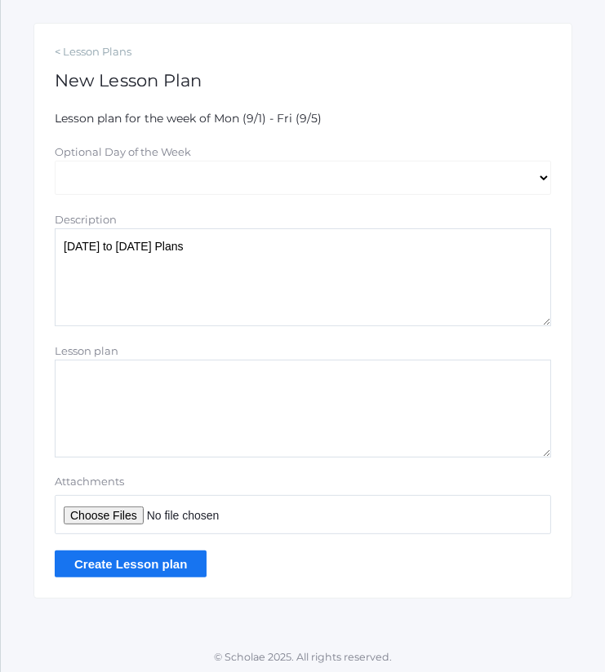
type textarea "[DATE] to [DATE] Plans"
click at [114, 501] on input "Attachments" at bounding box center [303, 514] width 496 height 39
type input "C:\fakepath\[DATE] to [DATE] Plans.docx"
click at [175, 561] on input "Create Lesson plan" at bounding box center [131, 564] width 152 height 27
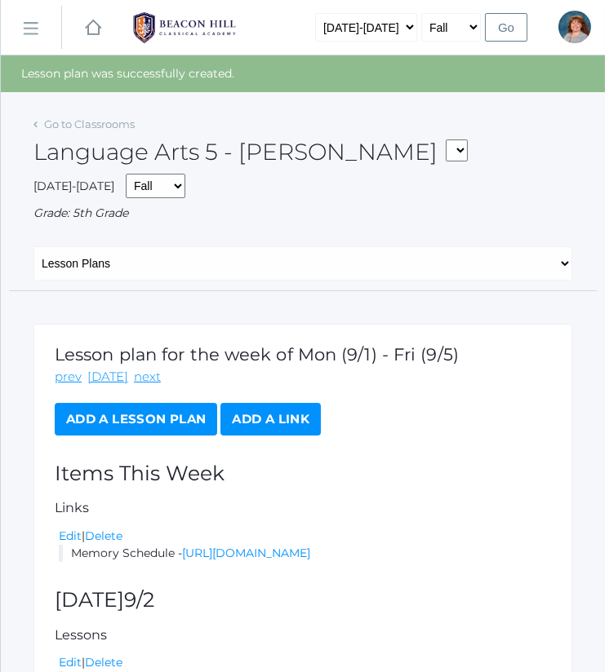
click at [157, 417] on link "Add a Lesson Plan" at bounding box center [136, 419] width 162 height 33
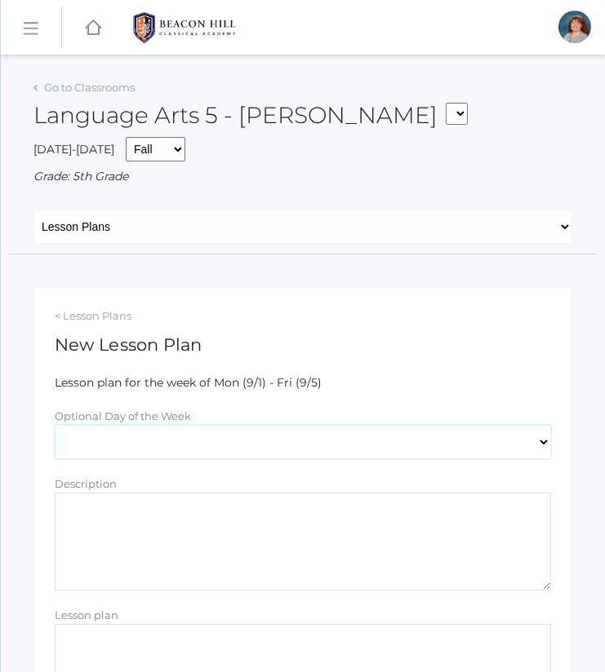
click at [190, 449] on select "Monday Tuesday Wednesday Thursday Friday" at bounding box center [303, 442] width 496 height 34
select select "2025-09-05"
click at [55, 425] on select "Monday Tuesday Wednesday Thursday Friday" at bounding box center [303, 442] width 496 height 34
click at [163, 564] on textarea "Description" at bounding box center [303, 542] width 496 height 98
paste textarea "Wednesday to Friday Plans"
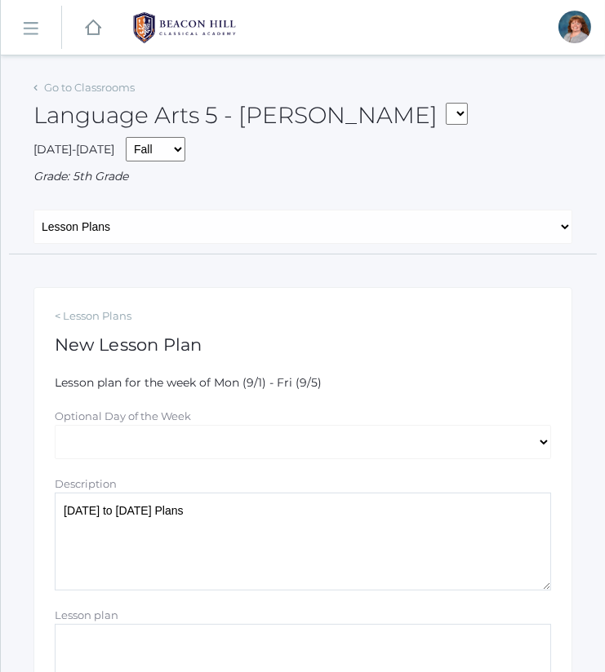
scroll to position [264, 0]
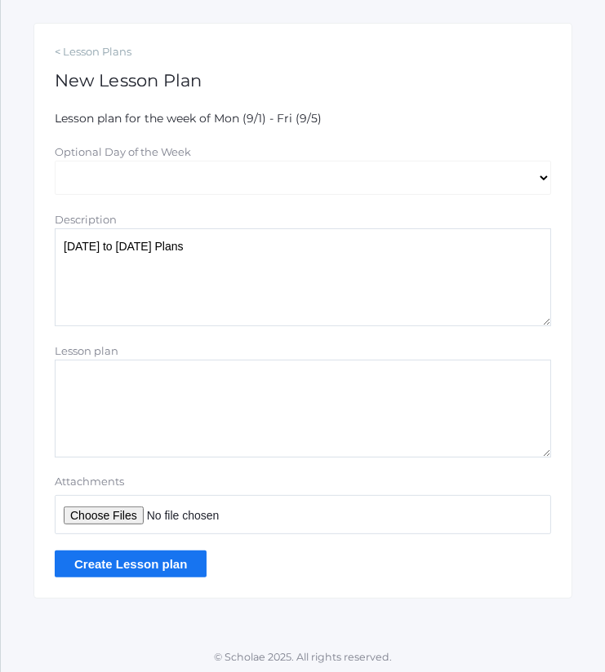
type textarea "[DATE] to [DATE] Plans"
click at [122, 516] on input "Attachments" at bounding box center [303, 514] width 496 height 39
type input "C:\fakepath\[DATE] to [DATE] Plans.docx"
click at [183, 556] on input "Create Lesson plan" at bounding box center [131, 564] width 152 height 27
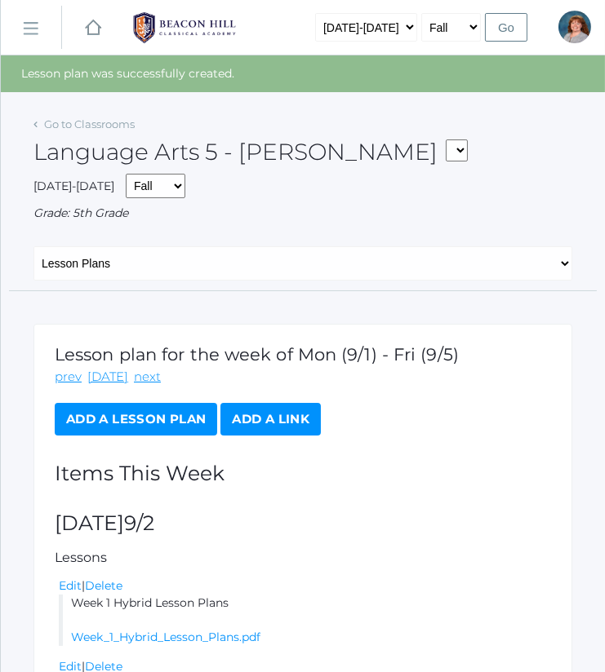
click at [189, 422] on link "Add a Lesson Plan" at bounding box center [136, 419] width 162 height 33
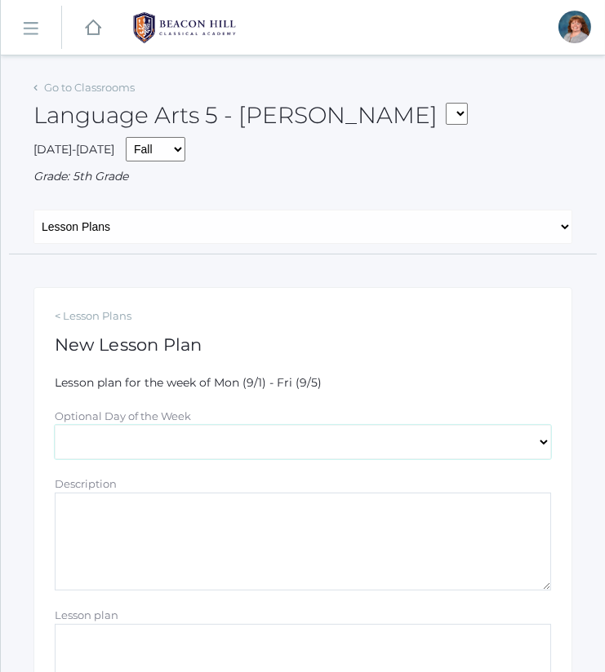
click at [284, 441] on select "[DATE] [DATE] [DATE] [DATE] [DATE]" at bounding box center [303, 442] width 496 height 34
select select "2025-09-04"
click at [55, 425] on select "Monday Tuesday Wednesday Thursday Friday" at bounding box center [303, 442] width 496 height 34
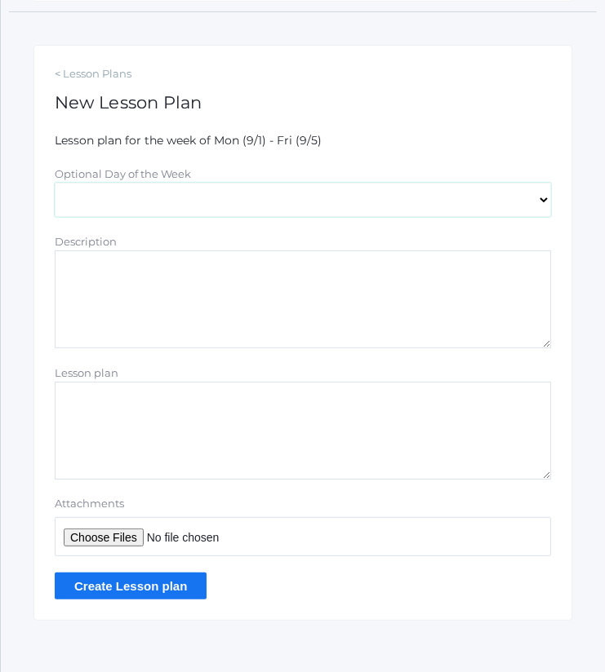
scroll to position [259, 0]
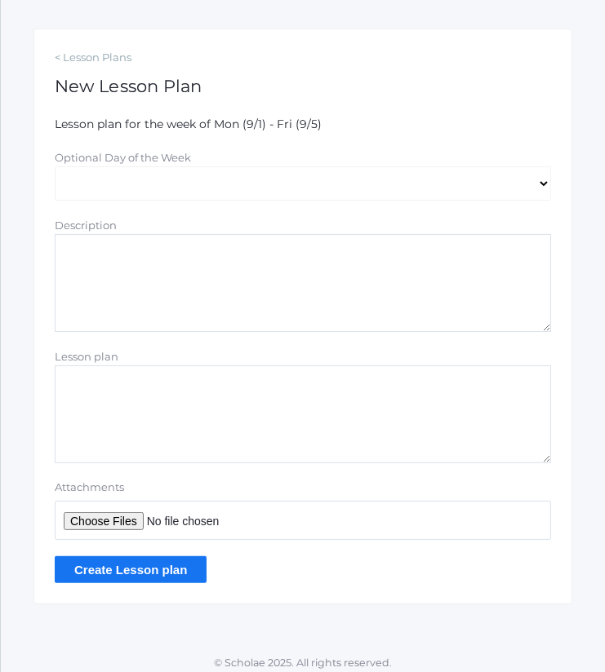
click at [206, 323] on textarea "Description" at bounding box center [303, 283] width 496 height 98
paste textarea "Wednesday to Friday Plans"
type textarea "Wednesday to Friday Plans"
click at [121, 512] on input "Attachments" at bounding box center [303, 520] width 496 height 39
type input "C:\fakepath\Wednesday to Friday Plans.docx"
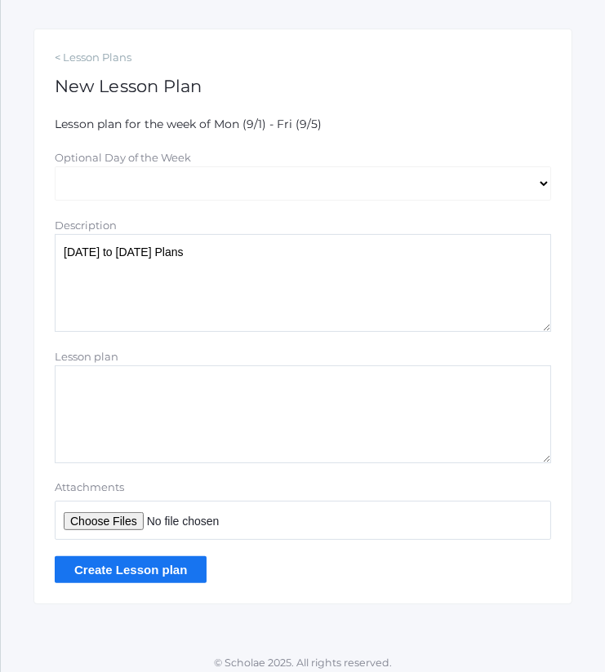
click at [161, 564] on input "Create Lesson plan" at bounding box center [131, 569] width 152 height 27
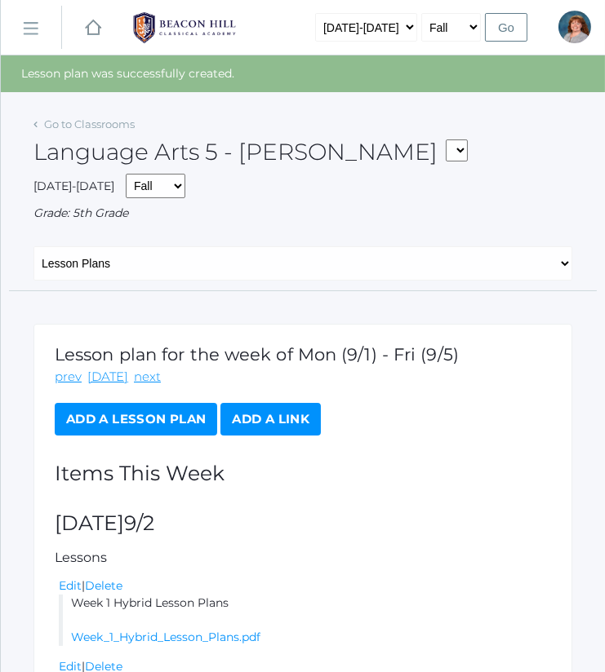
click at [182, 423] on link "Add a Lesson Plan" at bounding box center [136, 419] width 162 height 33
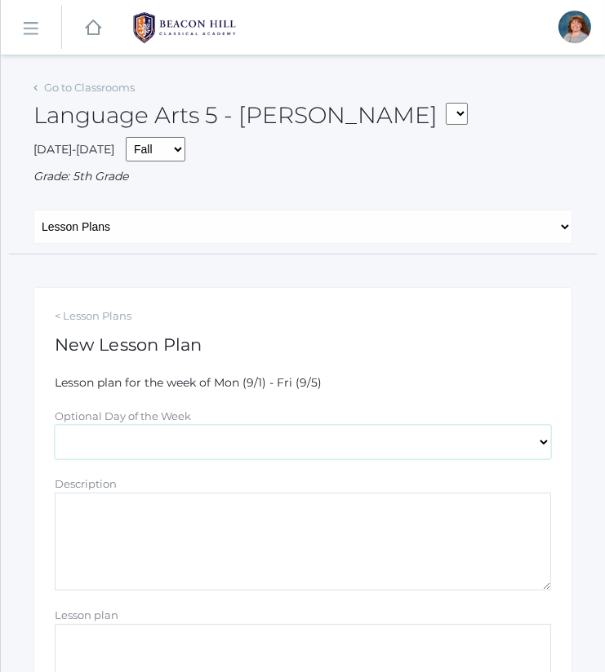
click at [287, 432] on select "Monday Tuesday Wednesday Thursday Friday" at bounding box center [303, 442] width 496 height 34
select select "2025-09-05"
click at [55, 425] on select "Monday Tuesday Wednesday Thursday Friday" at bounding box center [303, 442] width 496 height 34
click at [209, 521] on textarea "Description" at bounding box center [303, 542] width 496 height 98
paste textarea "Wednesday to Friday Plans"
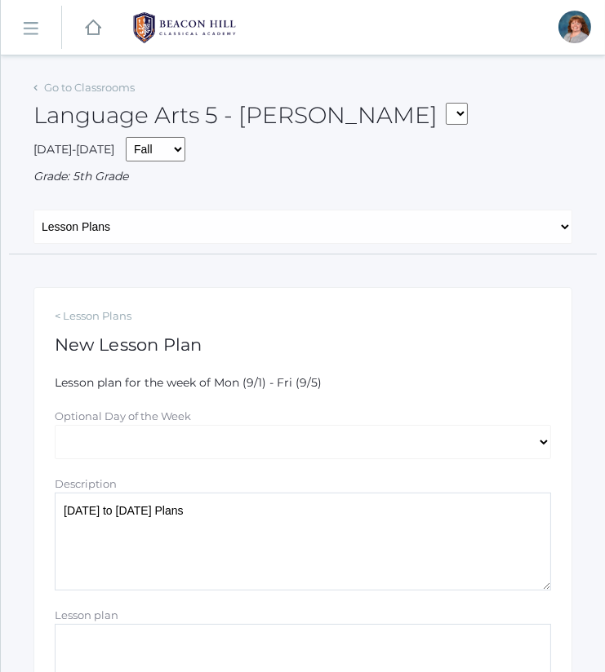
scroll to position [264, 0]
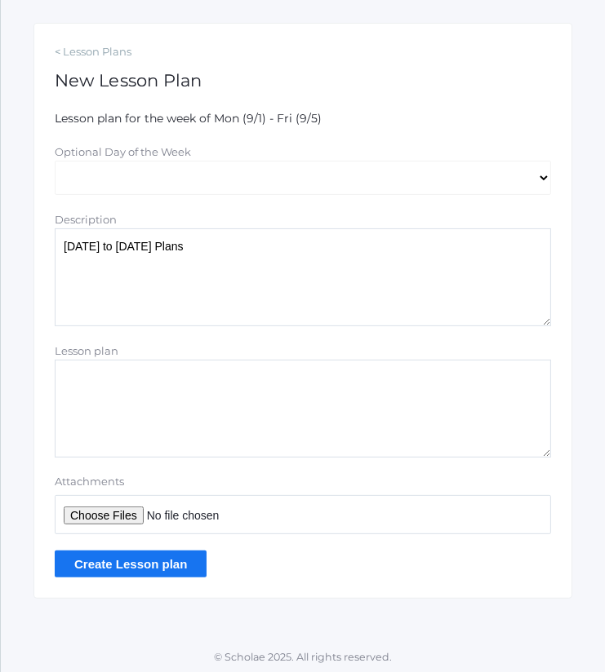
type textarea "Wednesday to Friday Plans"
click at [118, 514] on input "Attachments" at bounding box center [303, 514] width 496 height 39
type input "C:\fakepath\Wednesday to Friday Plans.docx"
click at [155, 563] on input "Create Lesson plan" at bounding box center [131, 564] width 152 height 27
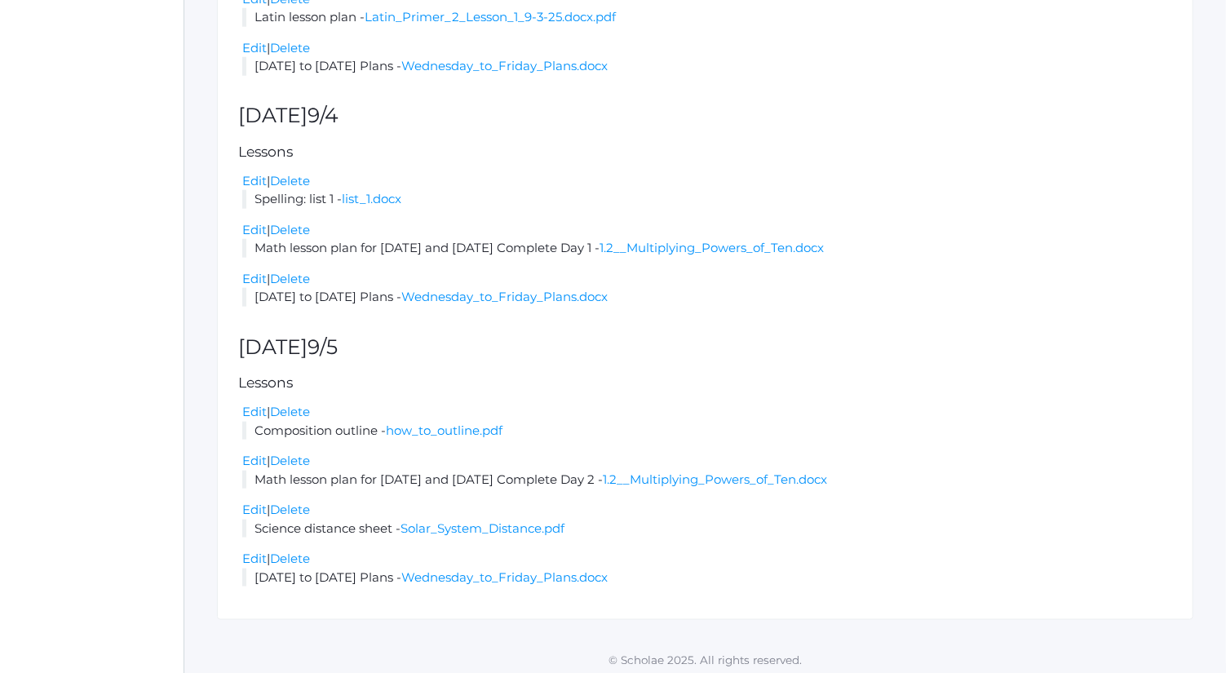
scroll to position [1000, 0]
